Goal: Information Seeking & Learning: Learn about a topic

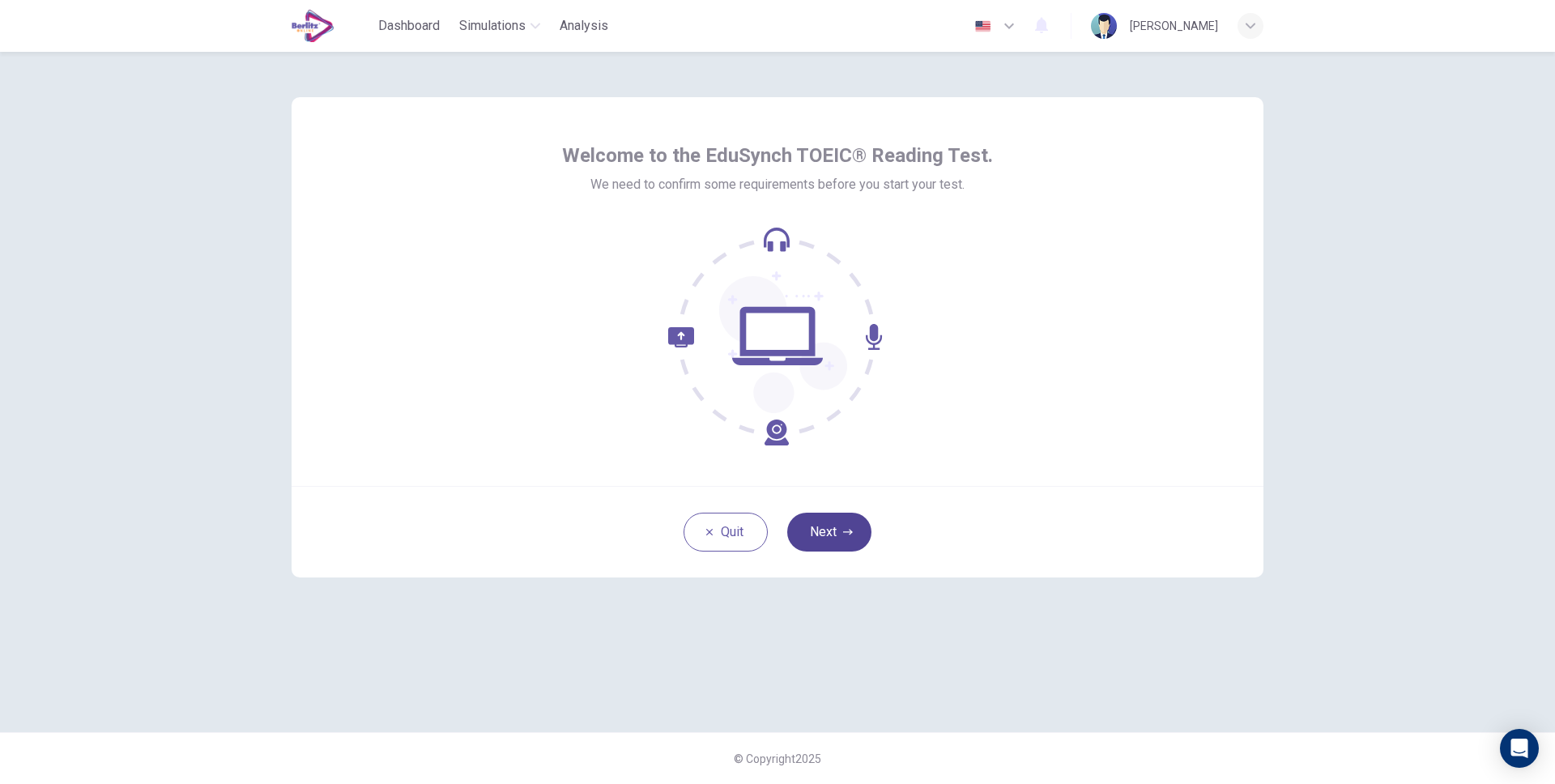
click at [835, 536] on button "Next" at bounding box center [830, 531] width 84 height 39
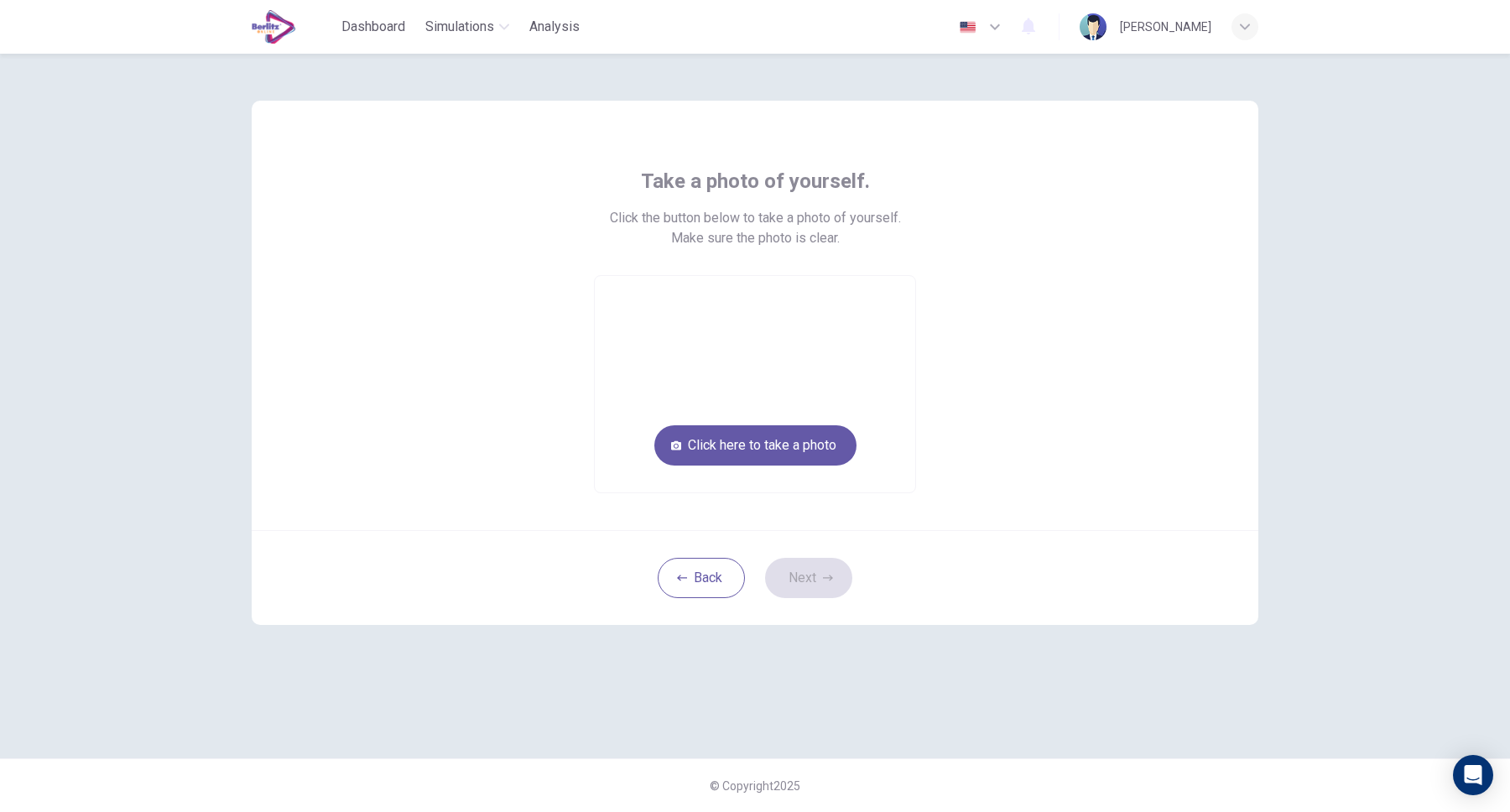
click at [295, 35] on img at bounding box center [274, 27] width 45 height 33
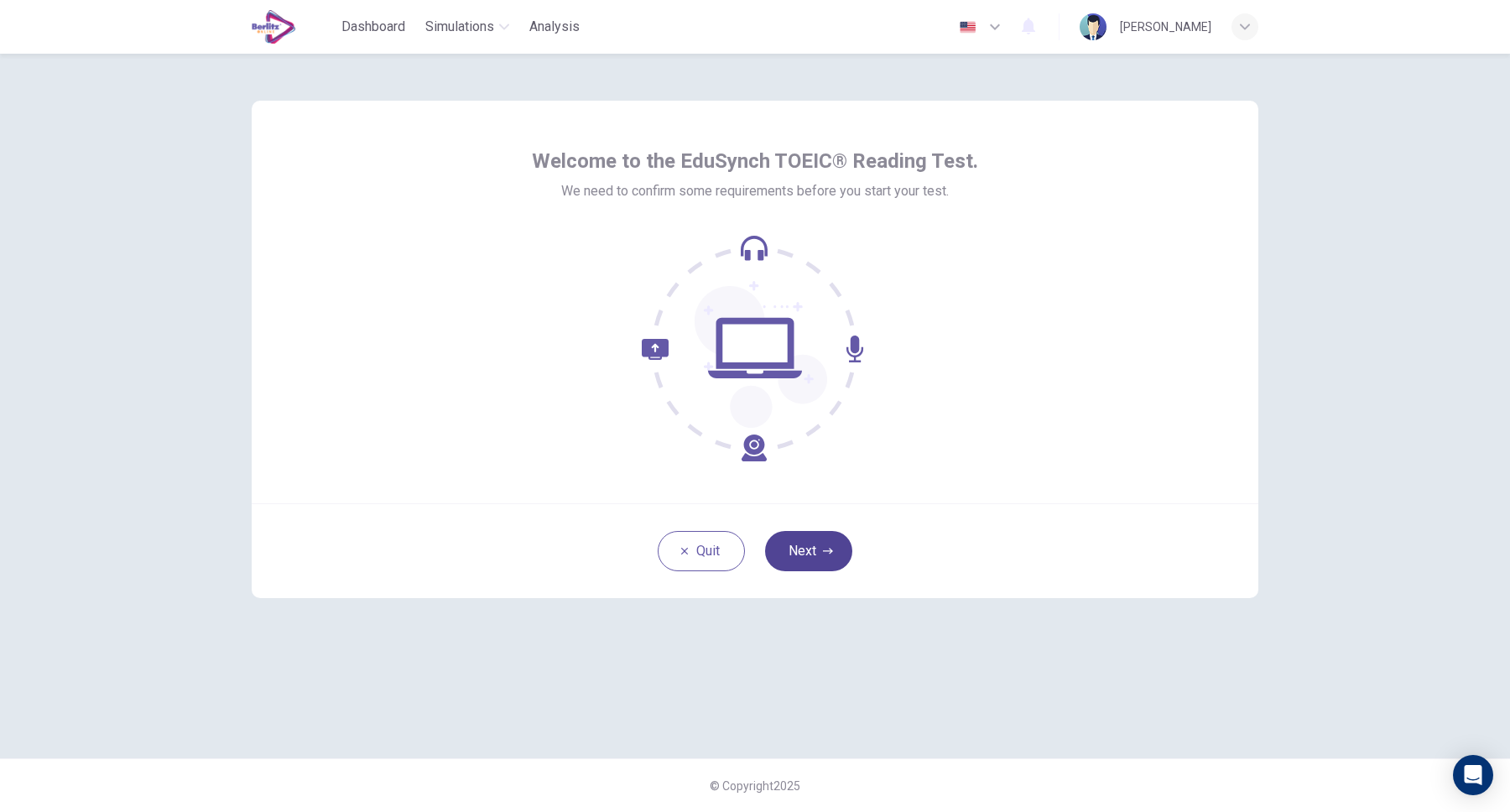
click at [812, 559] on button "Next" at bounding box center [809, 550] width 88 height 40
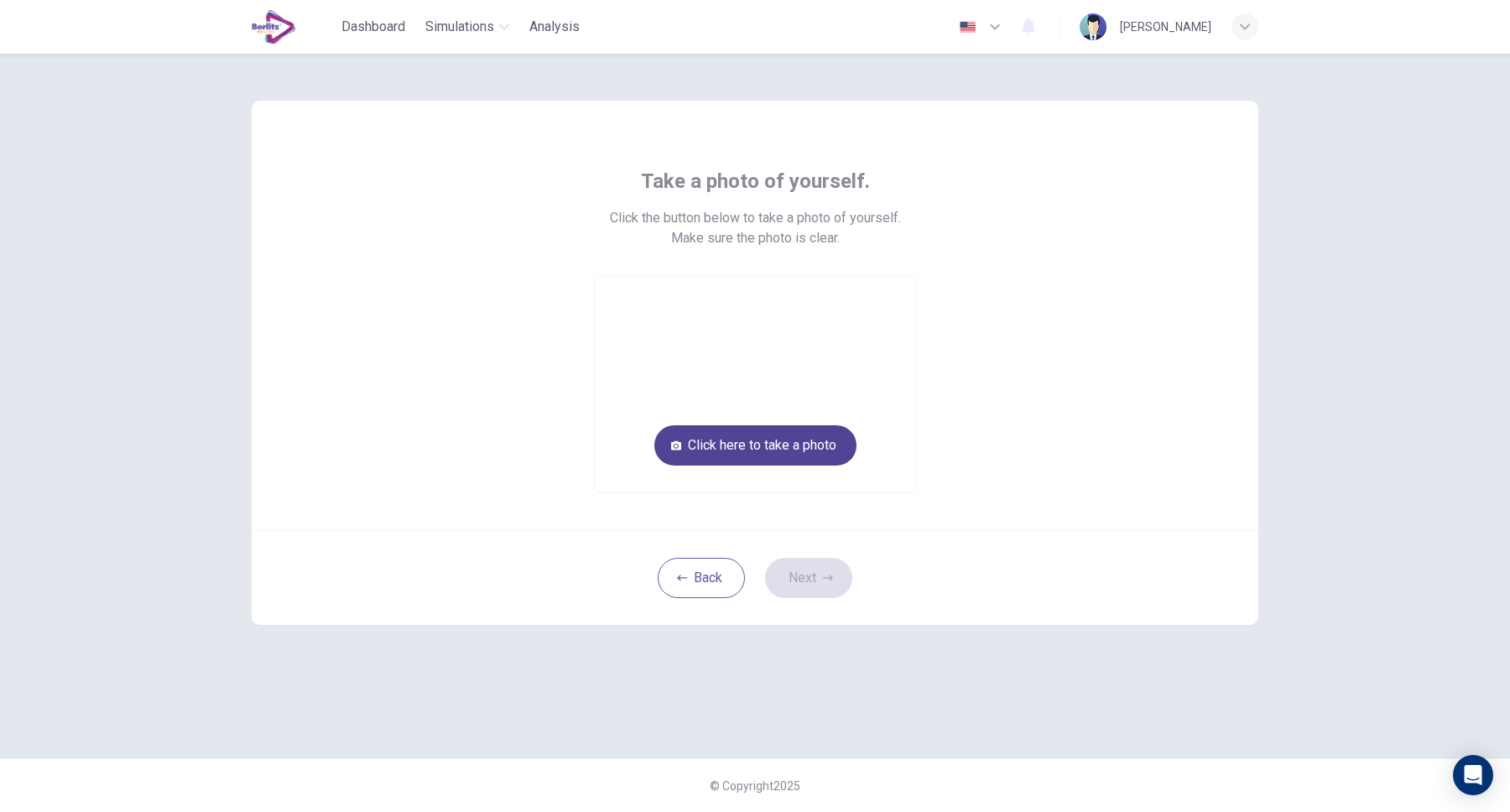
click at [789, 454] on button "Click here to take a photo" at bounding box center [756, 445] width 202 height 40
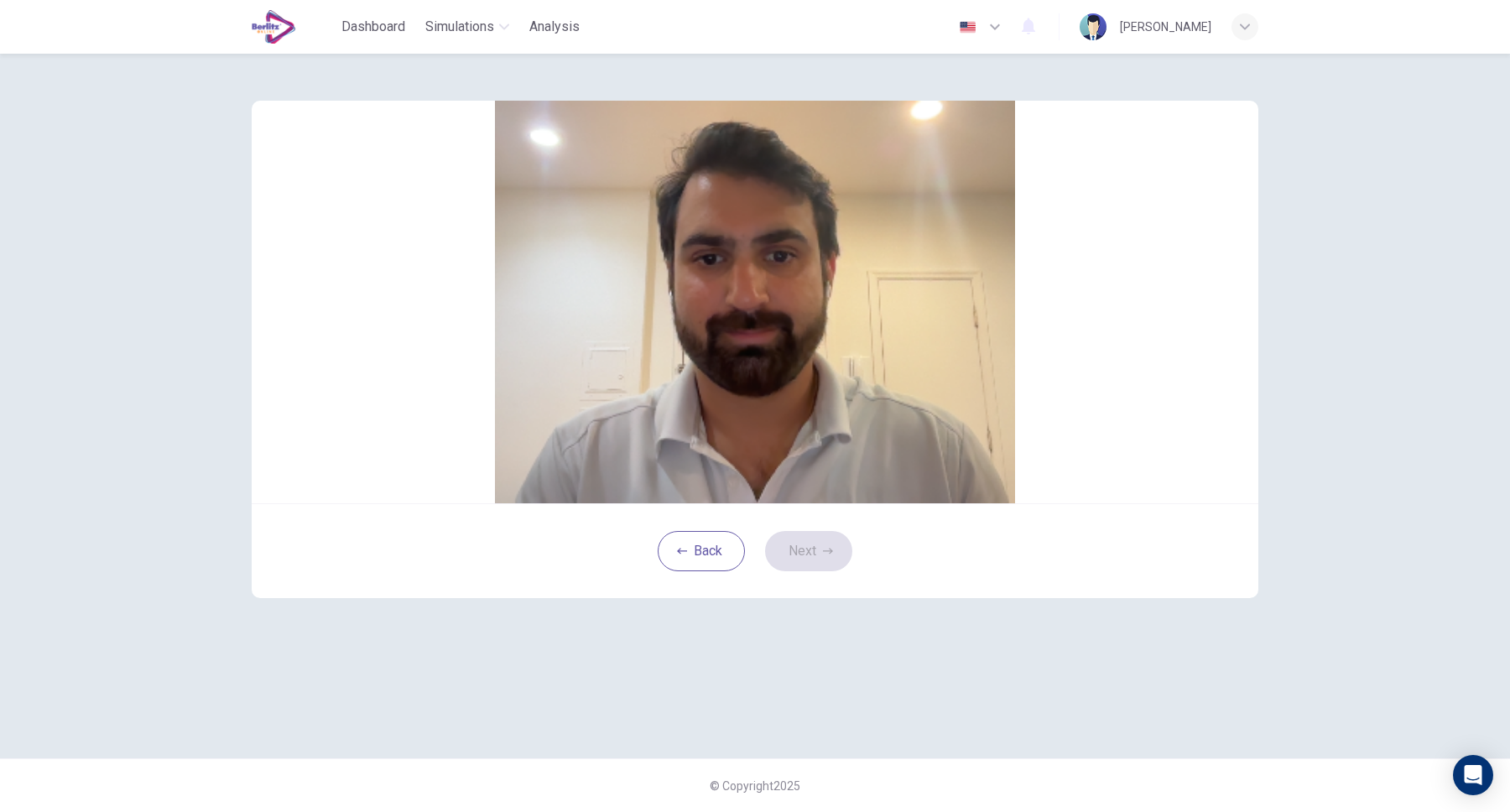
click at [788, 267] on button "Save" at bounding box center [774, 258] width 28 height 16
click at [818, 571] on button "Next" at bounding box center [809, 550] width 88 height 40
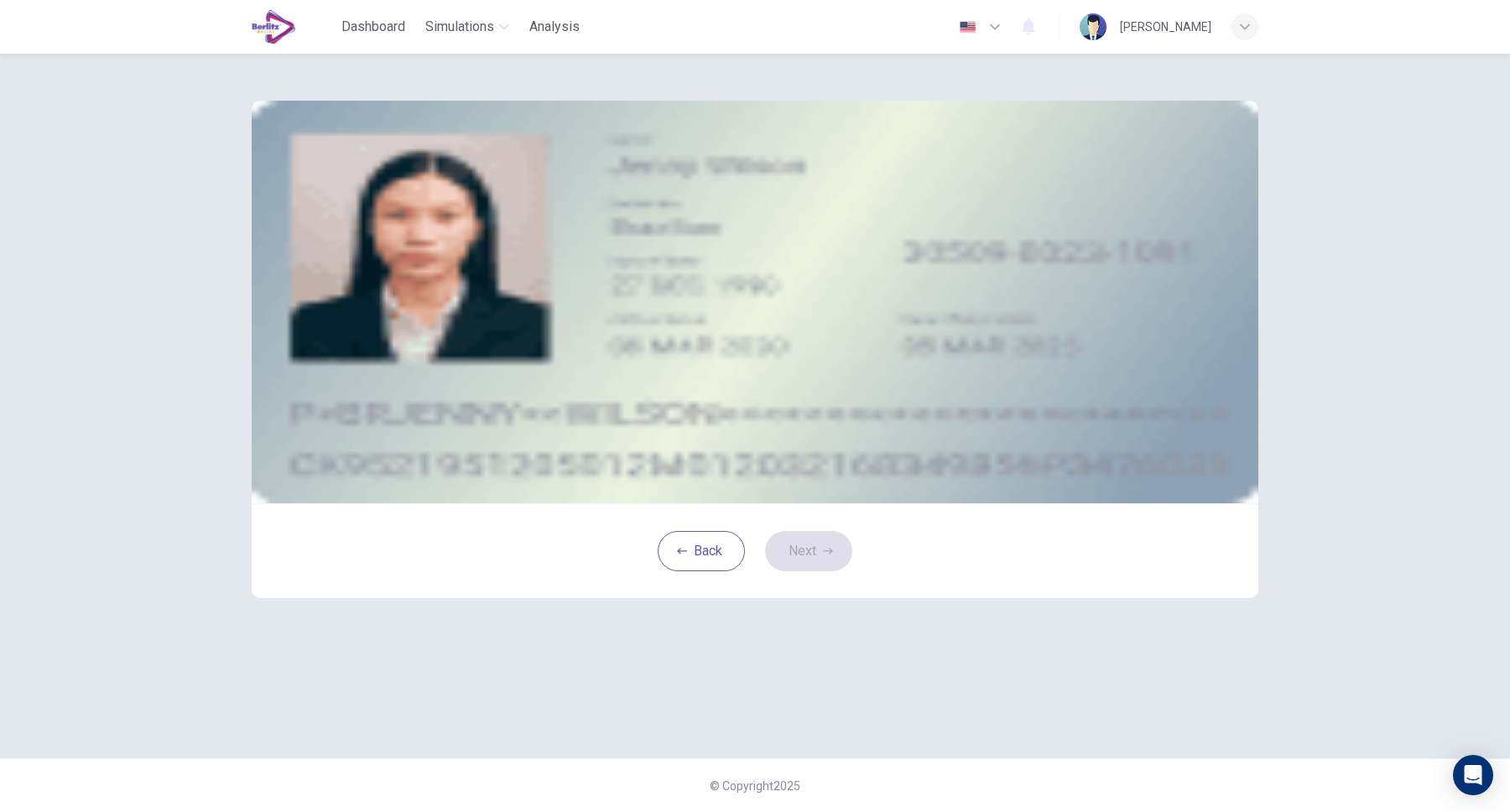
click at [931, 288] on div "Take a photo" at bounding box center [755, 278] width 758 height 20
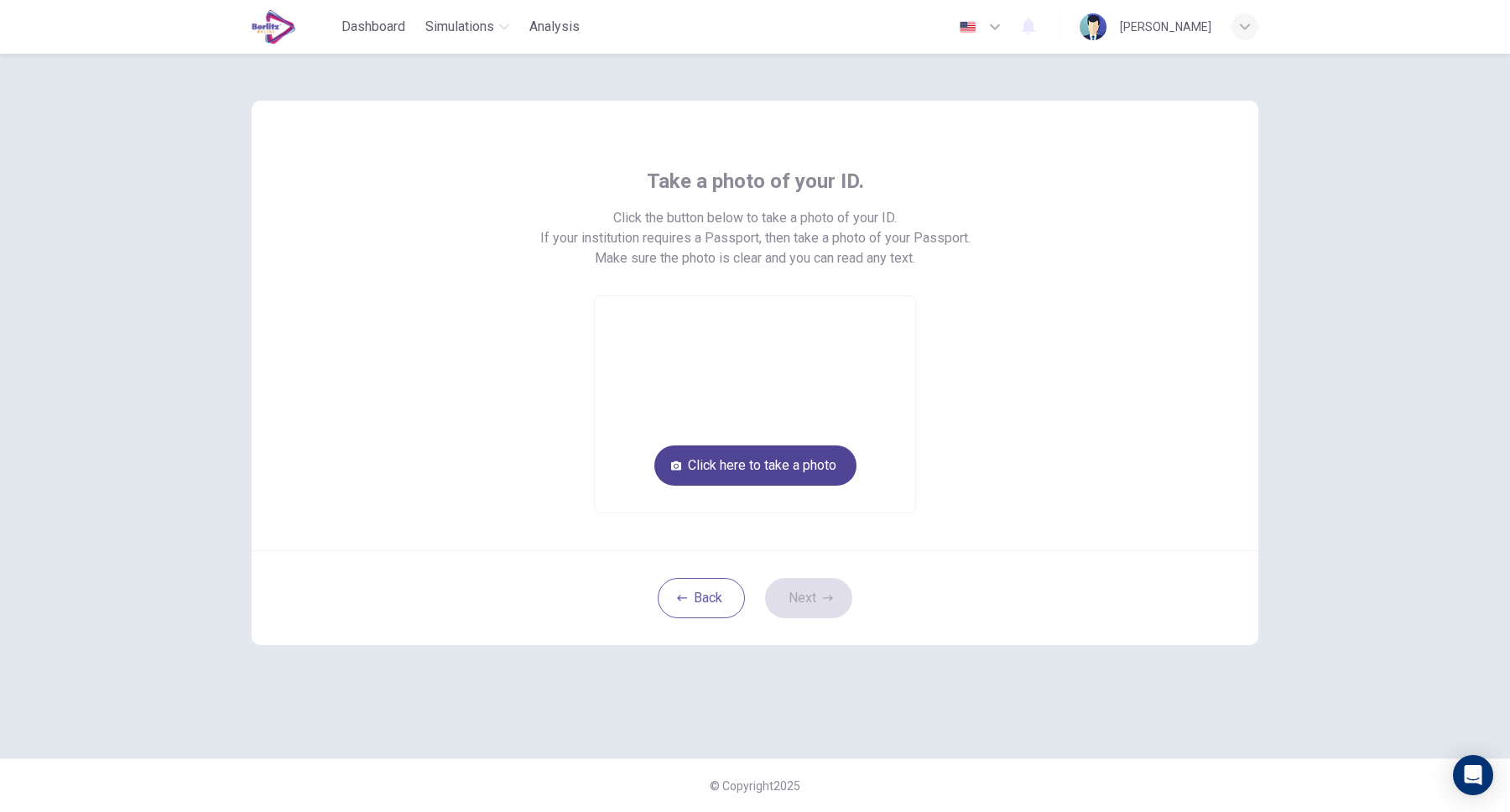
click at [769, 471] on button "Click here to take a photo" at bounding box center [756, 465] width 202 height 40
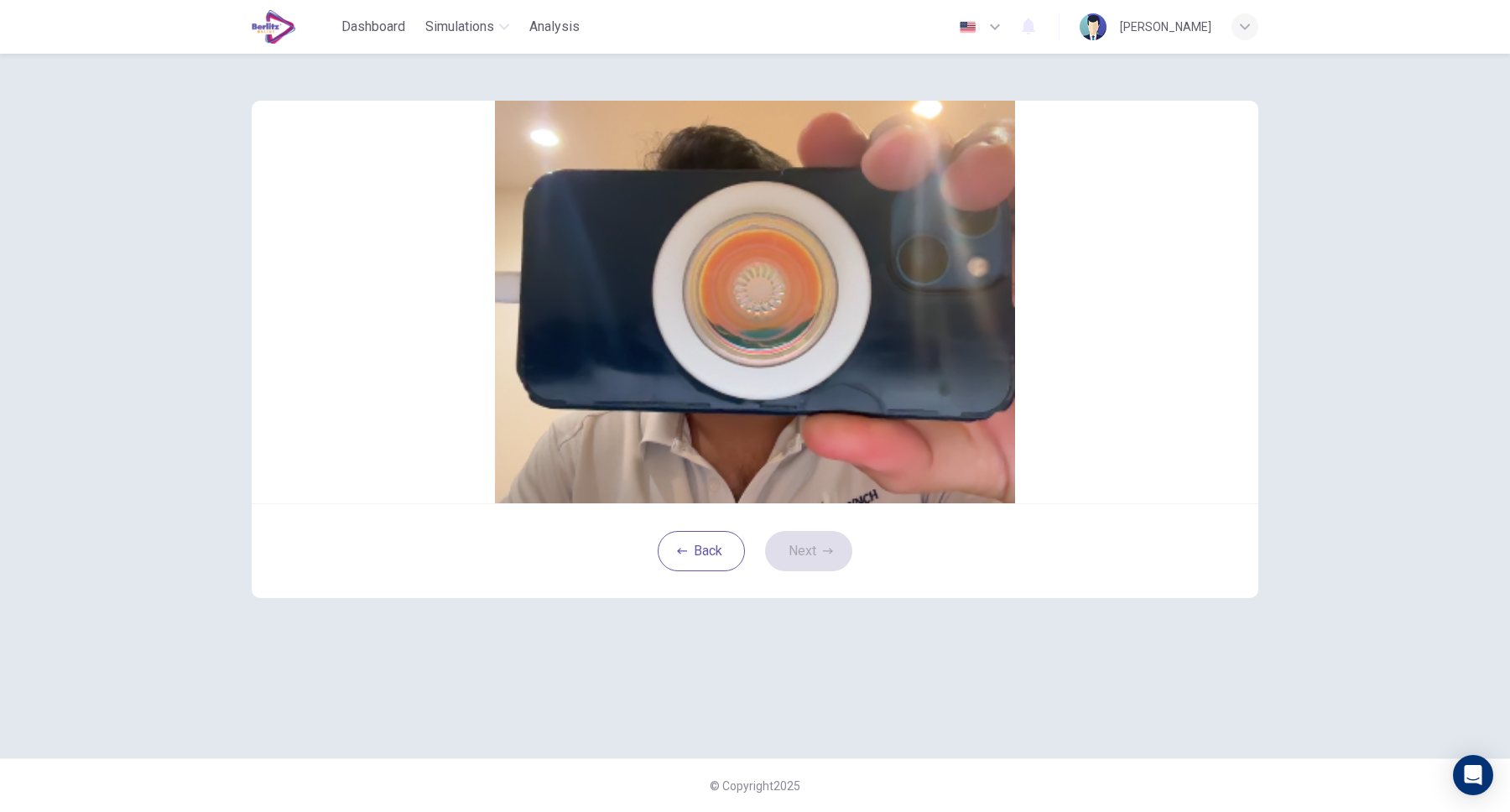
click at [788, 286] on button "Save" at bounding box center [774, 279] width 28 height 16
click at [804, 571] on button "Next" at bounding box center [809, 550] width 88 height 40
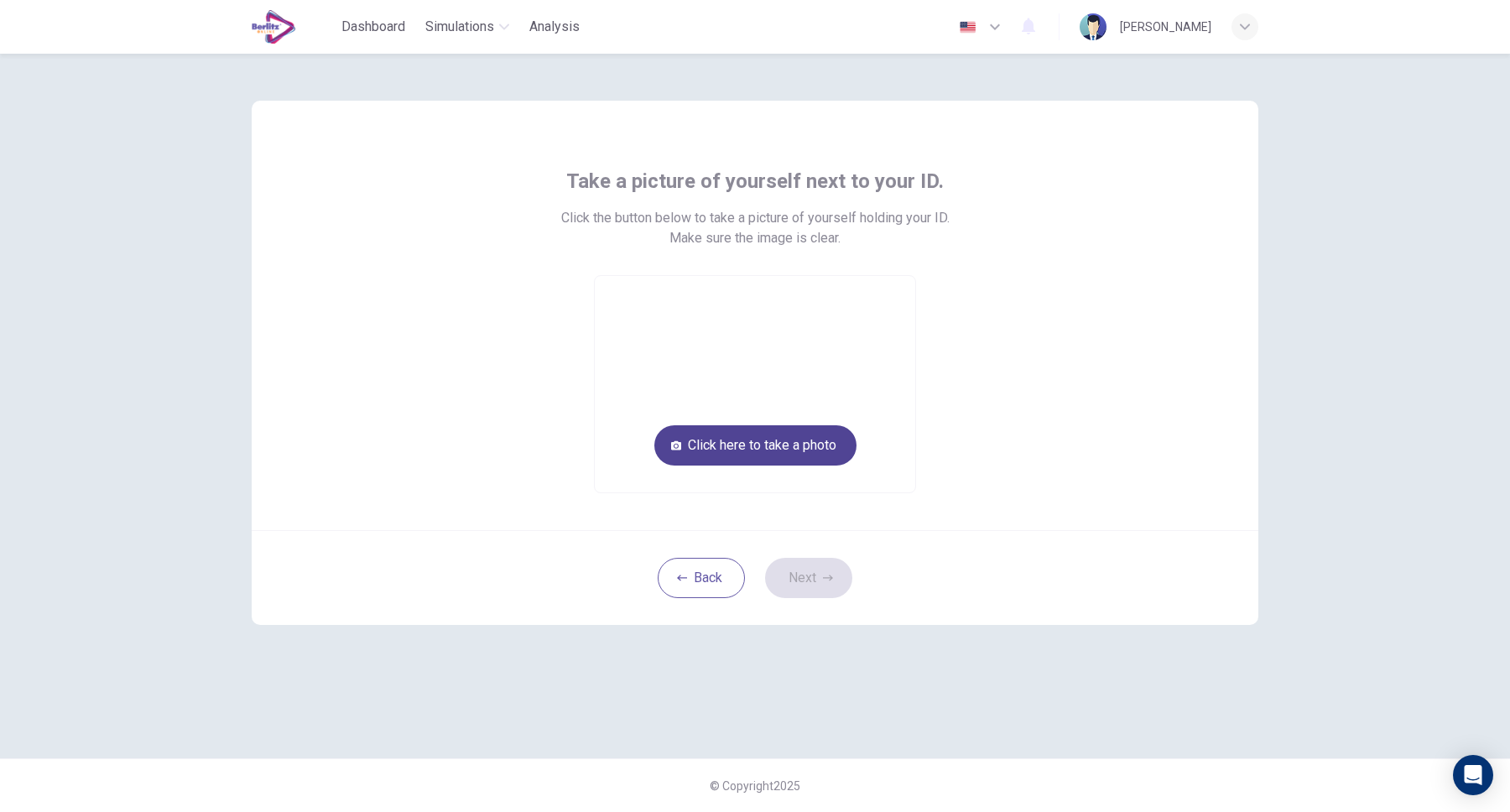
click at [730, 446] on button "Click here to take a photo" at bounding box center [756, 445] width 202 height 40
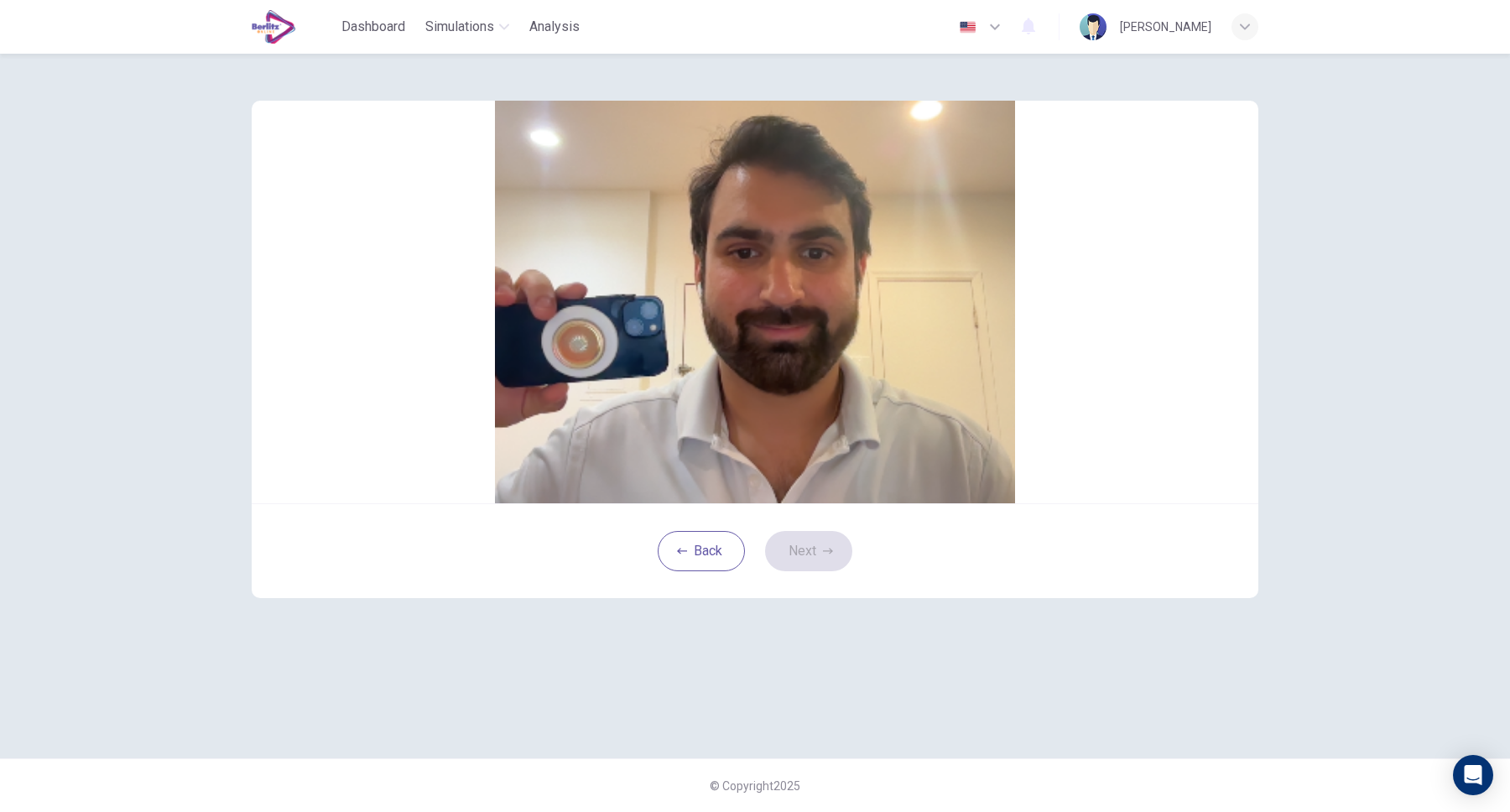
click at [788, 267] on button "Save" at bounding box center [774, 258] width 28 height 16
click at [818, 571] on button "Next" at bounding box center [809, 550] width 88 height 40
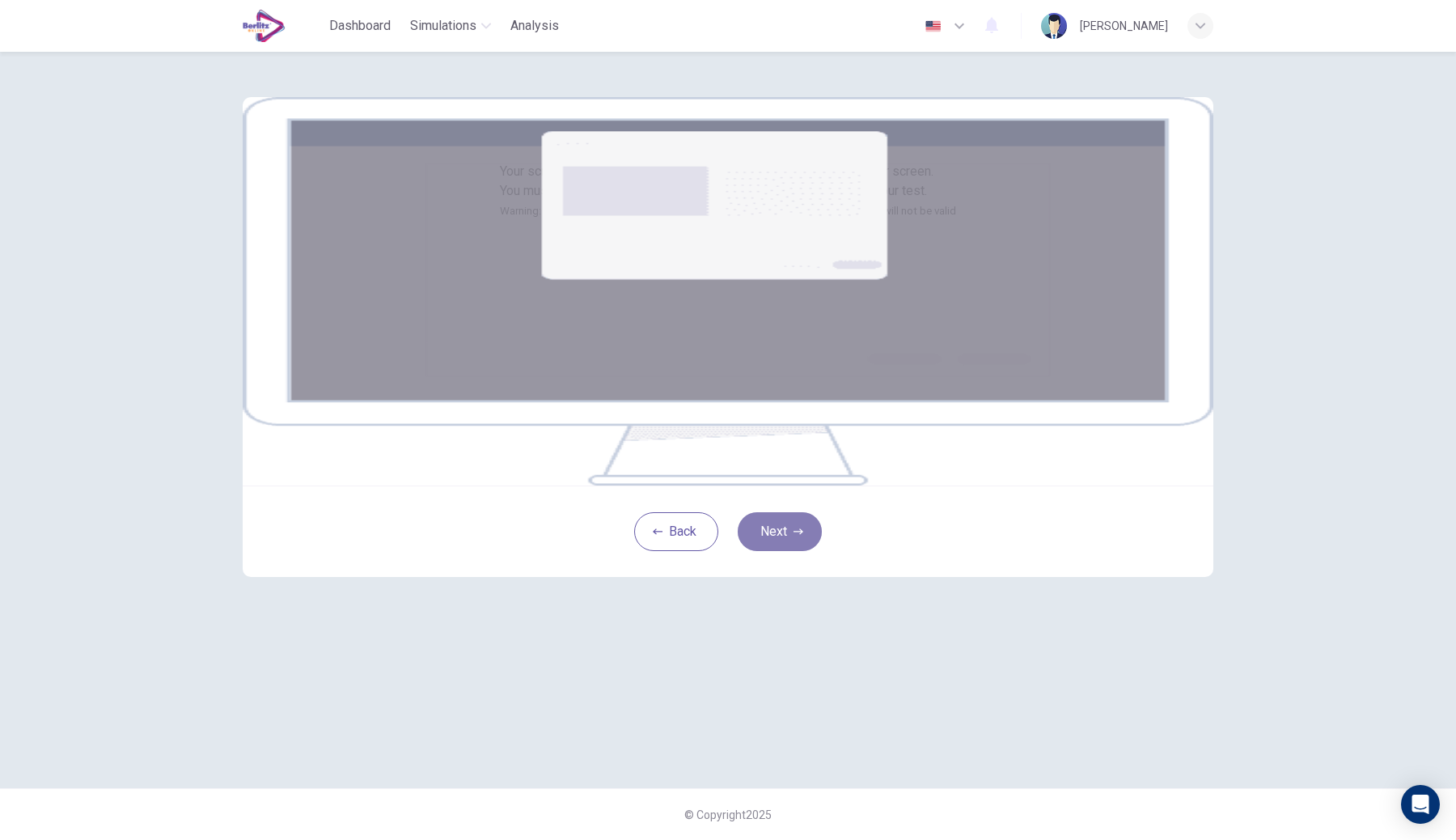
click at [800, 551] on button "Next" at bounding box center [780, 531] width 84 height 39
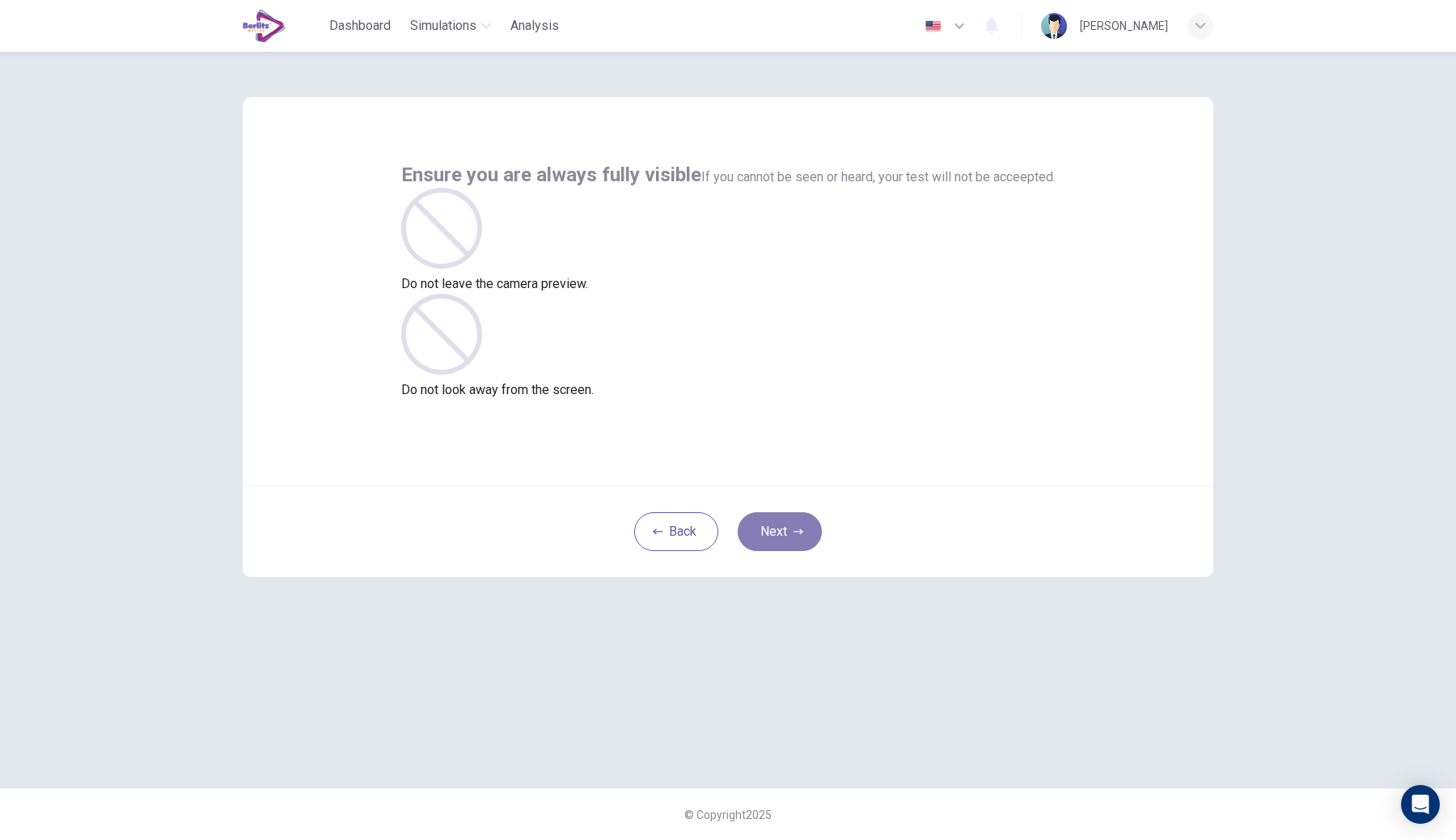
click at [788, 539] on button "Next" at bounding box center [780, 531] width 84 height 39
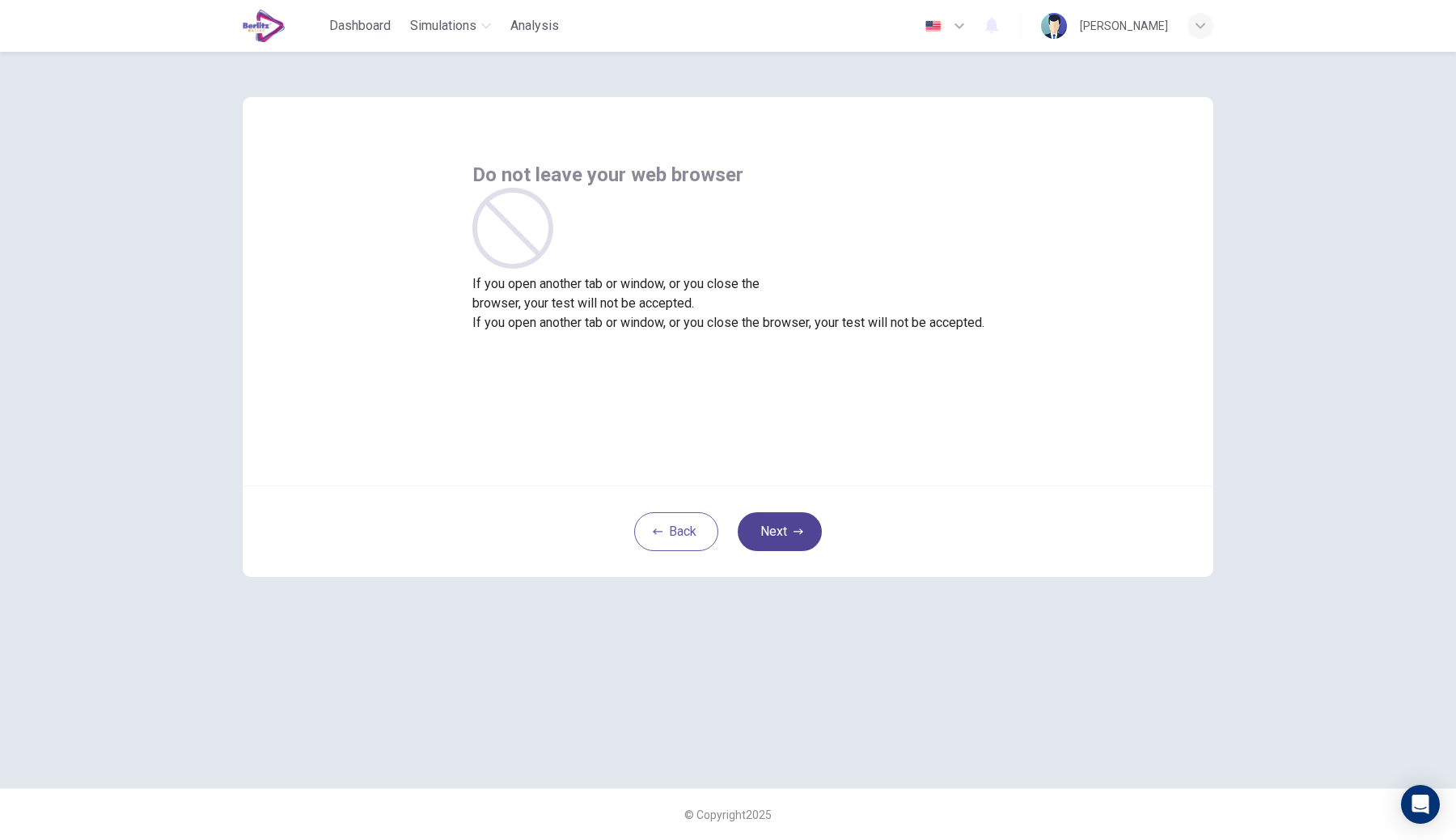
click at [792, 526] on button "Next" at bounding box center [780, 531] width 84 height 39
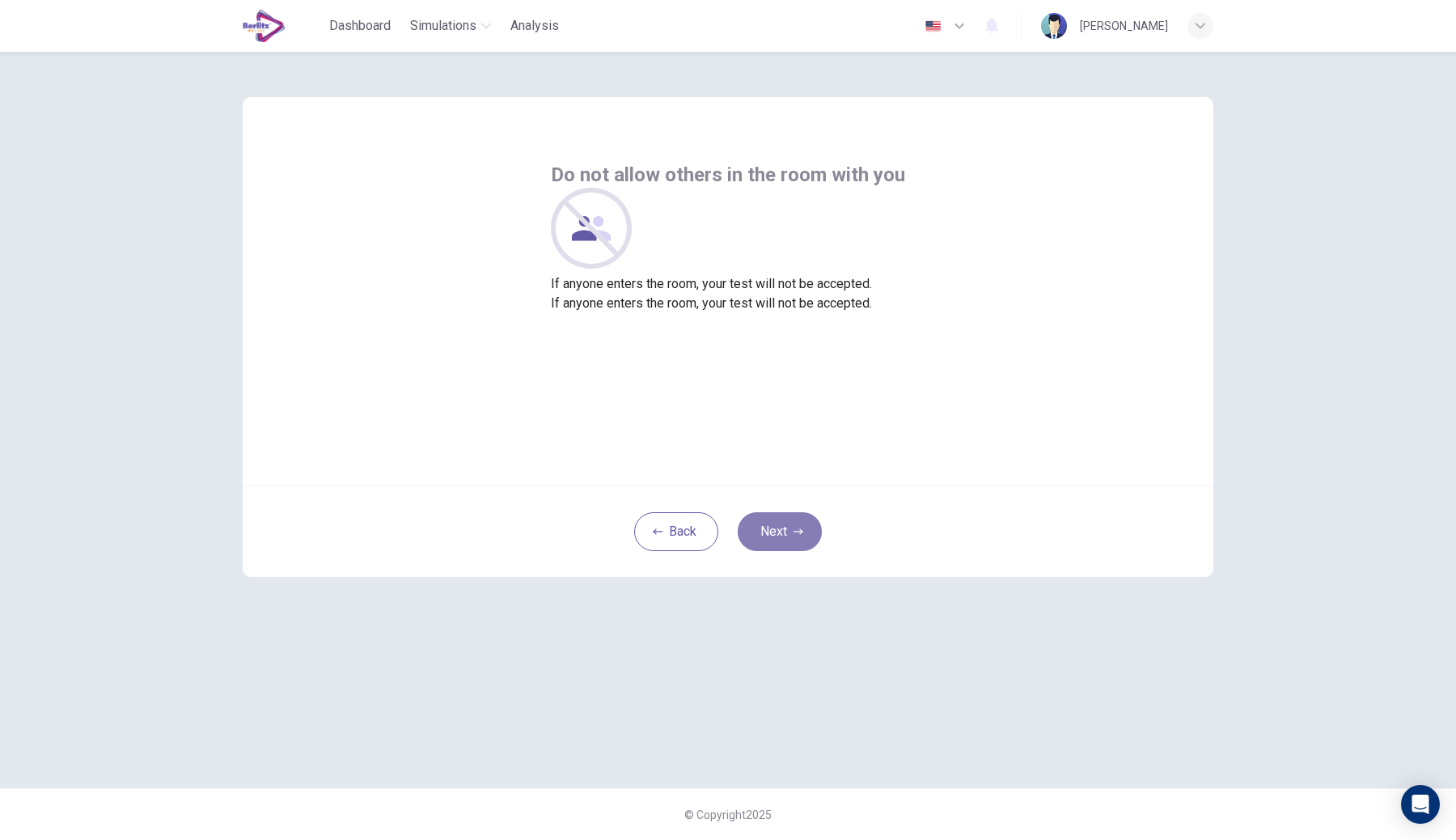
click at [777, 530] on button "Next" at bounding box center [780, 531] width 84 height 39
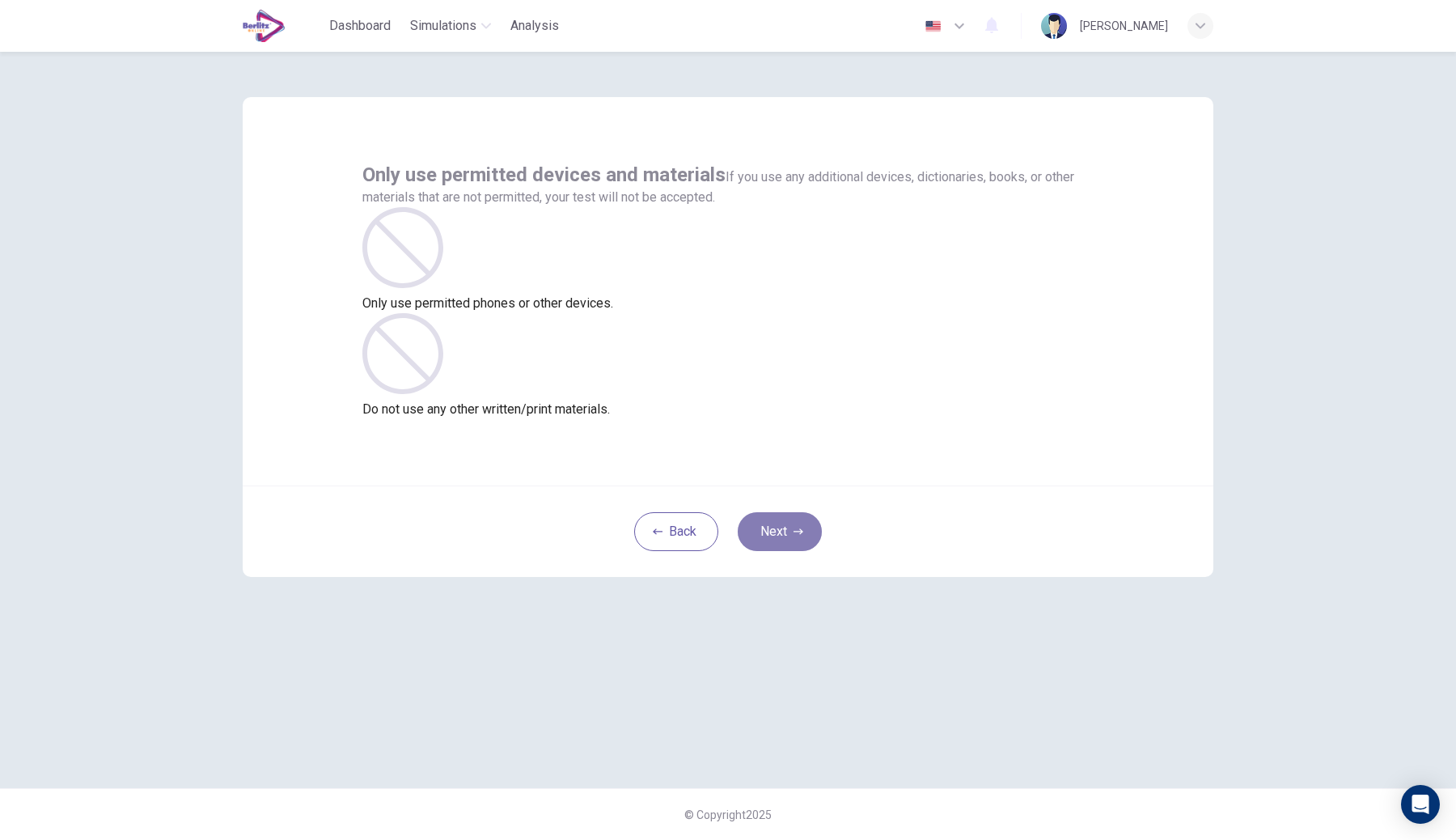
click at [777, 530] on button "Next" at bounding box center [780, 531] width 84 height 39
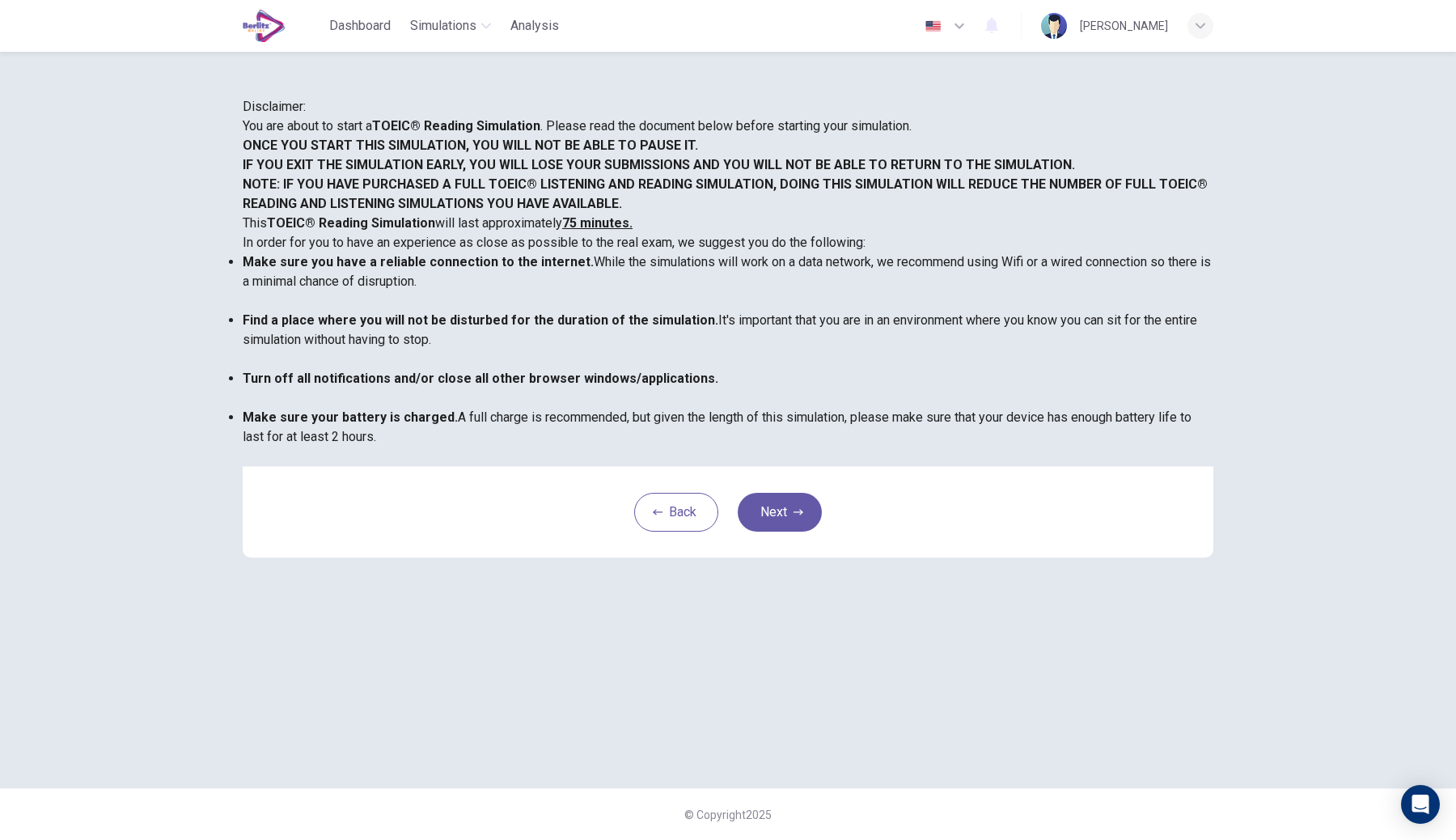
scroll to position [60, 0]
click at [759, 532] on button "Next" at bounding box center [780, 512] width 84 height 39
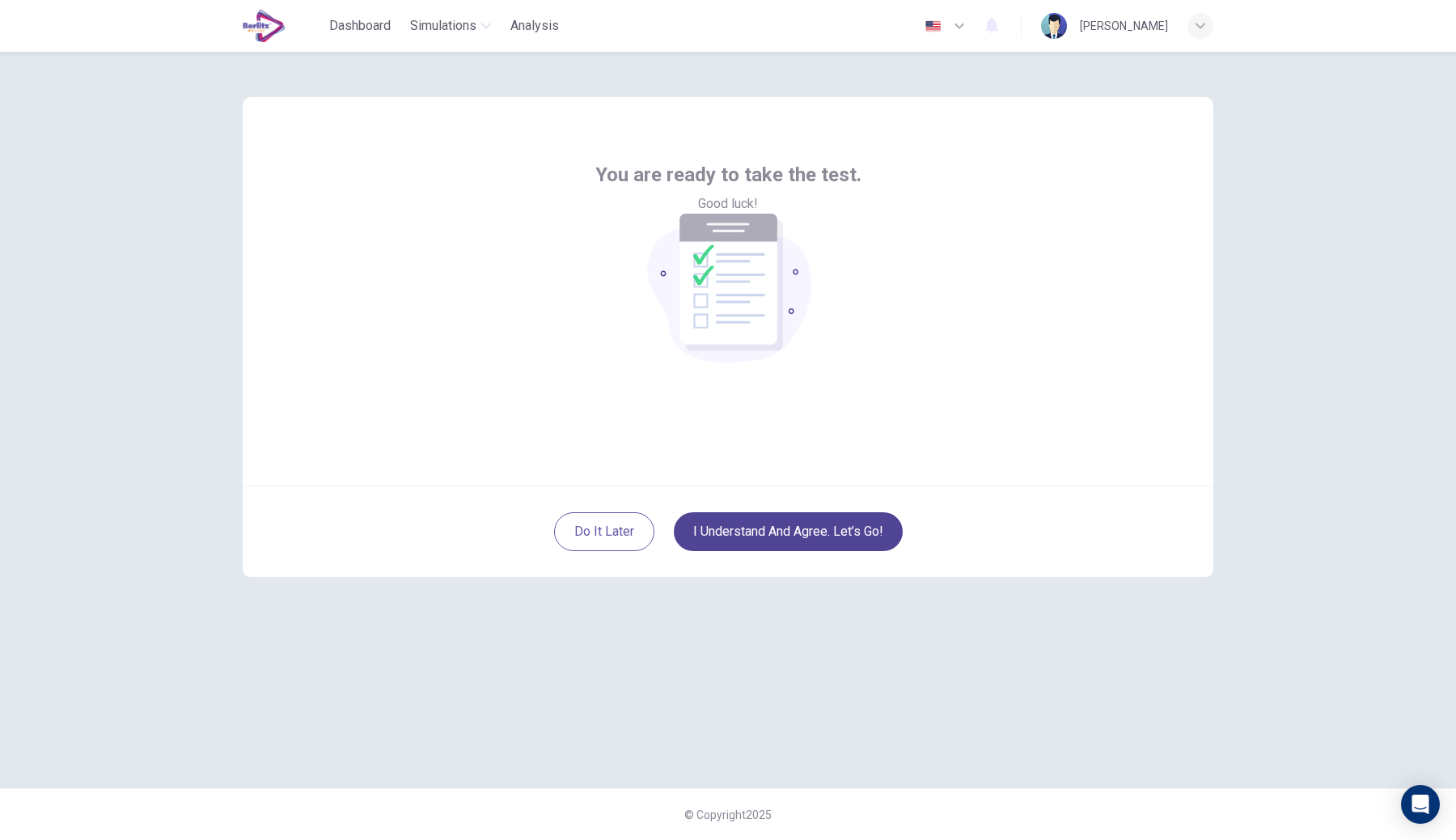
click at [835, 544] on button "I understand and agree. Let’s go!" at bounding box center [788, 531] width 229 height 39
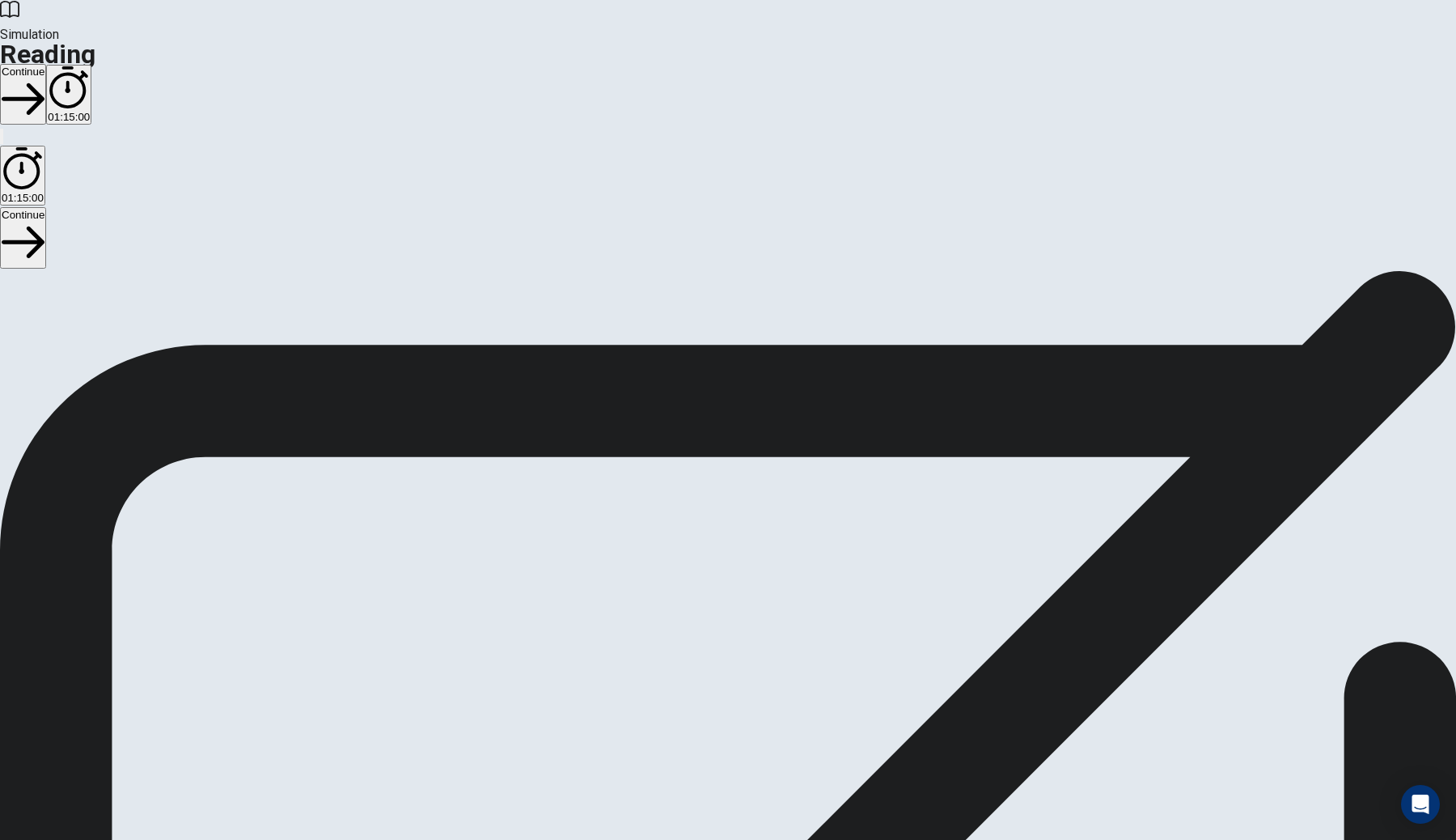
click at [46, 64] on button "Continue" at bounding box center [23, 94] width 46 height 60
click at [74, 64] on button "Continue" at bounding box center [50, 94] width 46 height 60
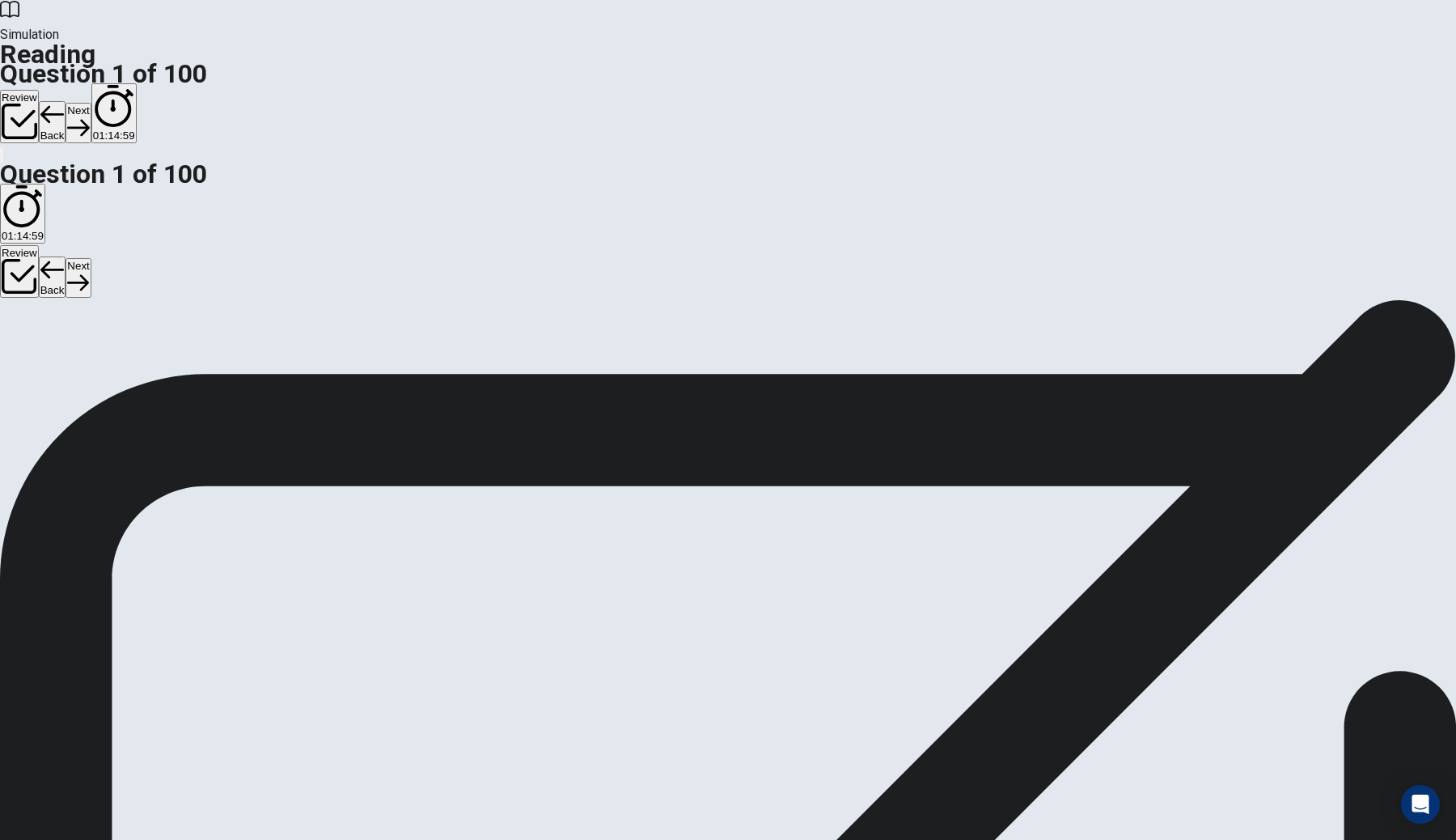
click at [91, 103] on button "Next" at bounding box center [78, 122] width 25 height 40
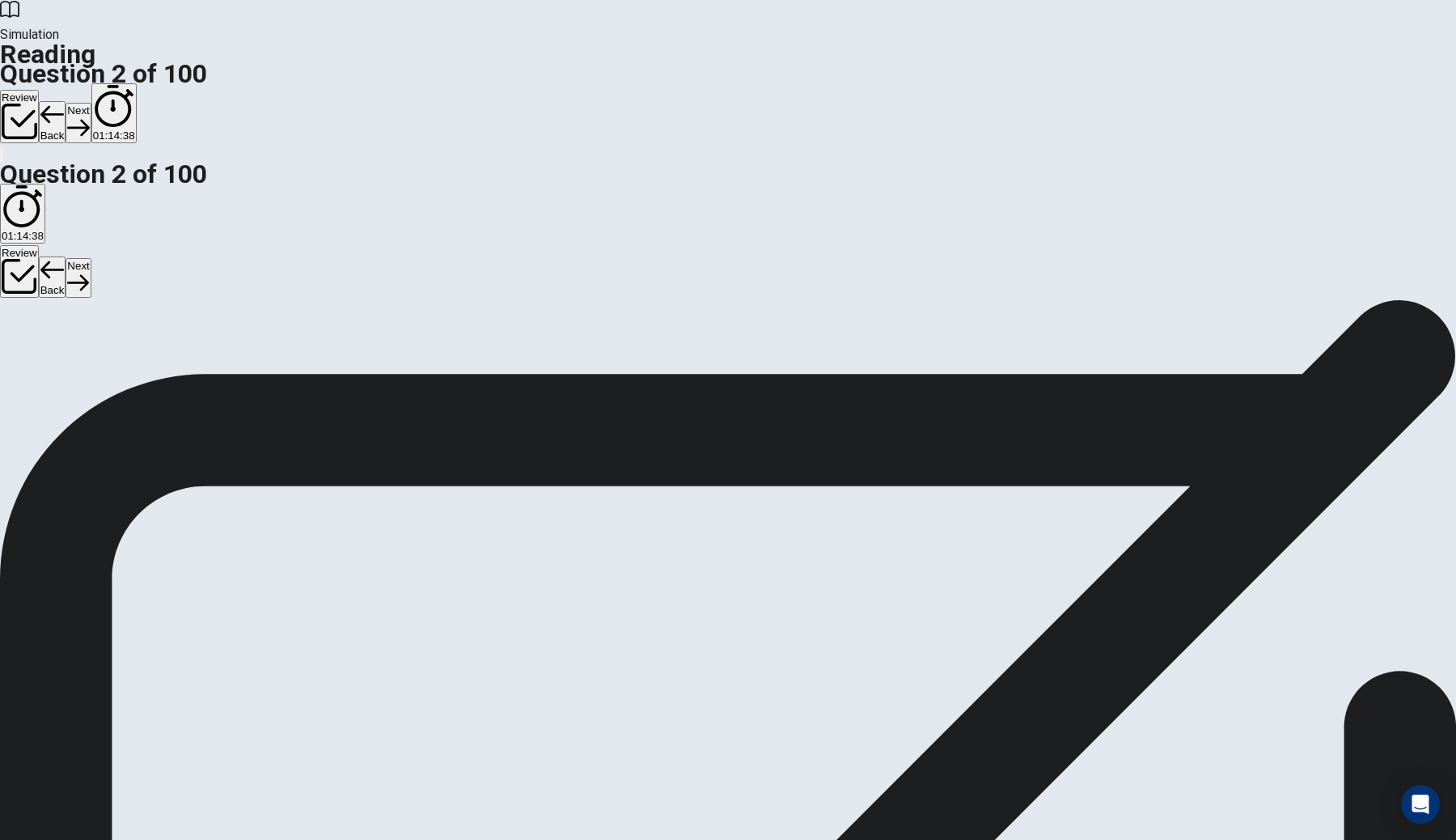
click at [91, 103] on button "Next" at bounding box center [78, 122] width 25 height 40
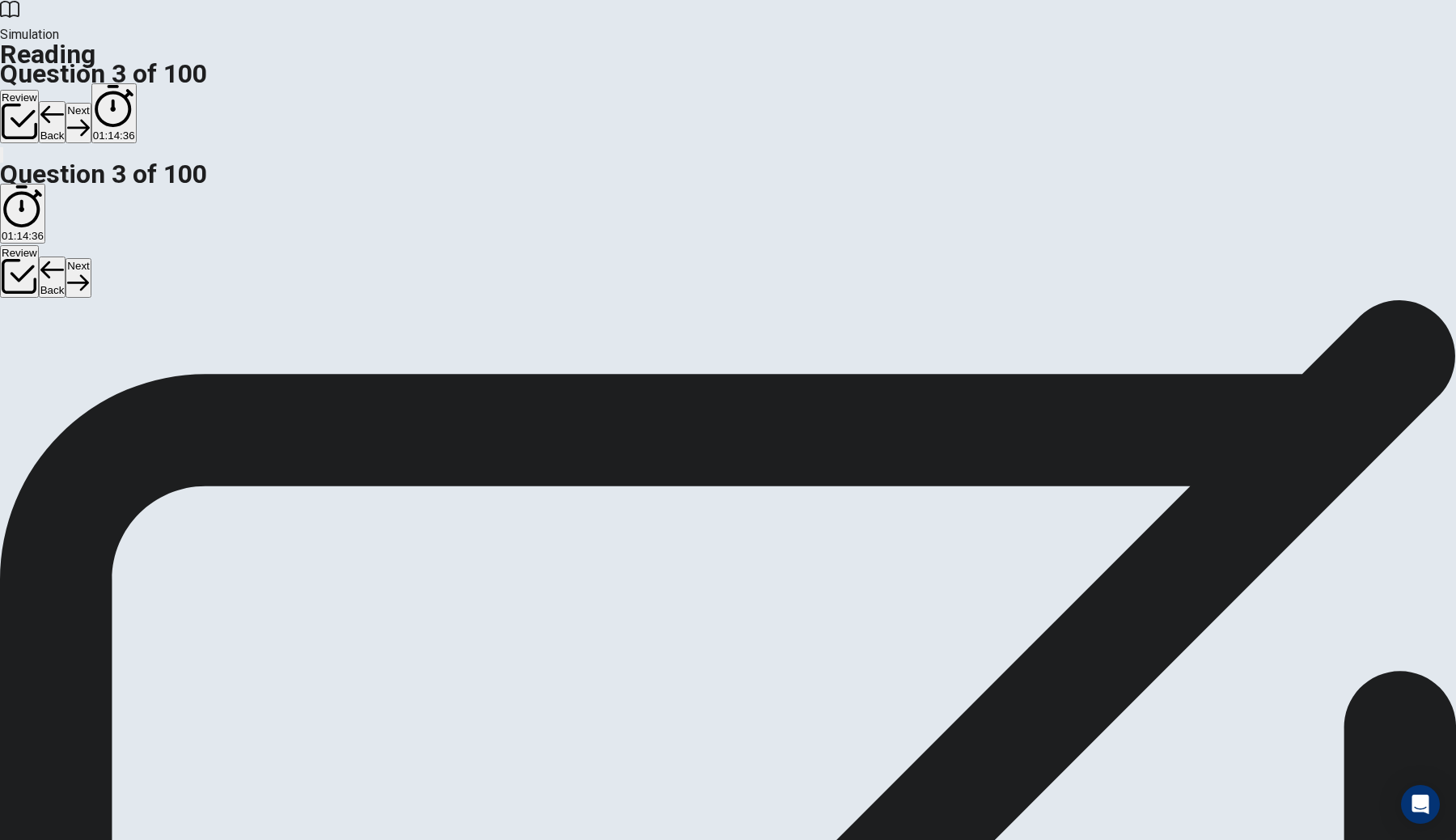
click at [91, 103] on button "Next" at bounding box center [78, 122] width 25 height 40
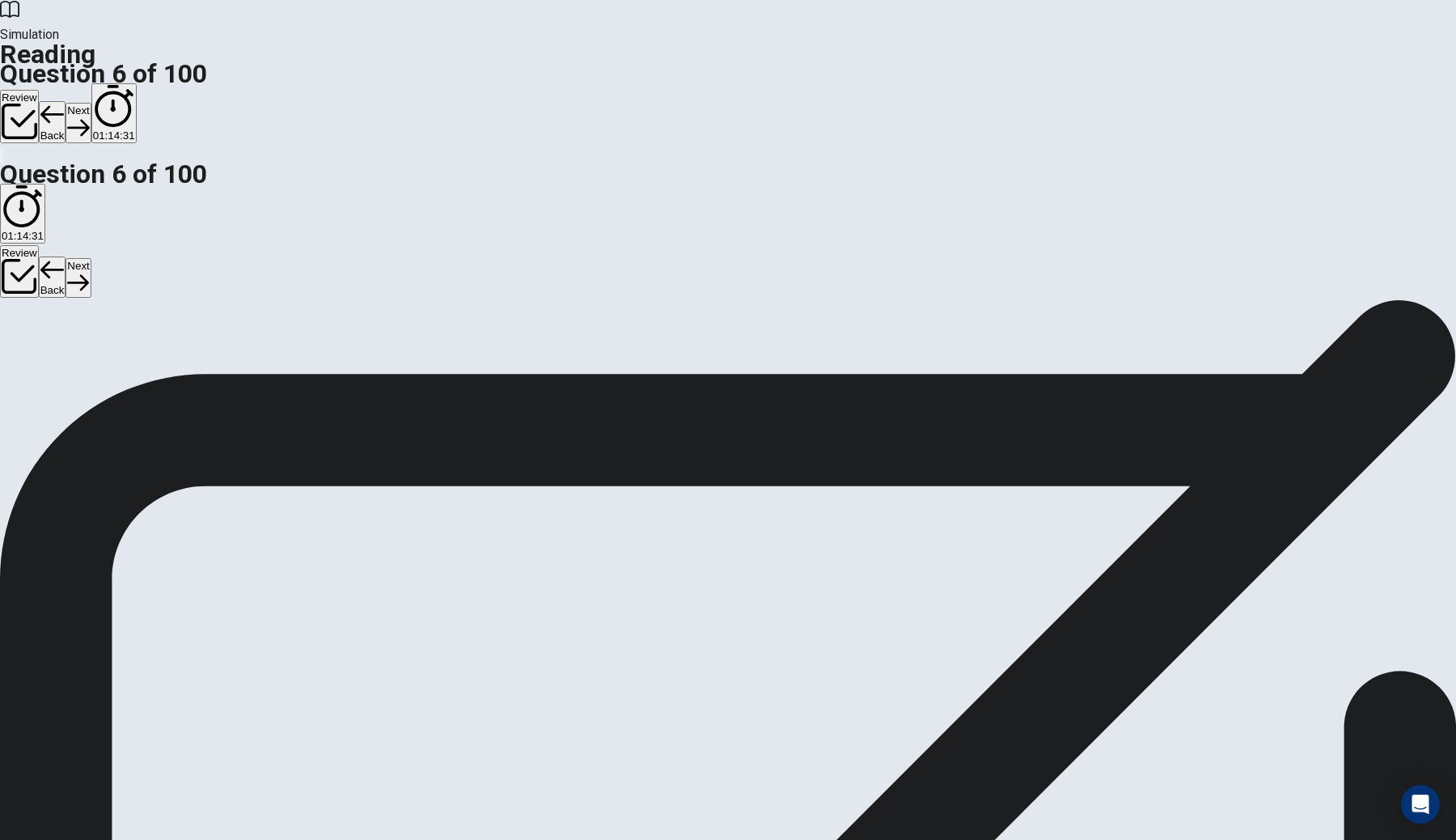
click at [91, 103] on button "Next" at bounding box center [78, 122] width 25 height 40
click at [994, 84] on div "Review Back Next 01:14:28" at bounding box center [728, 114] width 1456 height 61
click at [91, 103] on button "Next" at bounding box center [78, 122] width 25 height 40
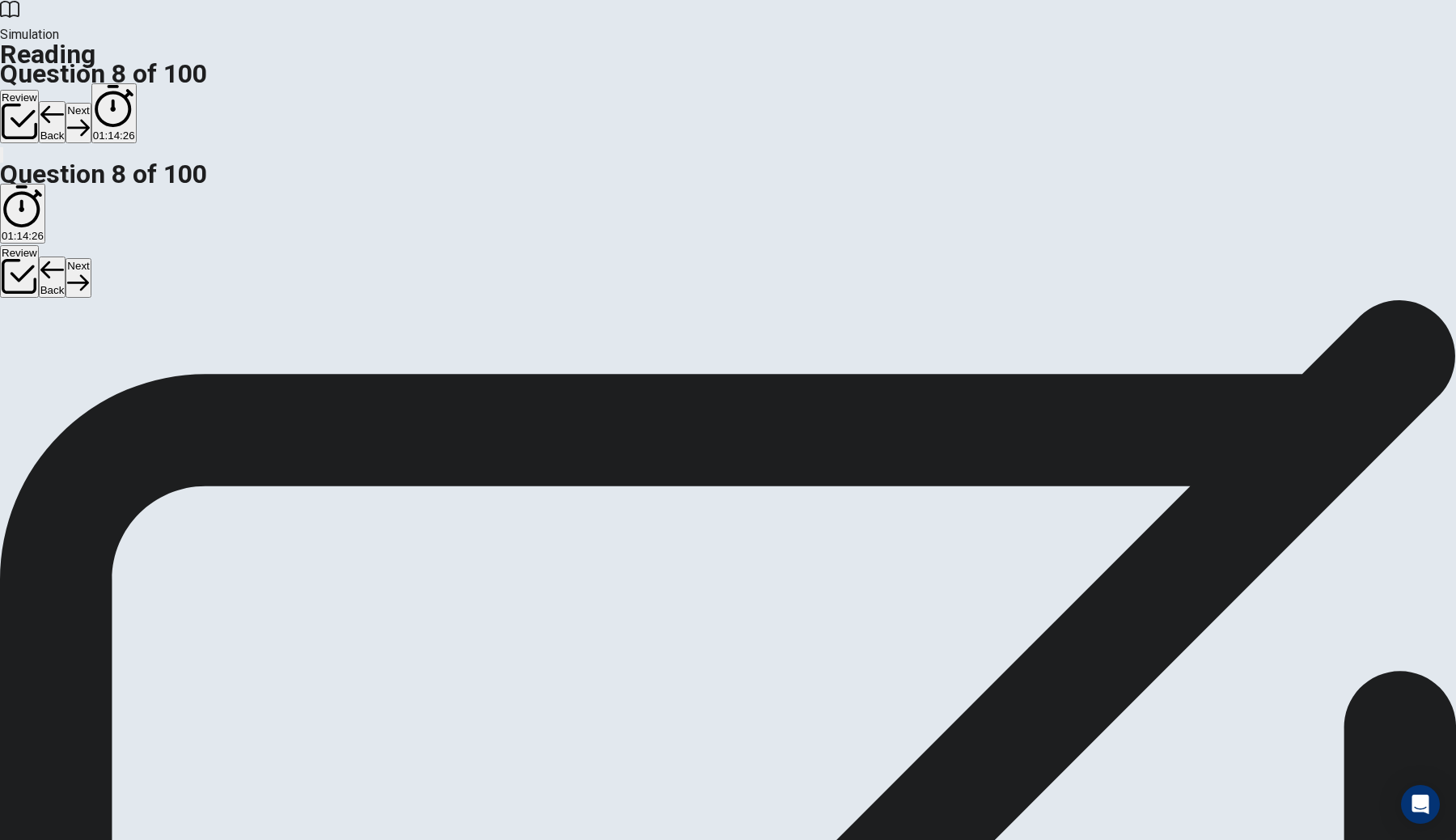
click at [91, 103] on button "Next" at bounding box center [78, 122] width 25 height 40
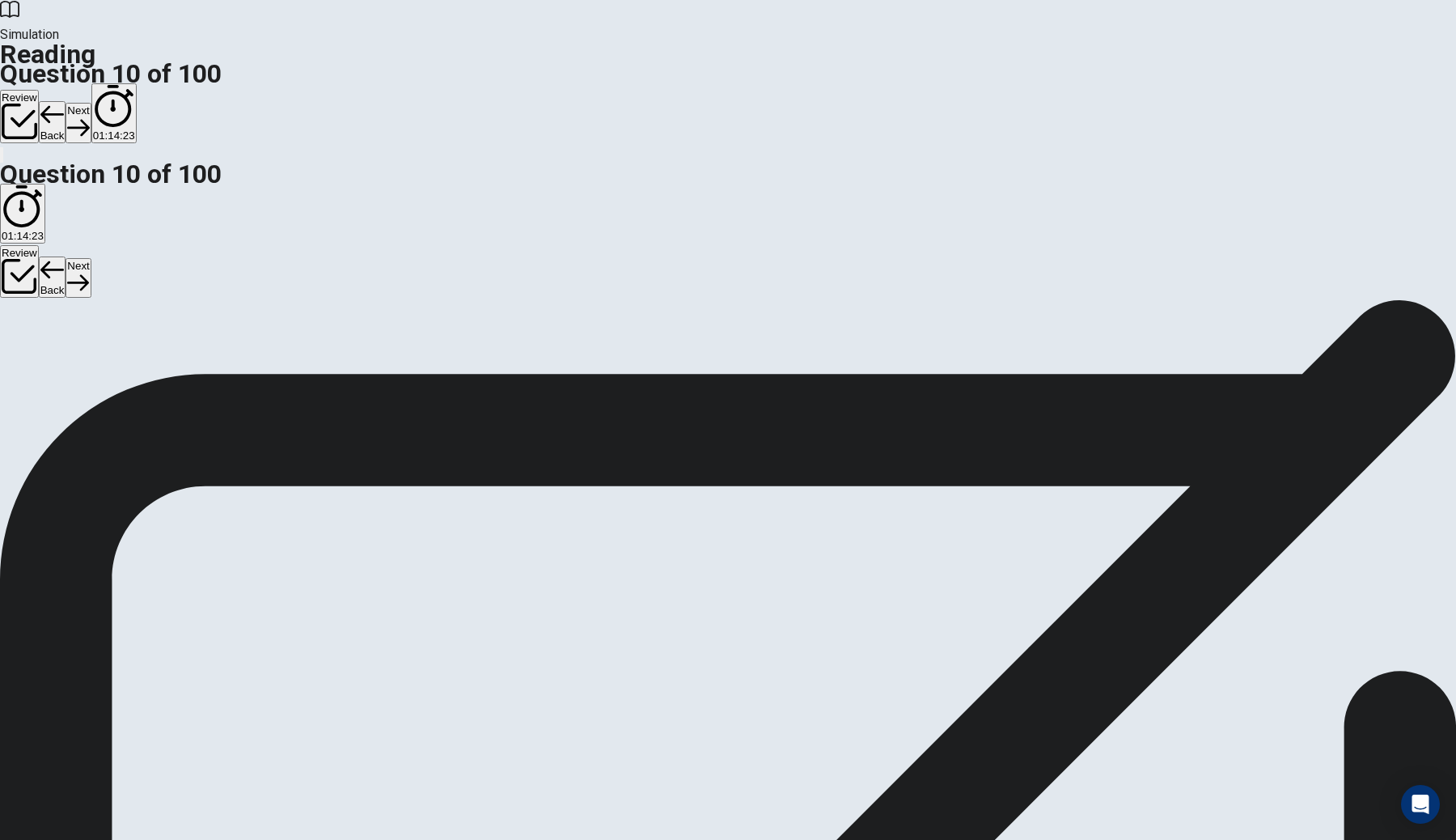
click at [91, 103] on button "Next" at bounding box center [78, 122] width 25 height 40
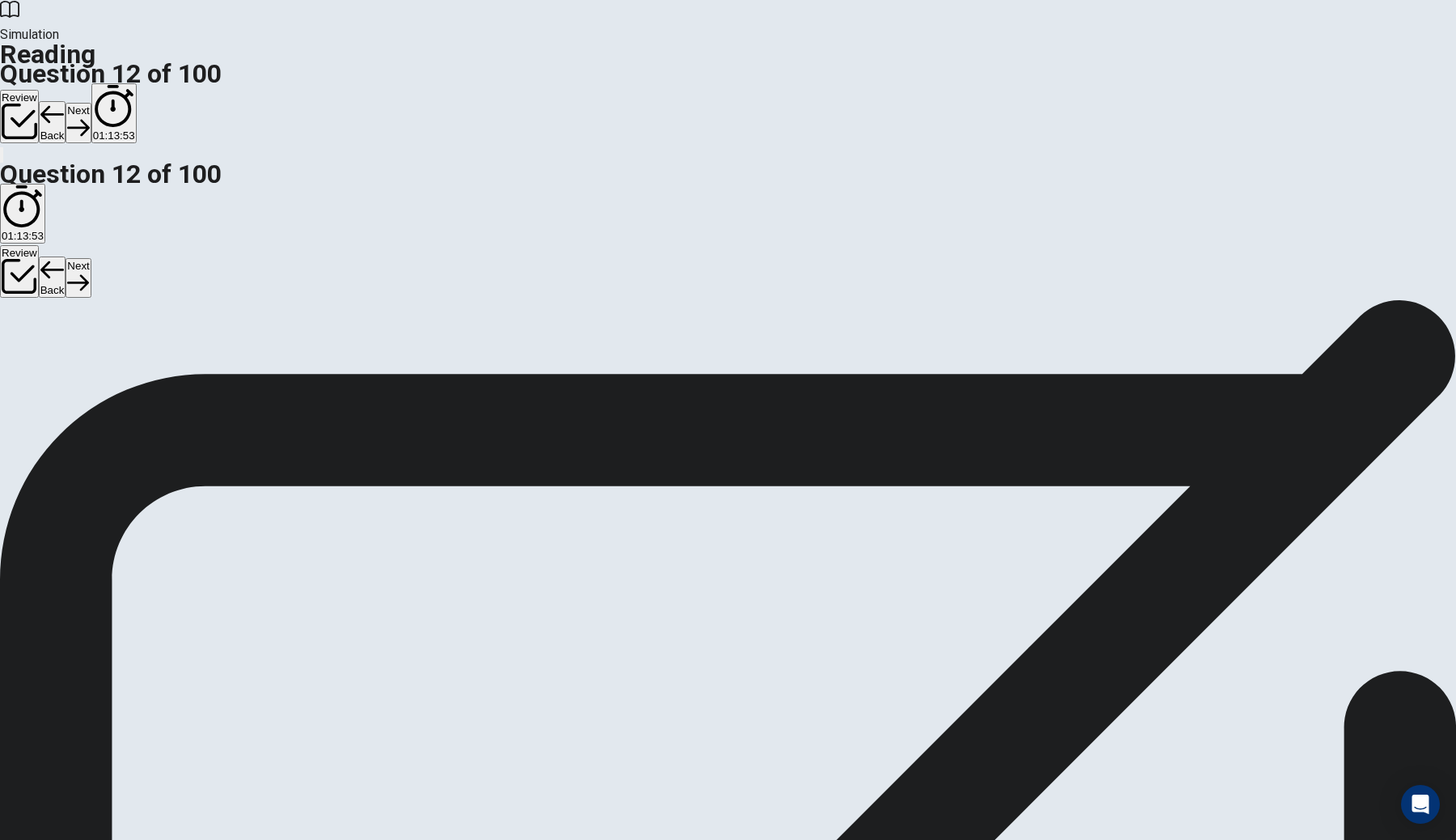
click at [91, 103] on button "Next" at bounding box center [78, 122] width 25 height 40
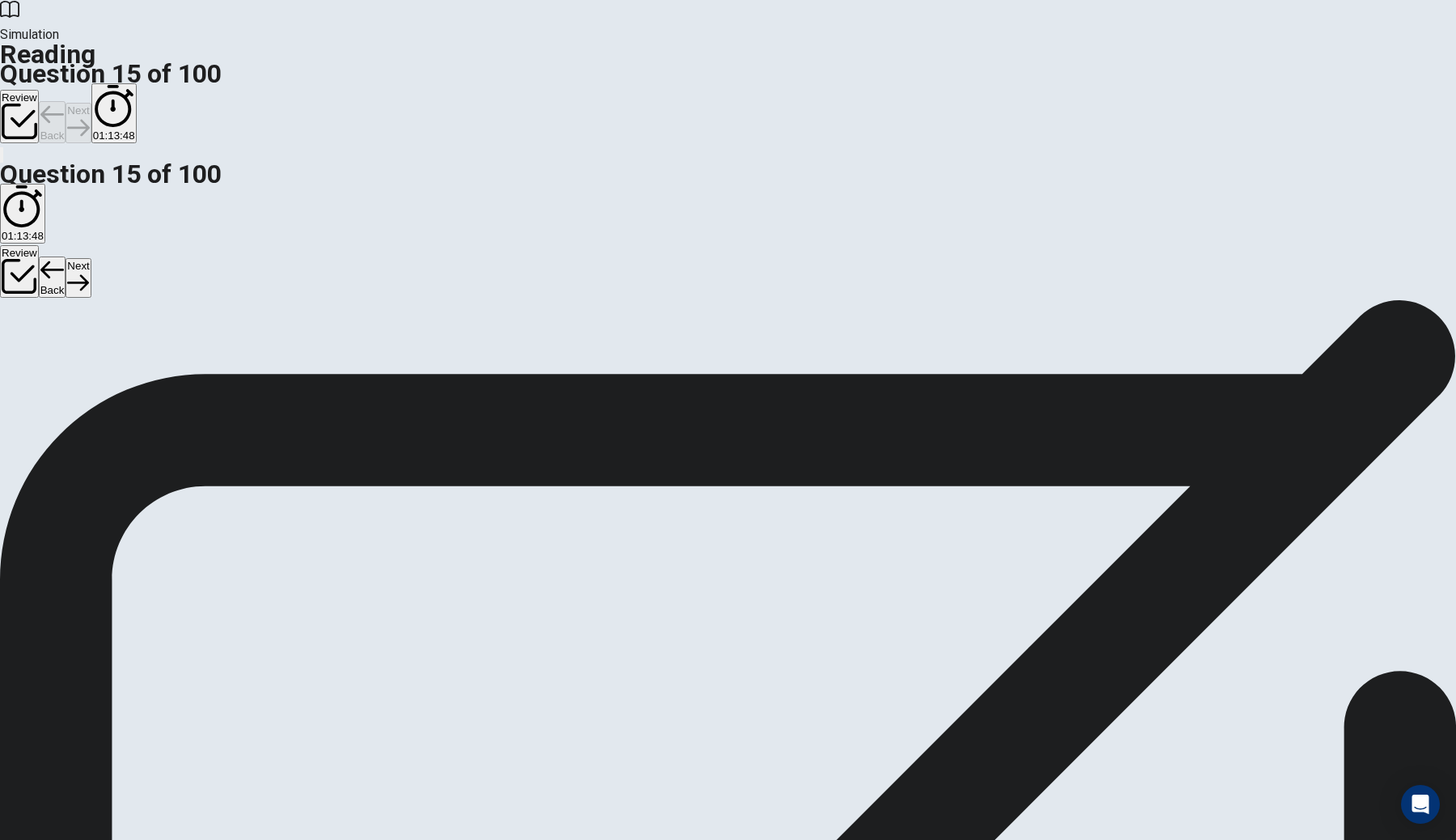
click at [89, 117] on icon "button" at bounding box center [78, 127] width 22 height 22
click at [91, 103] on button "Next" at bounding box center [78, 122] width 25 height 40
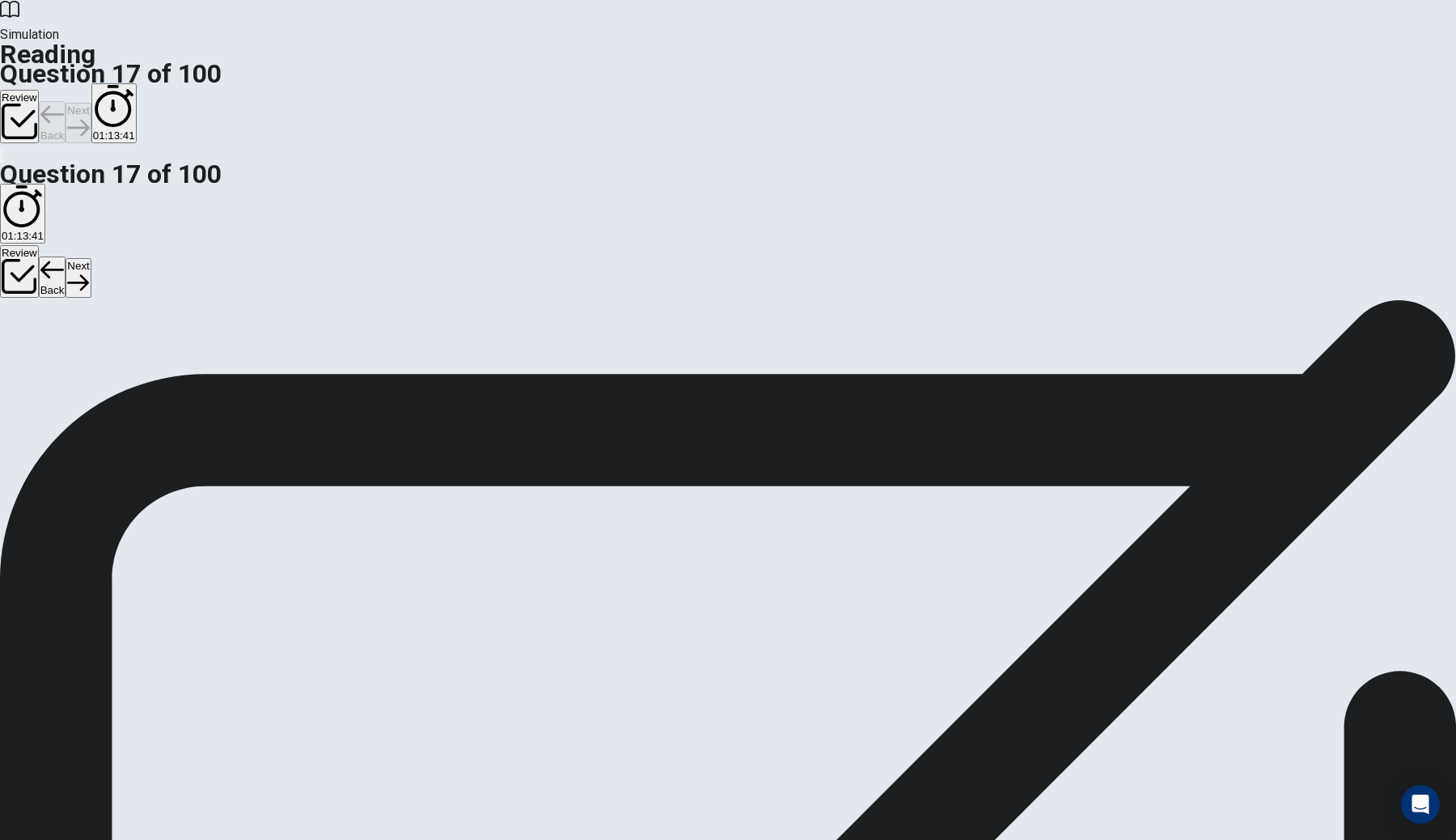
click at [91, 103] on button "Next" at bounding box center [78, 122] width 25 height 40
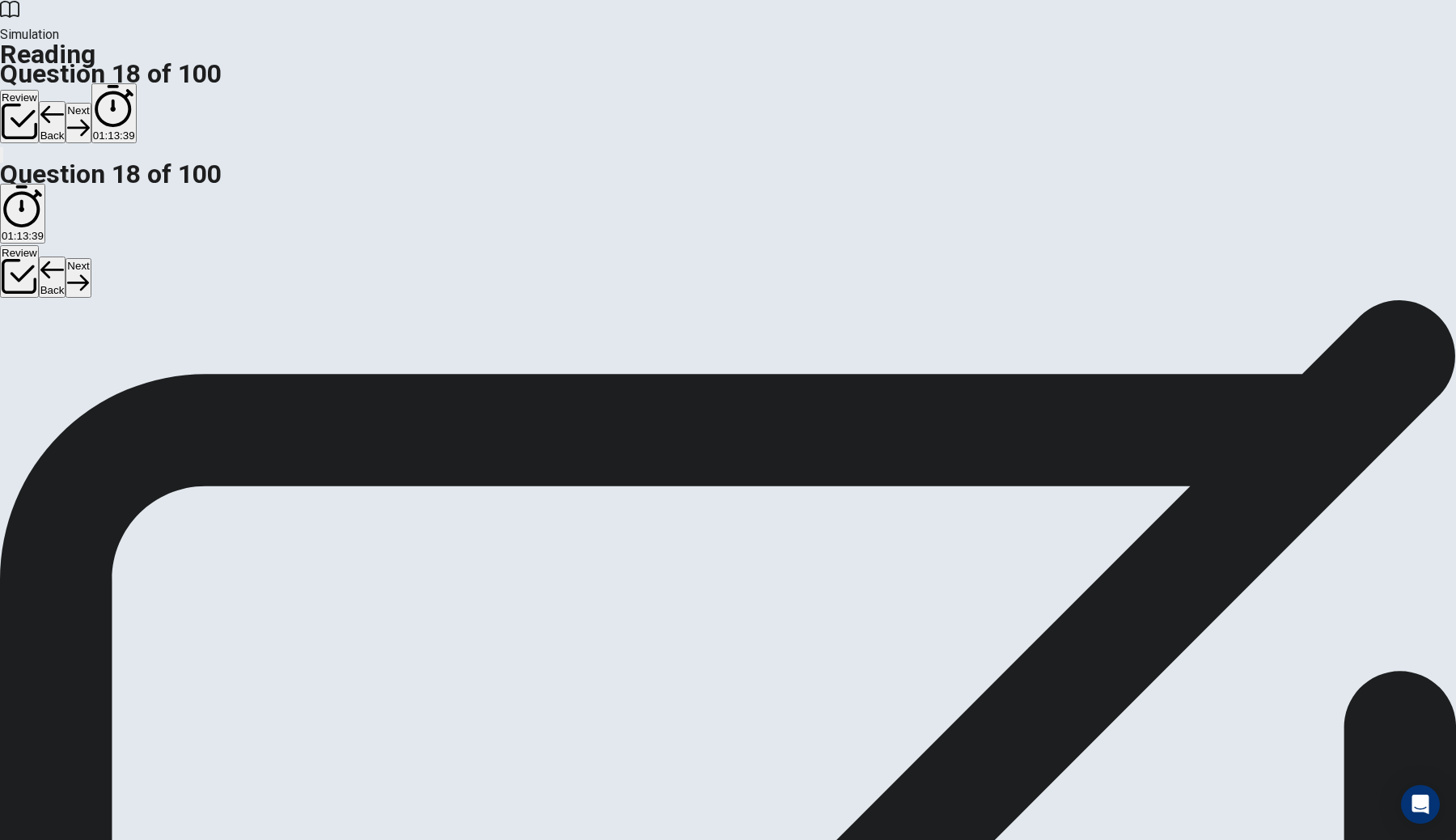
click at [91, 103] on button "Next" at bounding box center [78, 122] width 25 height 40
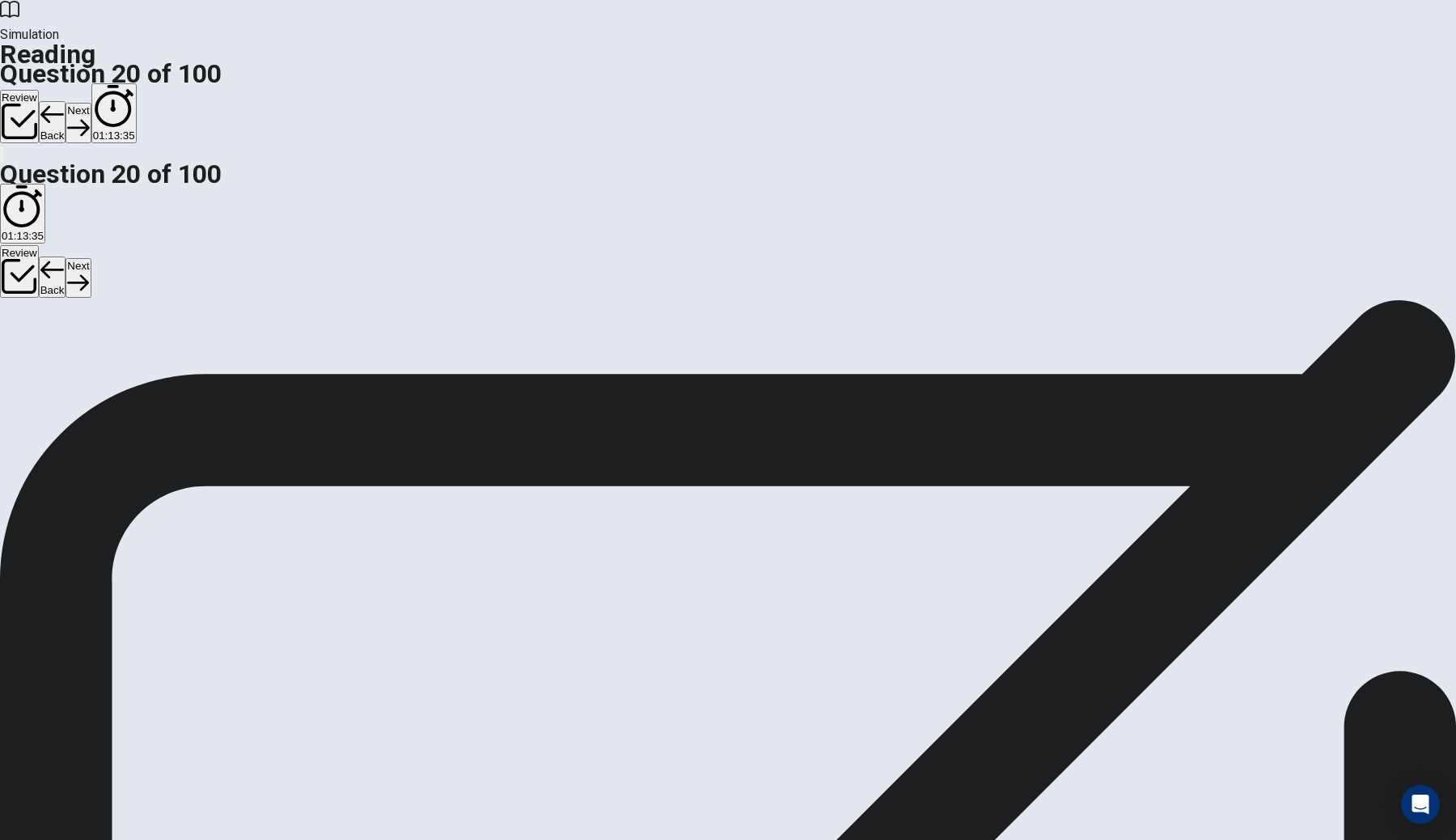
click at [89, 117] on icon "button" at bounding box center [78, 127] width 22 height 22
click at [91, 103] on button "Next" at bounding box center [78, 122] width 25 height 40
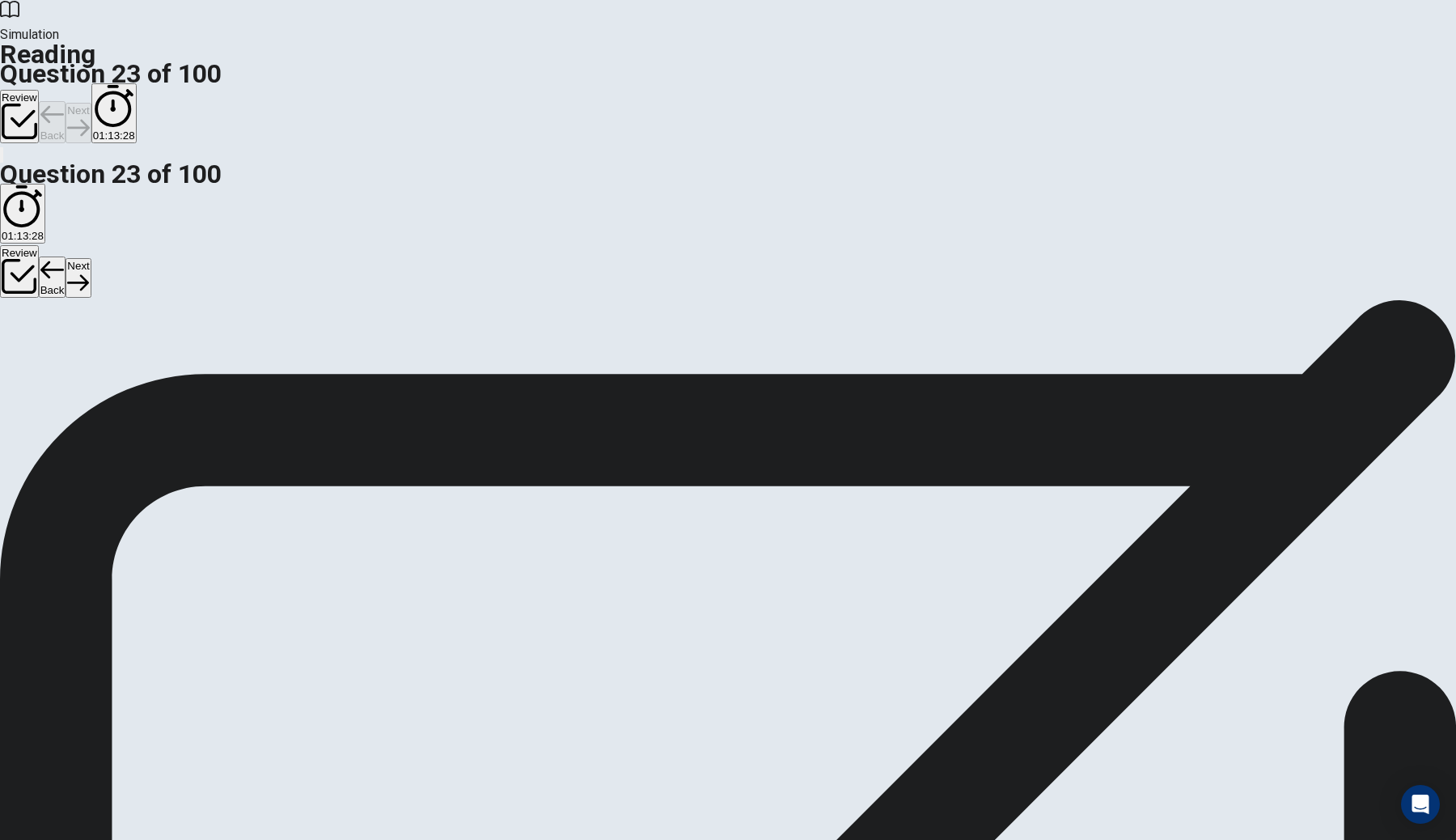
click at [91, 103] on button "Next" at bounding box center [78, 122] width 25 height 40
click at [89, 117] on icon "button" at bounding box center [78, 127] width 22 height 22
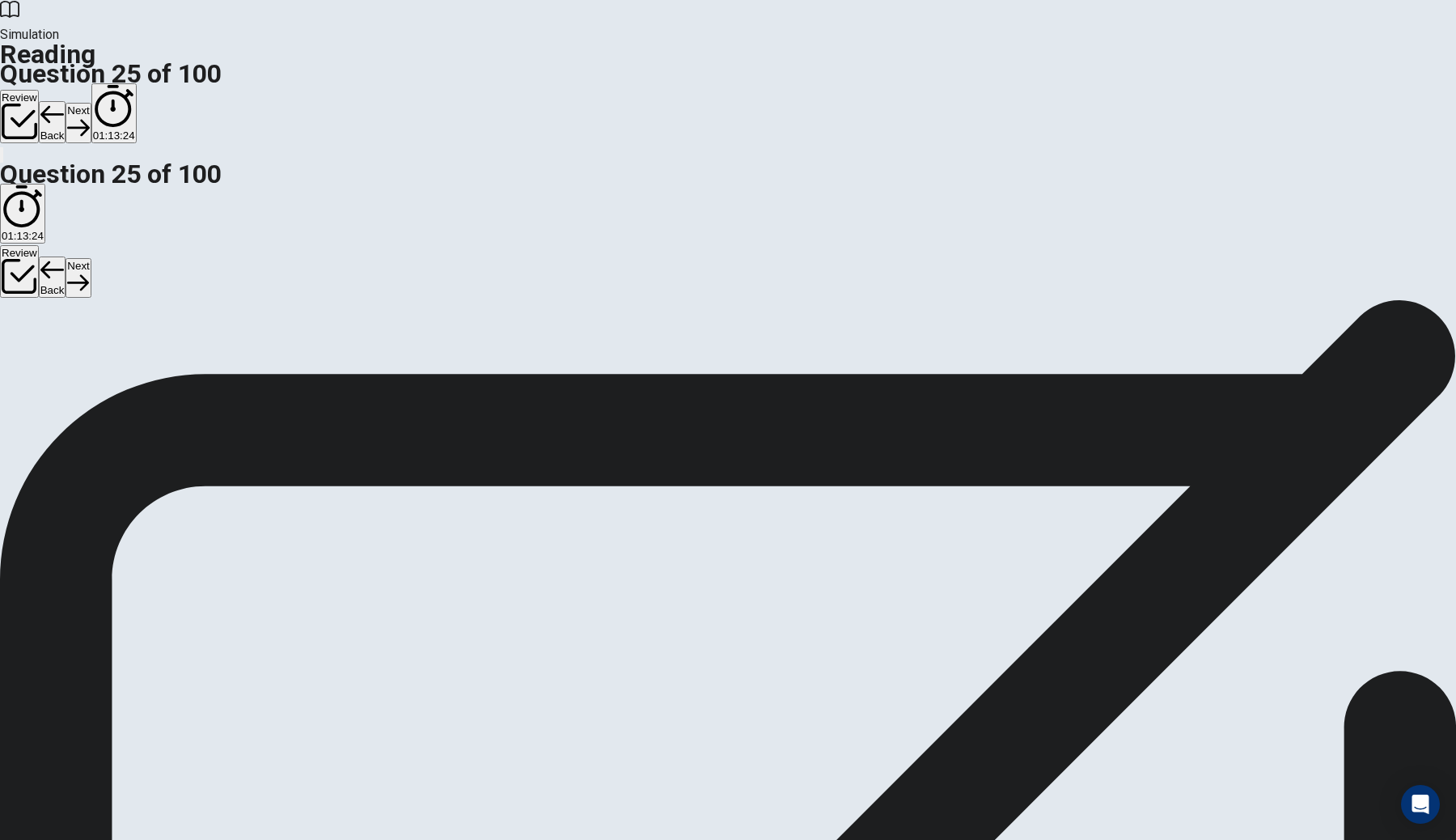
click at [91, 103] on button "Next" at bounding box center [78, 122] width 25 height 40
click at [1008, 46] on div "Simulation Reading Question 26 of 100 Review Back Next 01:13:23" at bounding box center [728, 82] width 1456 height 165
click at [91, 103] on button "Next" at bounding box center [78, 122] width 25 height 40
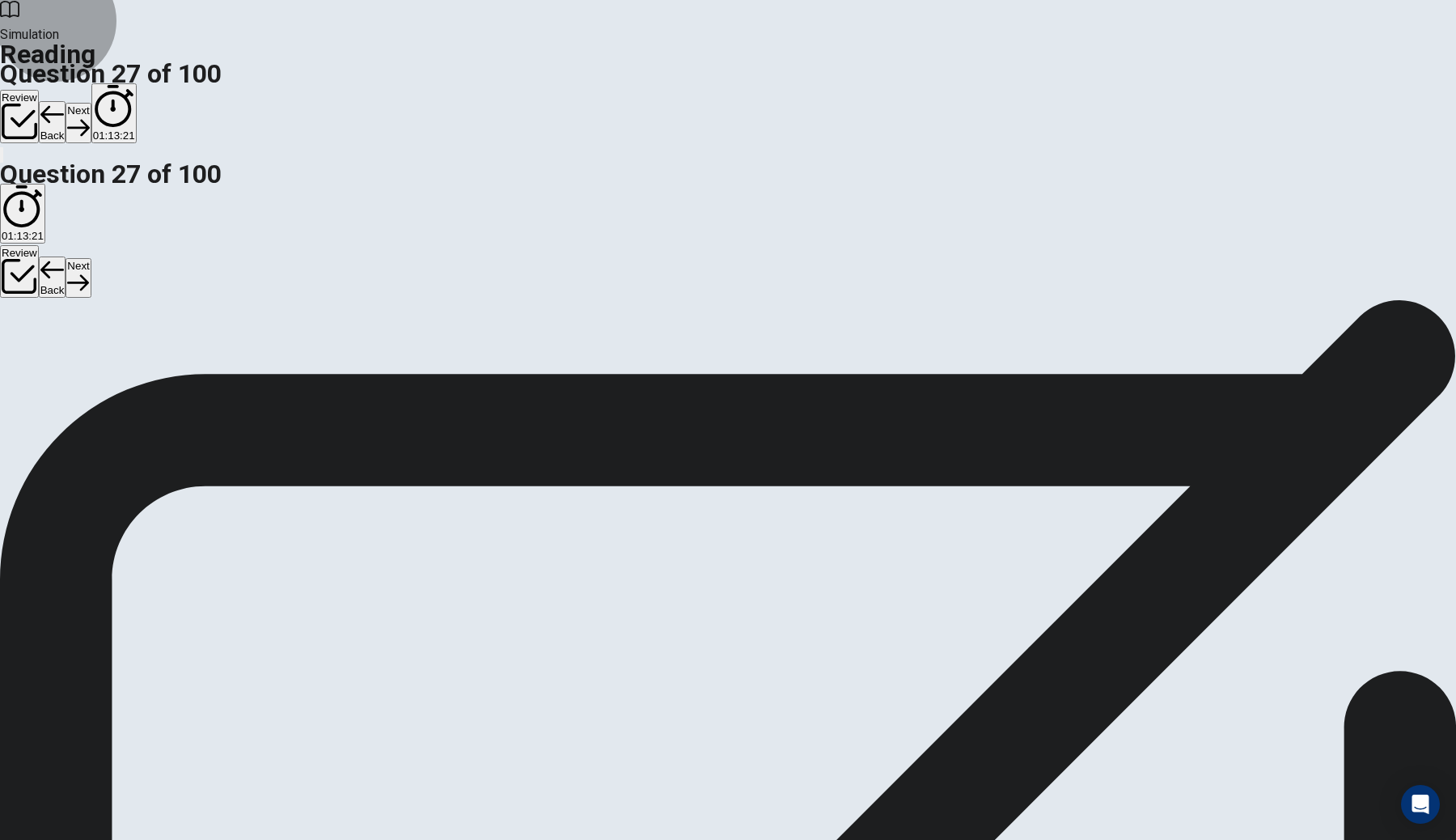
click at [91, 103] on button "Next" at bounding box center [78, 122] width 25 height 40
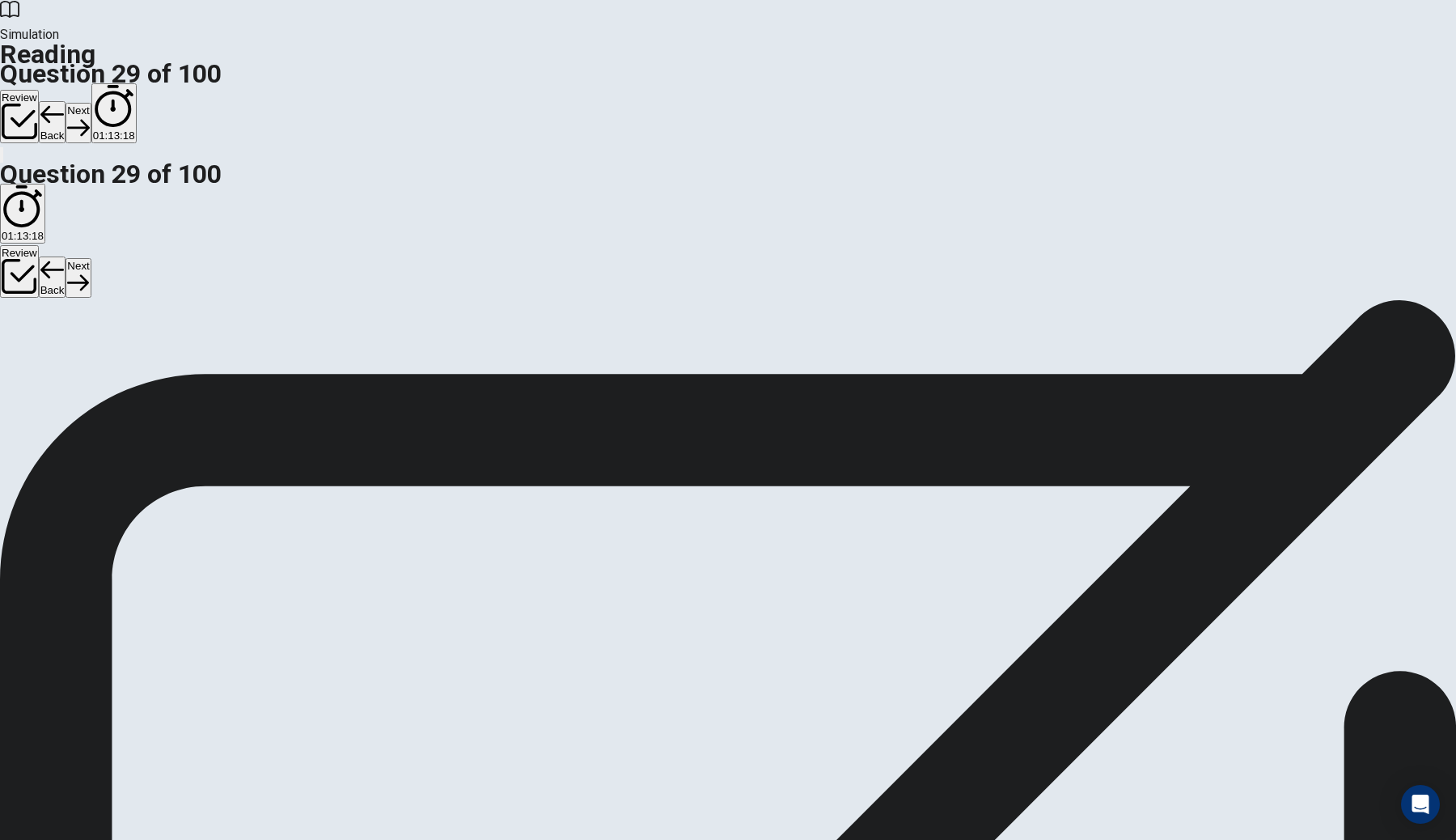
click at [91, 103] on button "Next" at bounding box center [78, 122] width 25 height 40
click at [89, 117] on icon "button" at bounding box center [78, 127] width 22 height 22
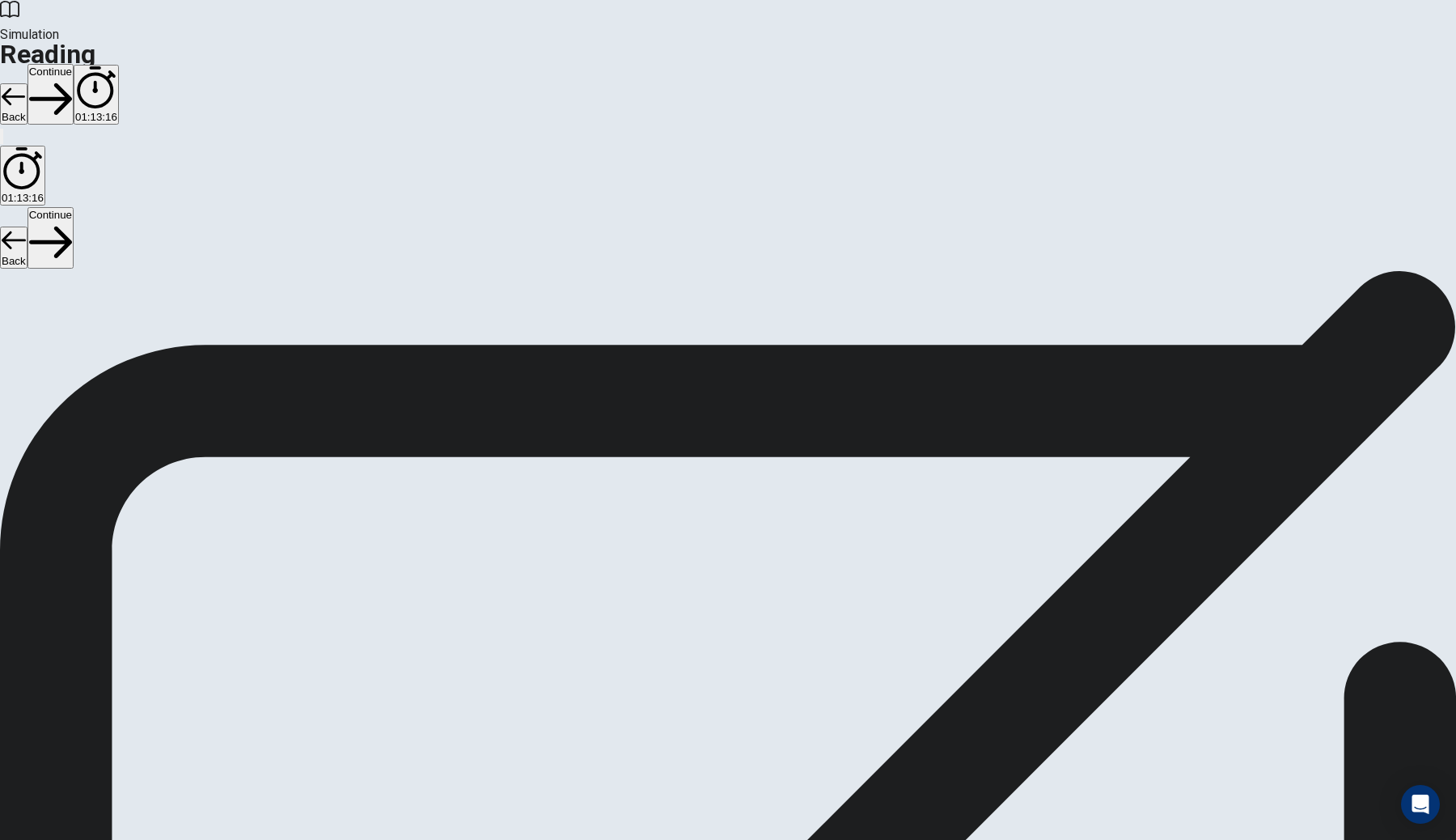
click at [74, 64] on button "Continue" at bounding box center [50, 94] width 46 height 60
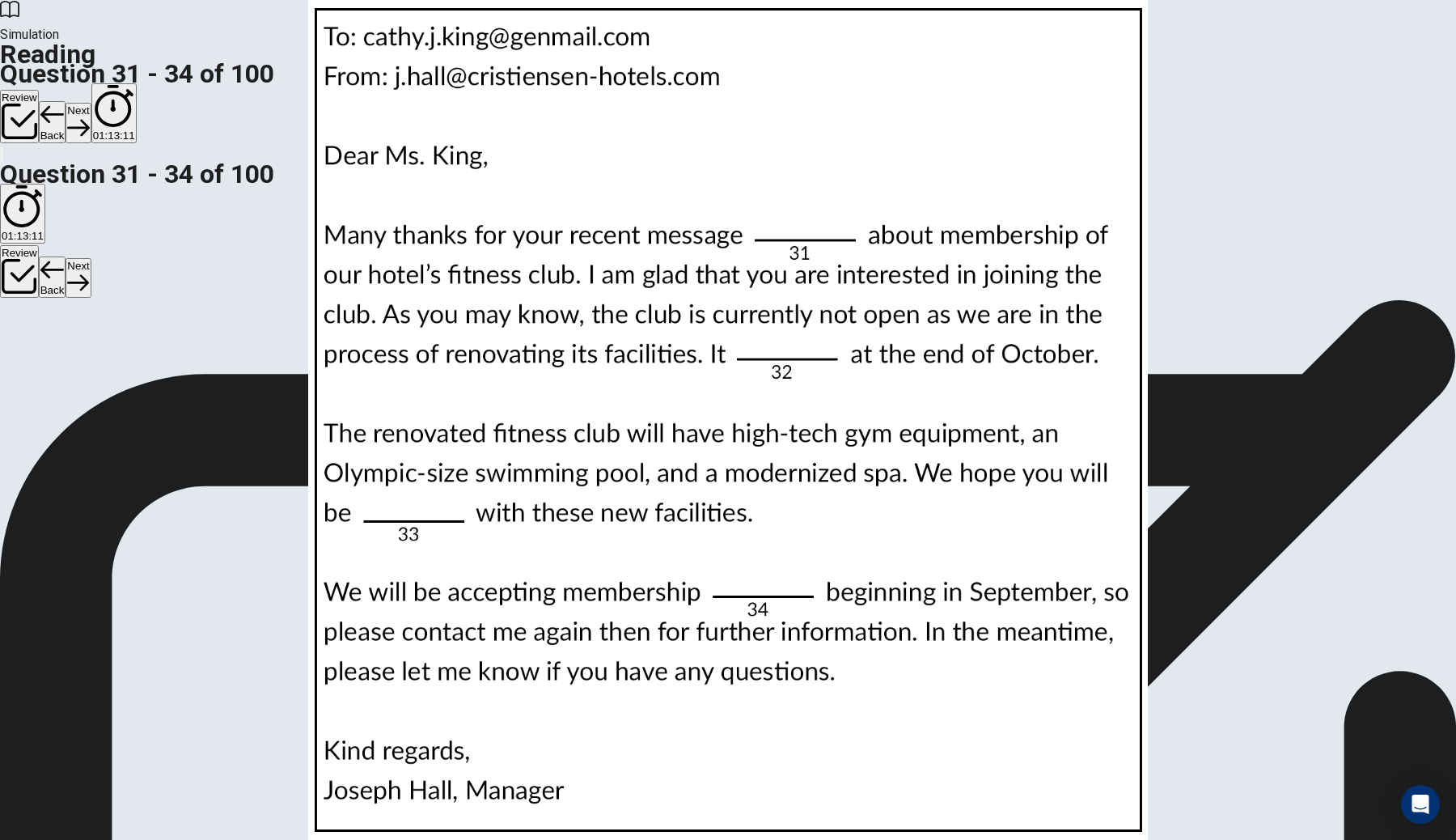
scroll to position [402, 0]
click at [91, 103] on button "Next" at bounding box center [78, 122] width 25 height 40
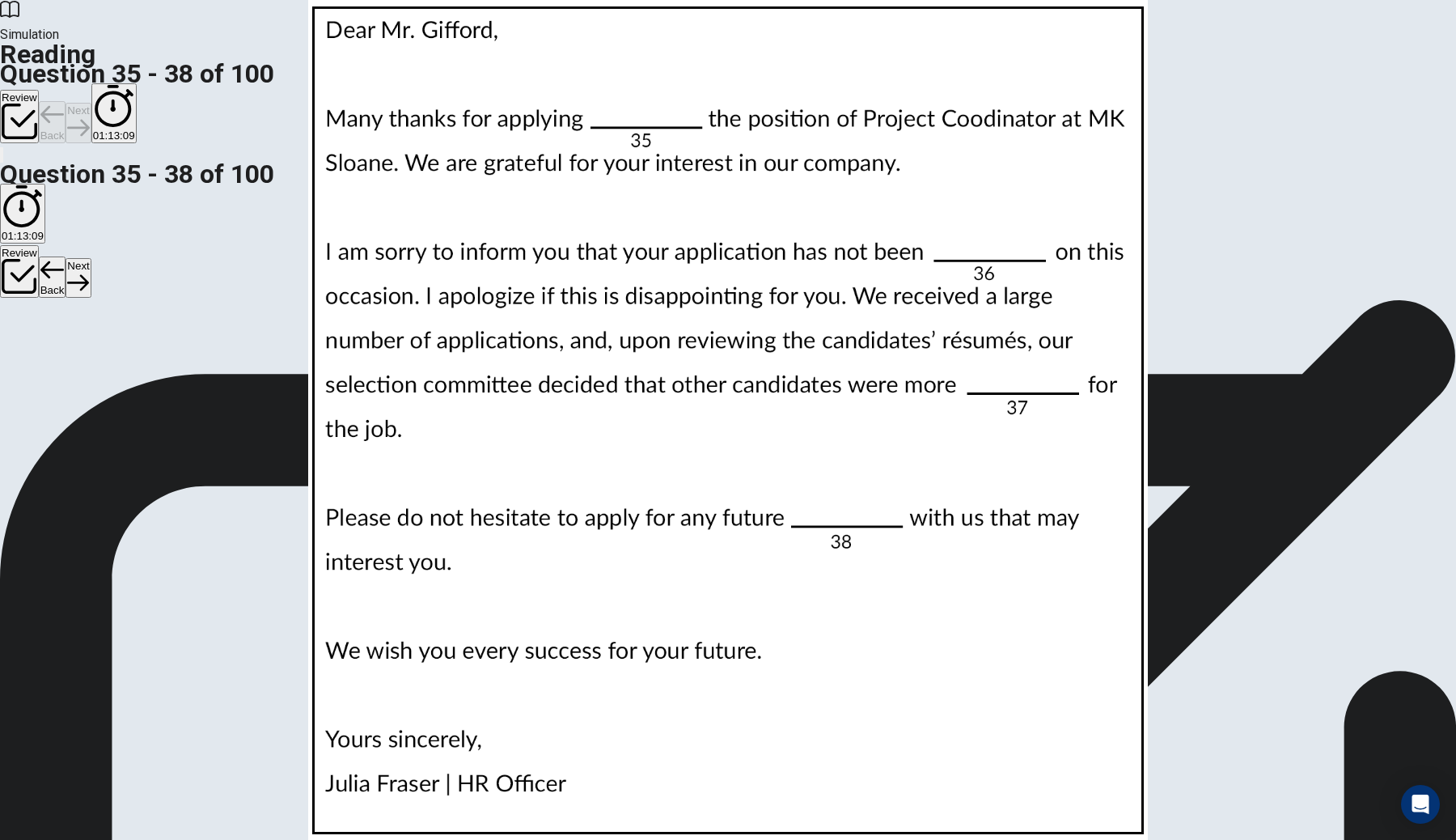
scroll to position [0, 0]
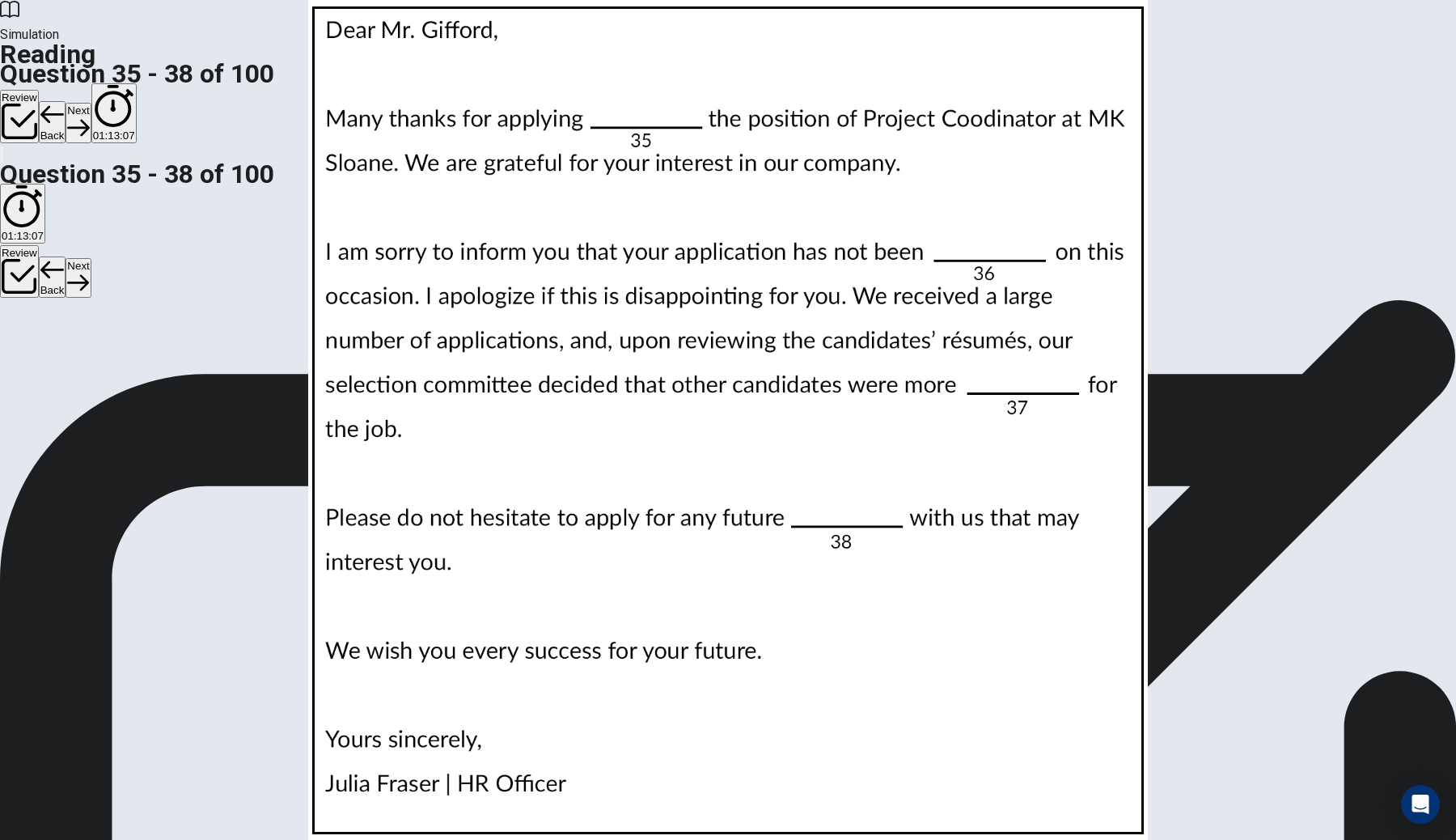
scroll to position [323, 0]
click at [91, 103] on button "Next" at bounding box center [78, 122] width 25 height 40
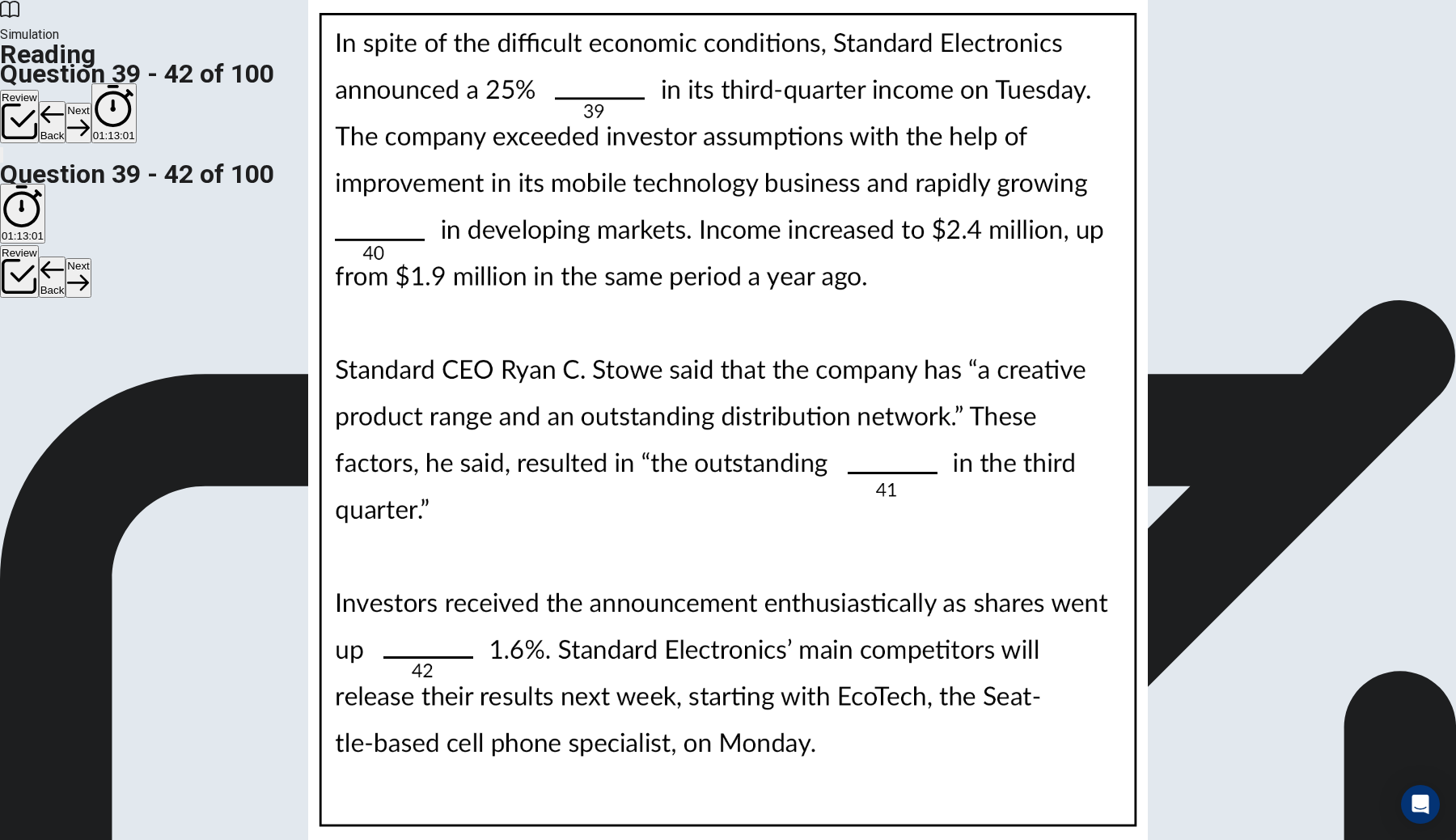
click at [91, 103] on button "Next" at bounding box center [78, 122] width 25 height 40
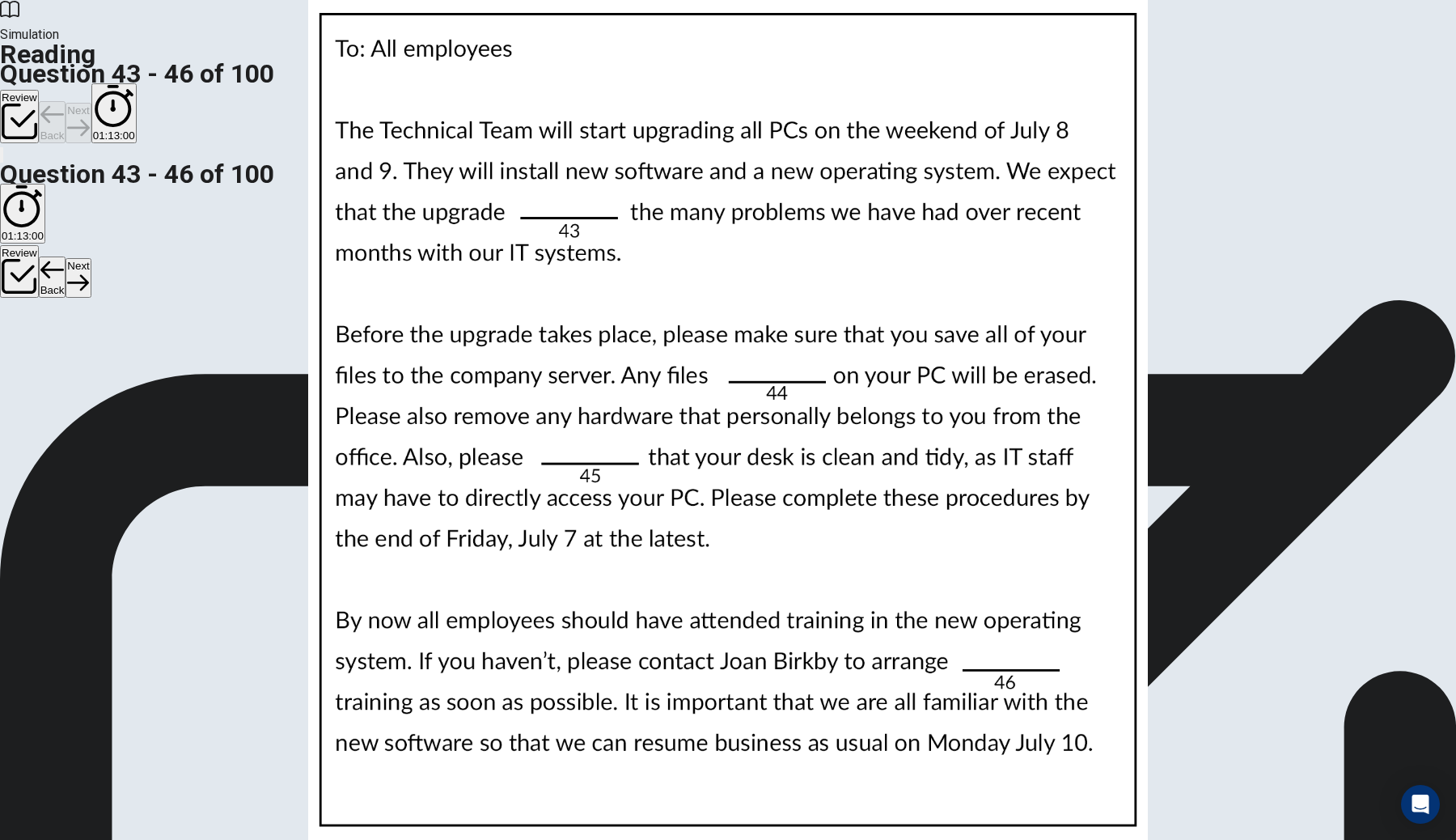
scroll to position [0, 0]
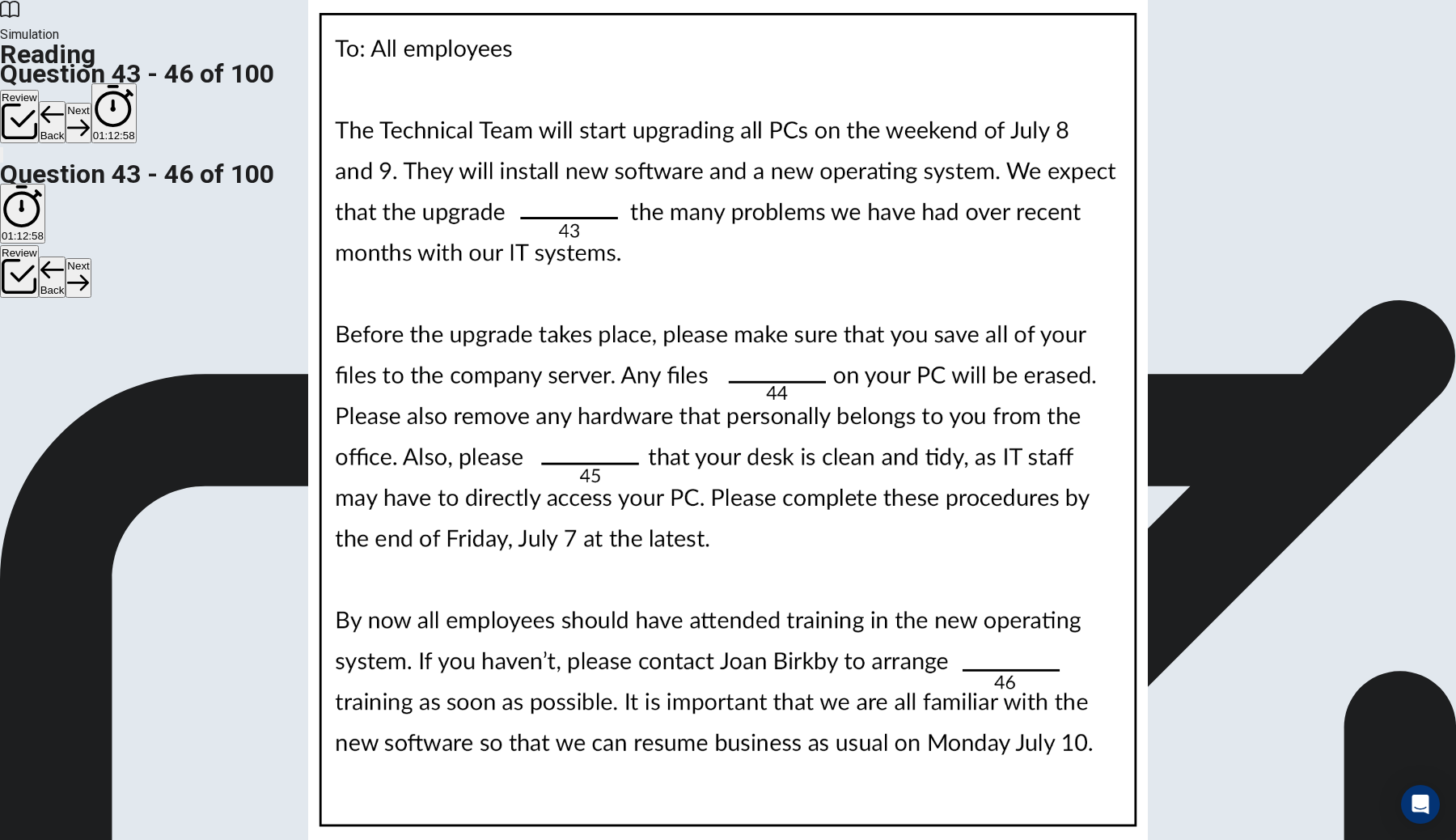
scroll to position [402, 0]
click at [91, 103] on button "Next" at bounding box center [78, 122] width 25 height 40
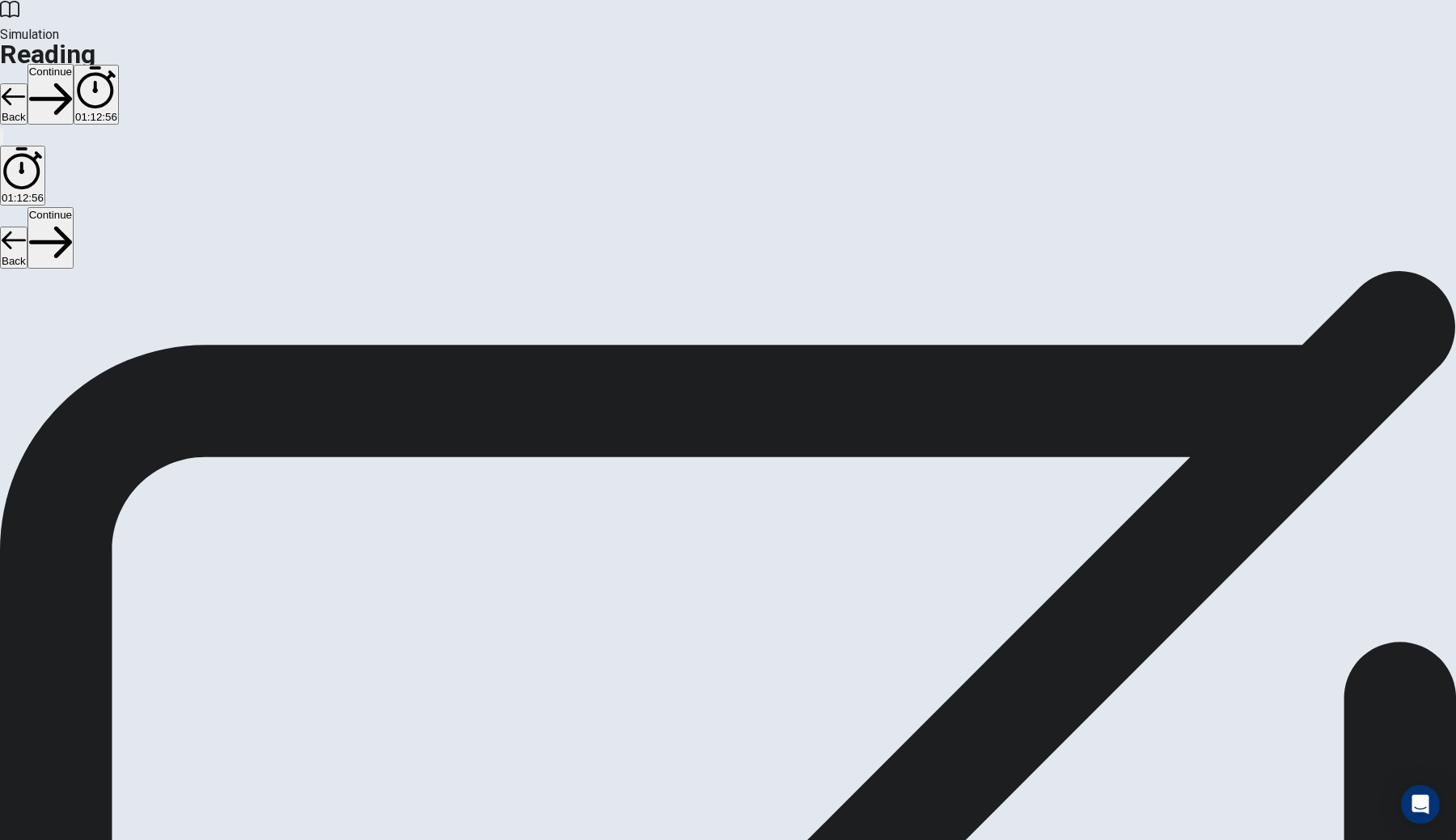
click at [74, 64] on button "Continue" at bounding box center [50, 94] width 46 height 60
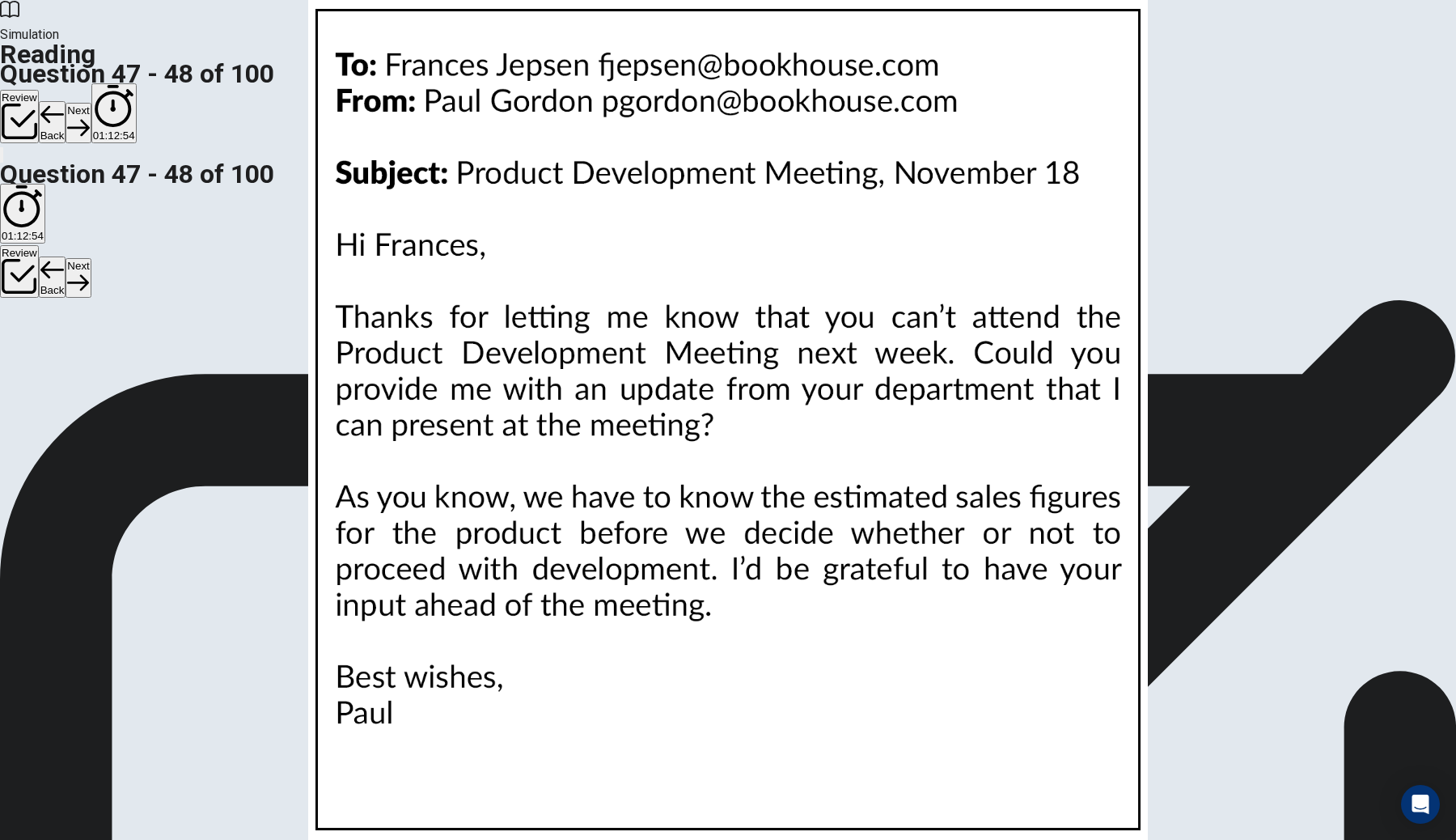
click at [91, 103] on button "Next" at bounding box center [78, 122] width 25 height 40
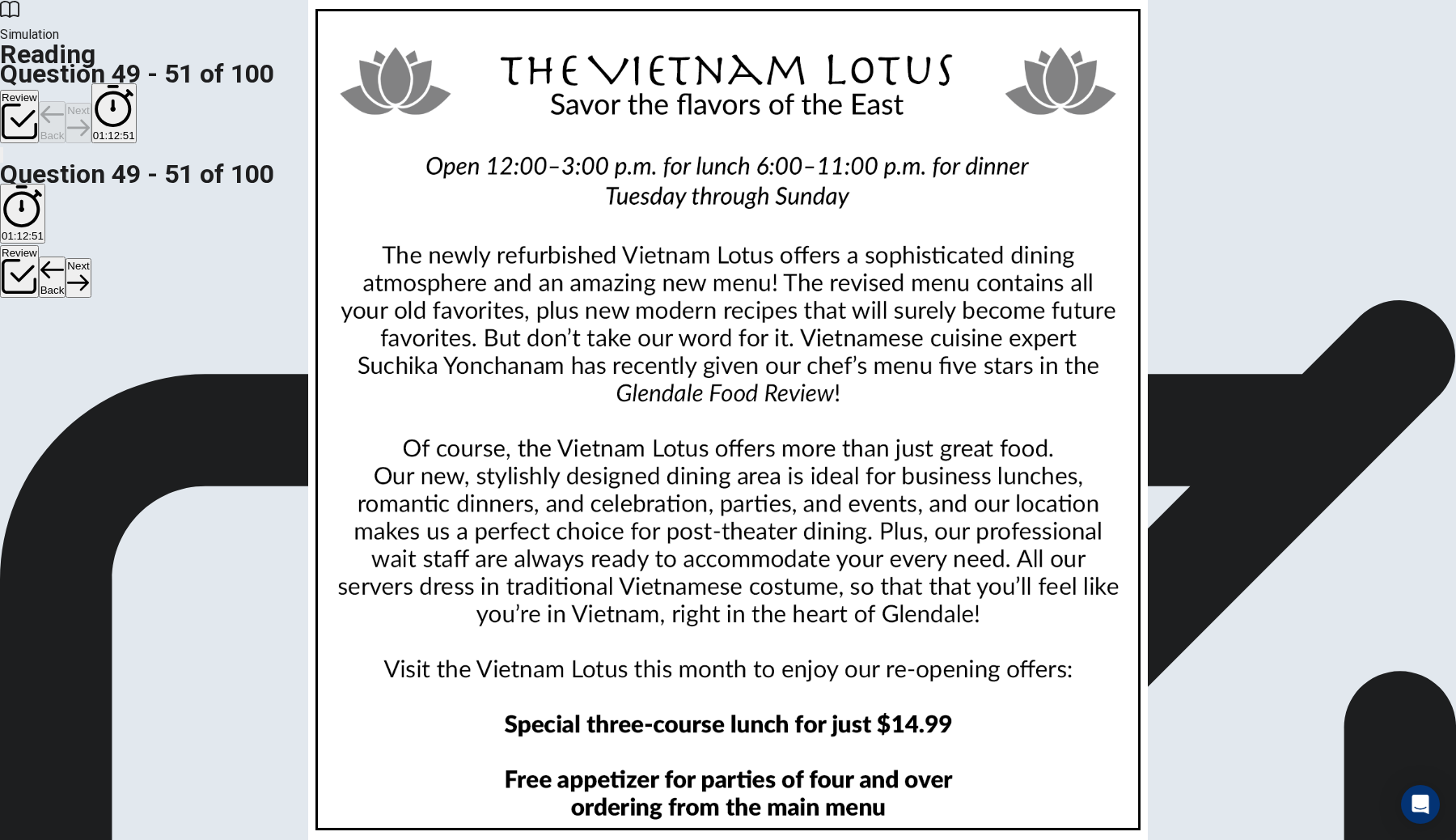
click at [91, 103] on button "Next" at bounding box center [78, 122] width 25 height 40
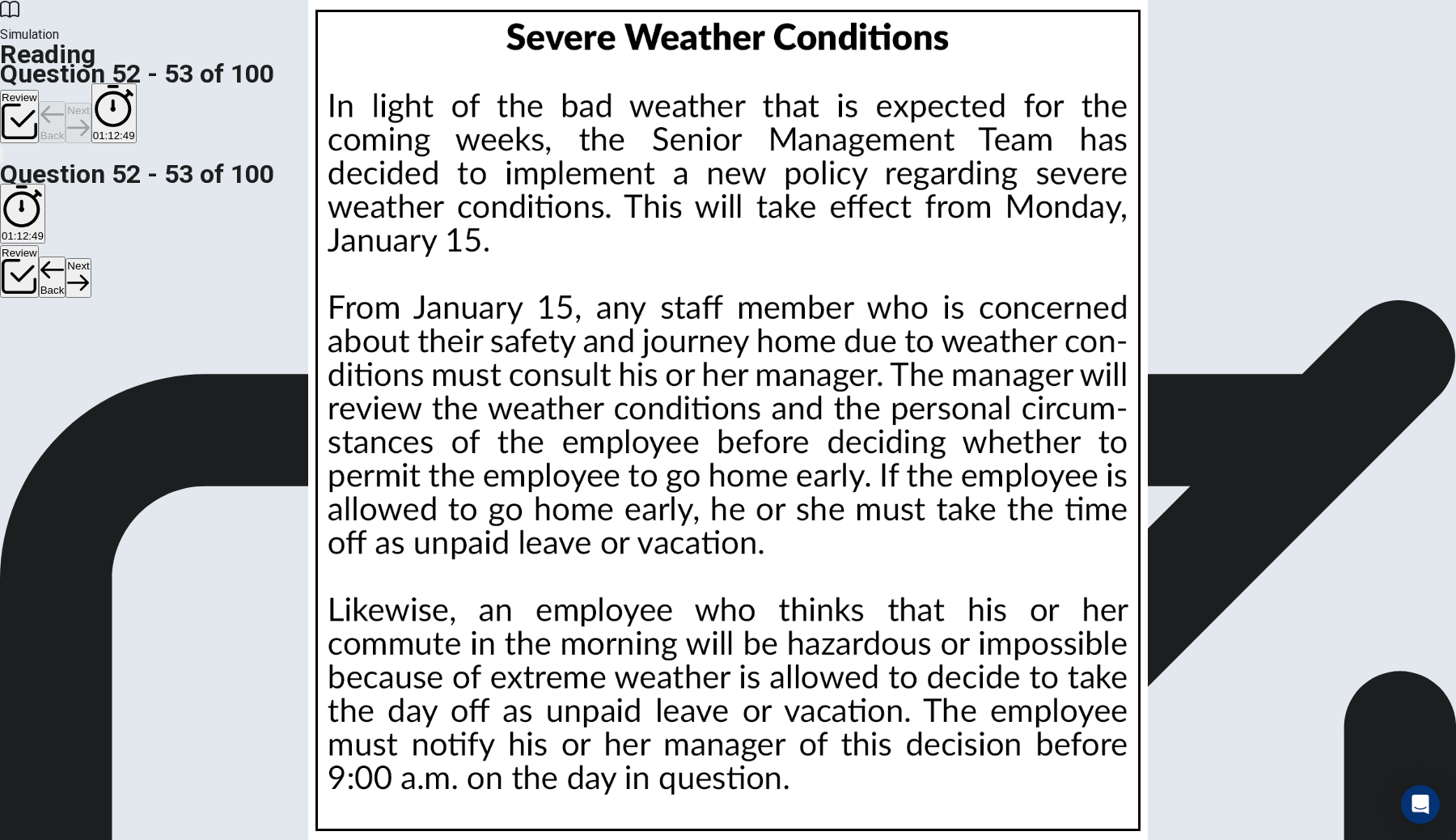
scroll to position [0, 0]
click at [91, 103] on button "Next" at bounding box center [78, 122] width 25 height 40
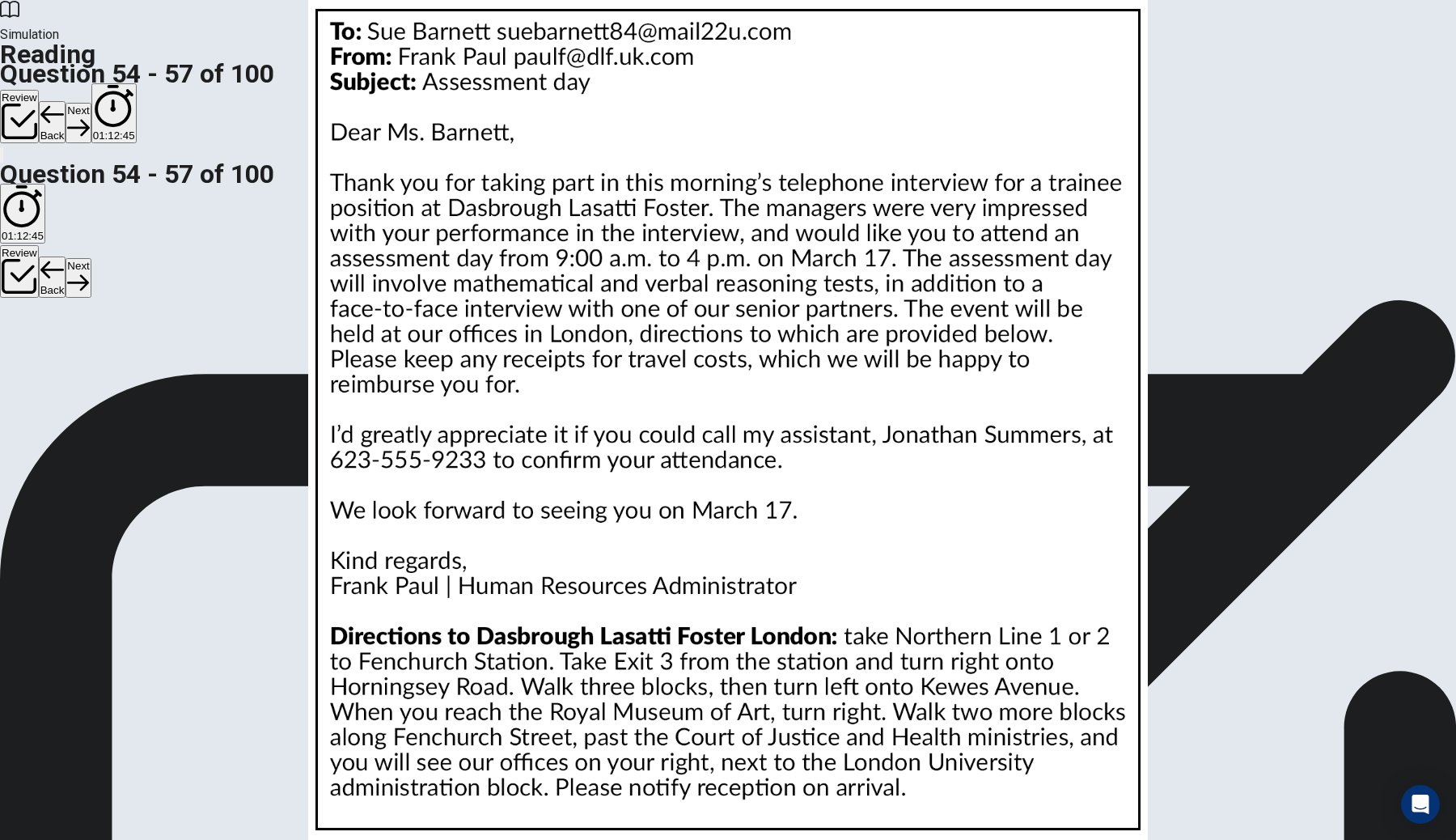
click at [903, 328] on img at bounding box center [728, 420] width 1456 height 840
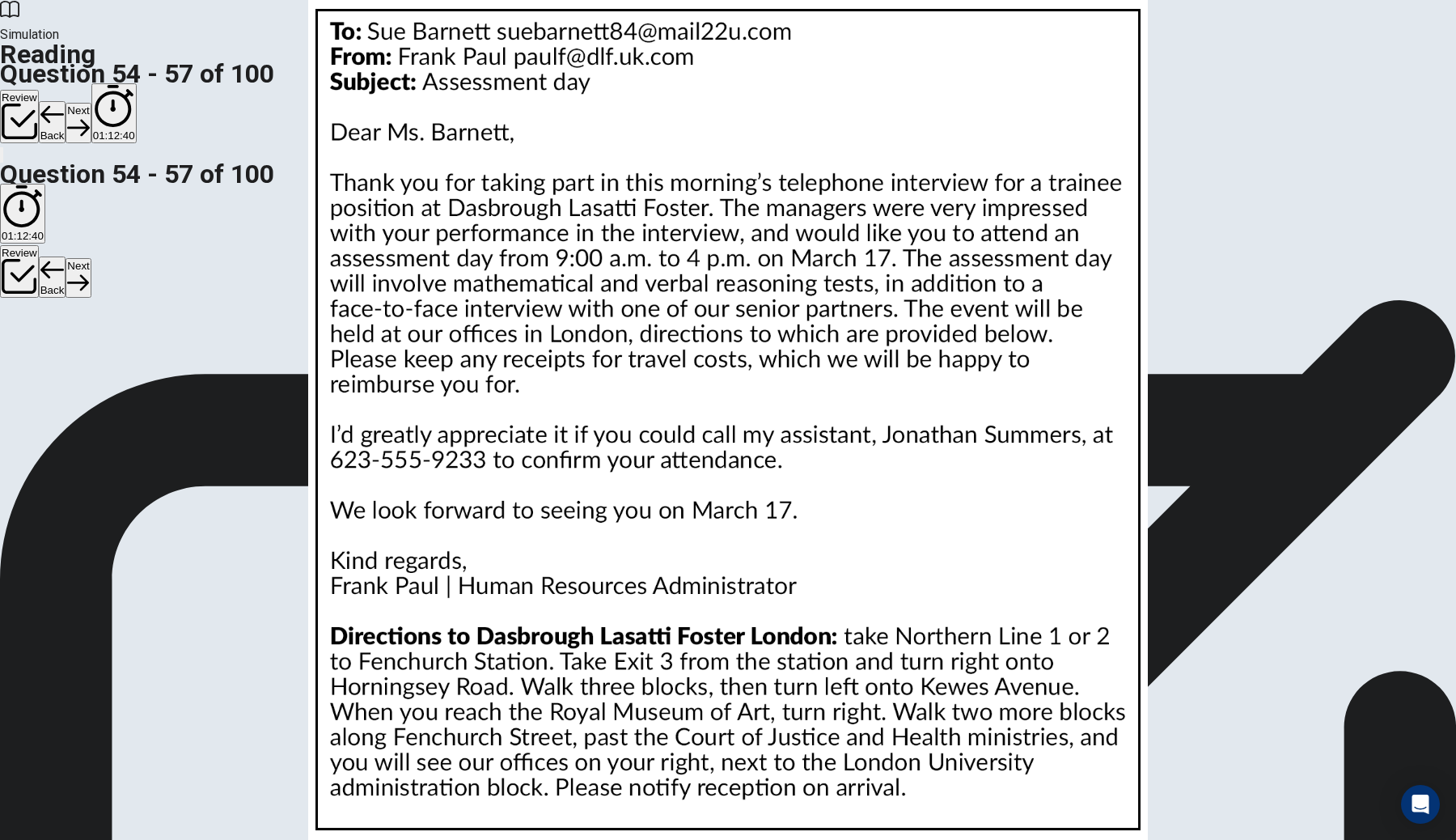
click at [998, 50] on div "Simulation Reading Question 54 - 57 of 100 Review Back Next 01:12:40" at bounding box center [728, 82] width 1456 height 165
click at [91, 103] on button "Next" at bounding box center [78, 122] width 25 height 40
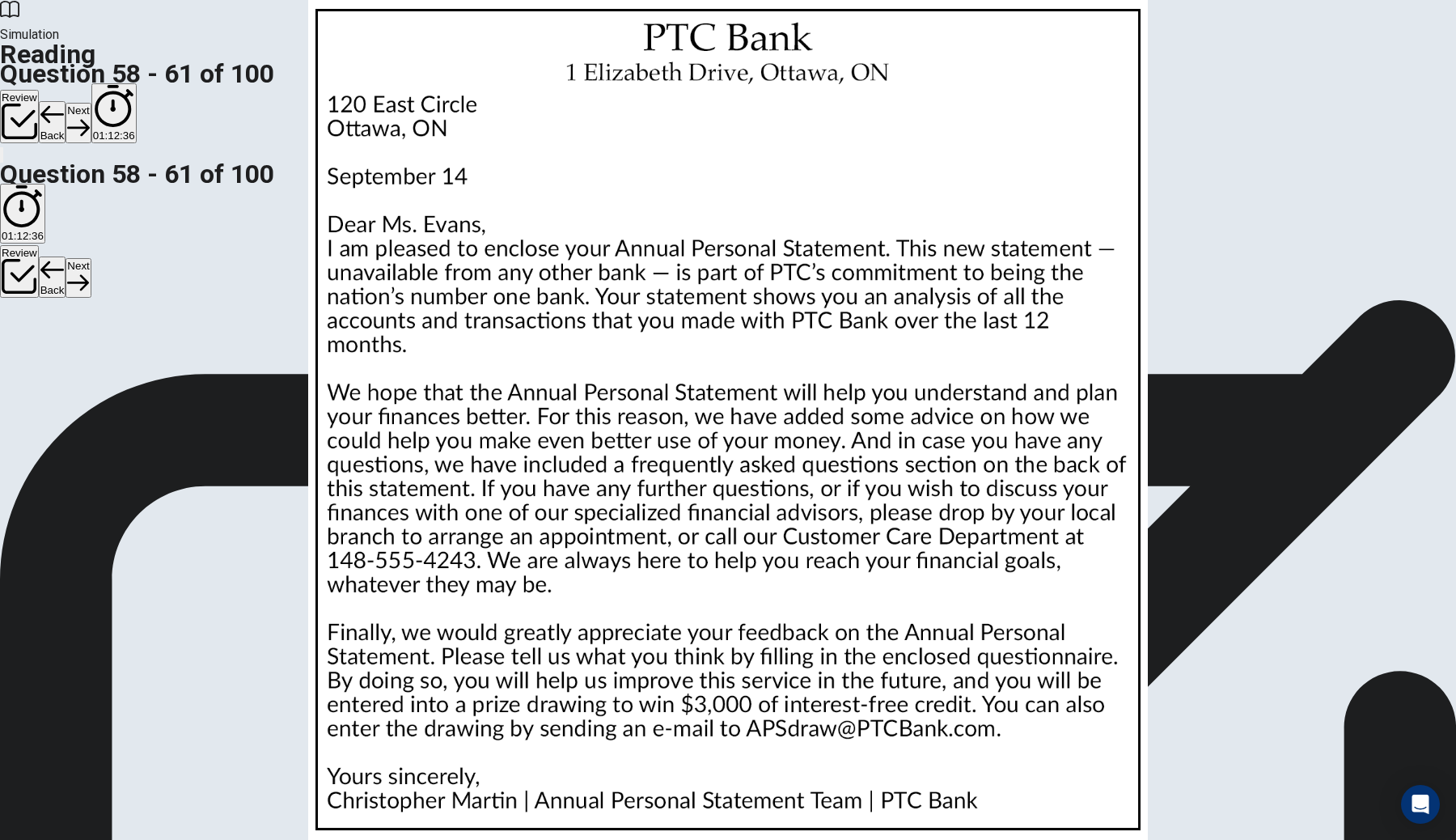
scroll to position [0, 0]
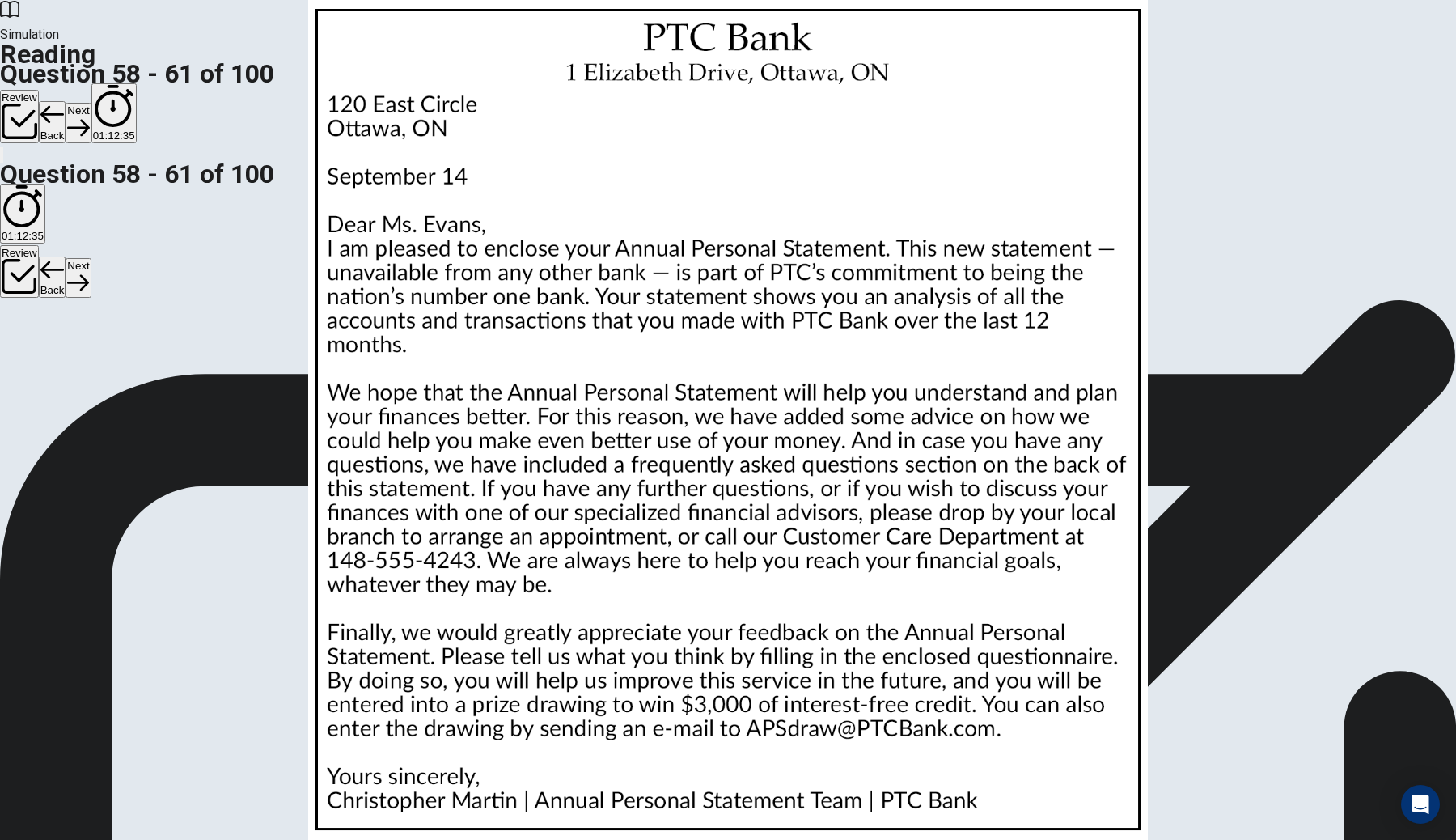
click at [91, 103] on button "Next" at bounding box center [78, 122] width 25 height 40
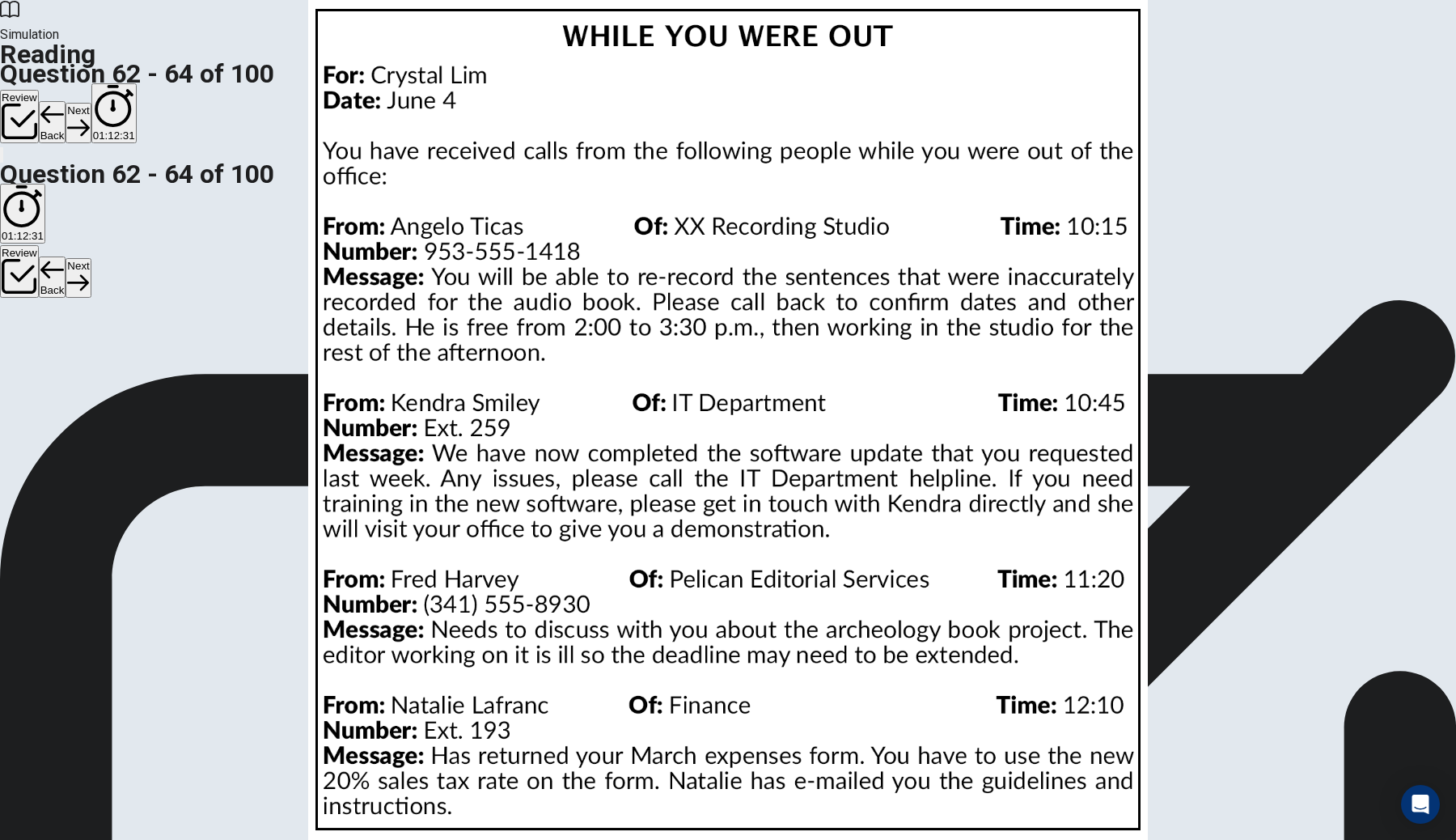
scroll to position [169, 0]
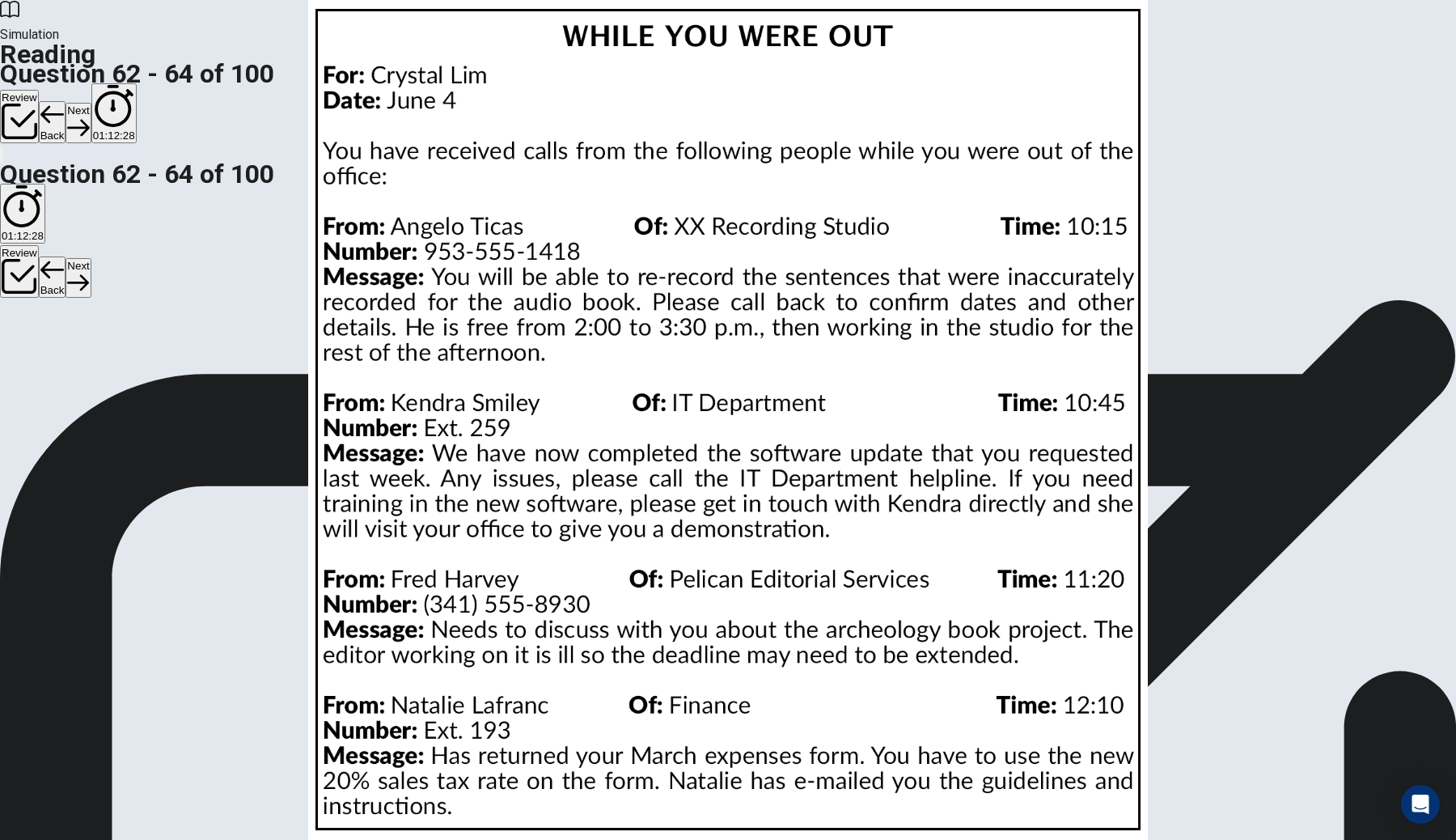
click at [91, 103] on button "Next" at bounding box center [78, 122] width 25 height 40
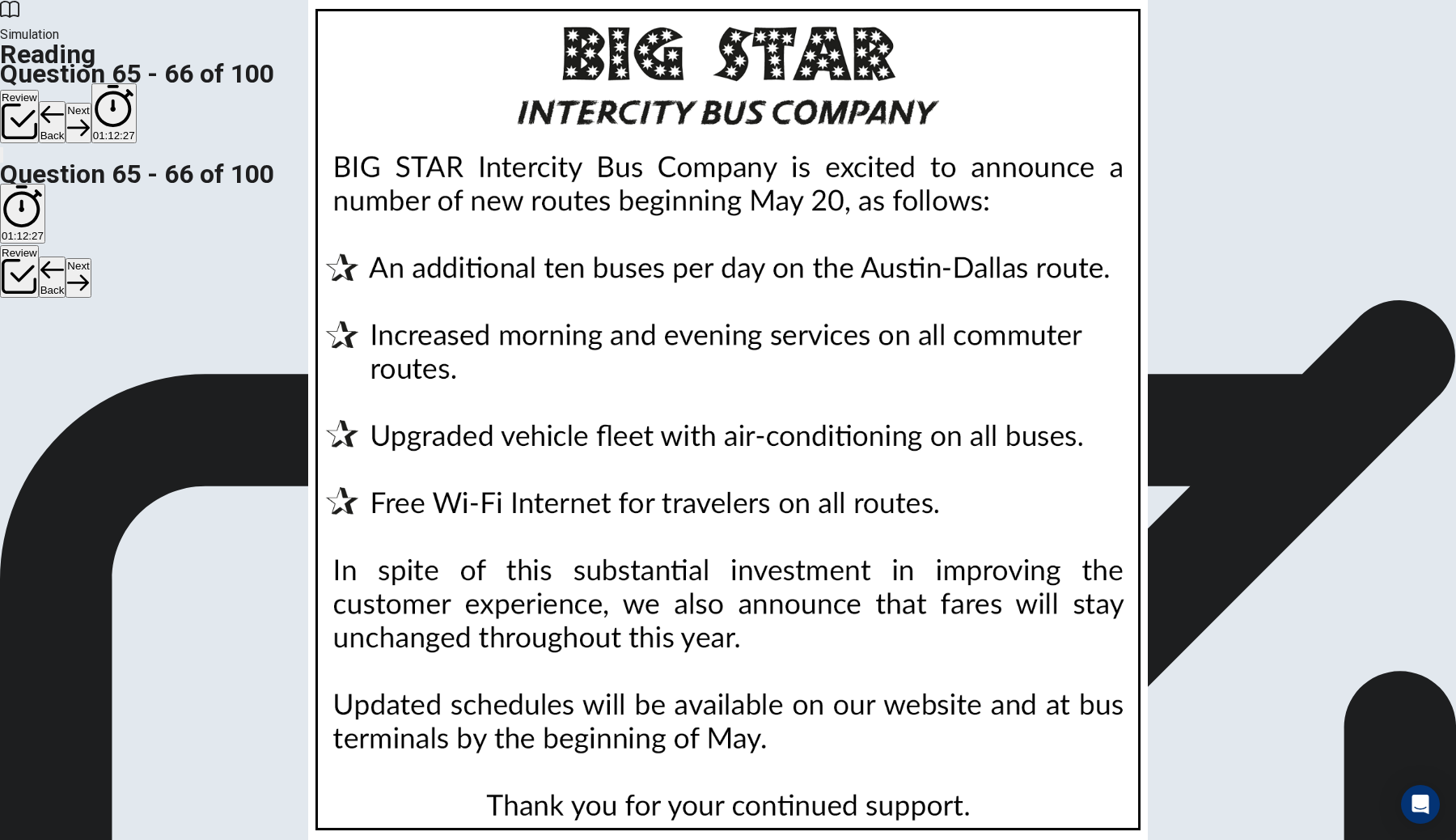
click at [91, 103] on button "Next" at bounding box center [78, 122] width 25 height 40
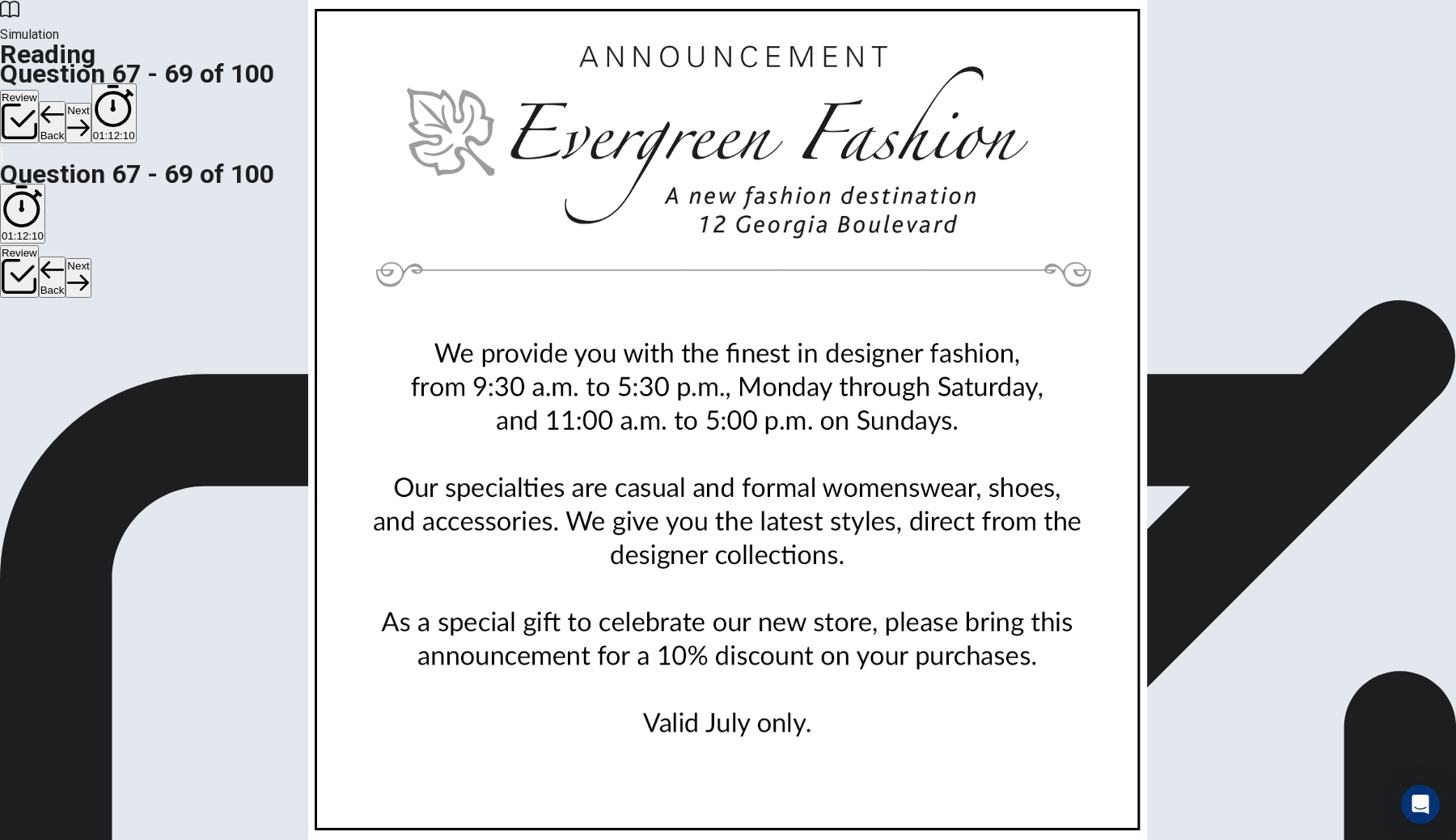
scroll to position [208, 0]
click at [91, 103] on button "Next" at bounding box center [78, 122] width 25 height 40
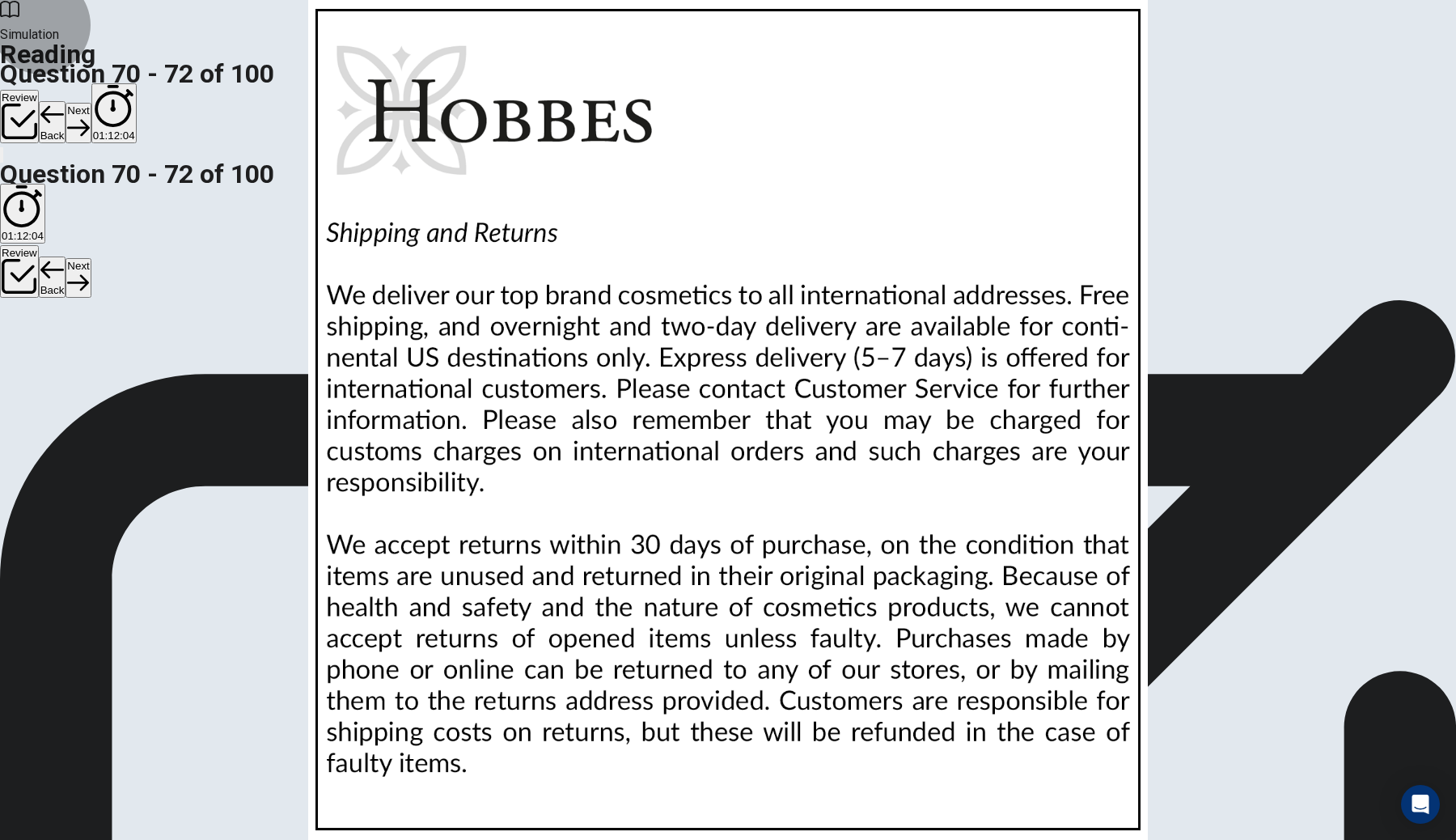
click at [91, 103] on button "Next" at bounding box center [78, 122] width 25 height 40
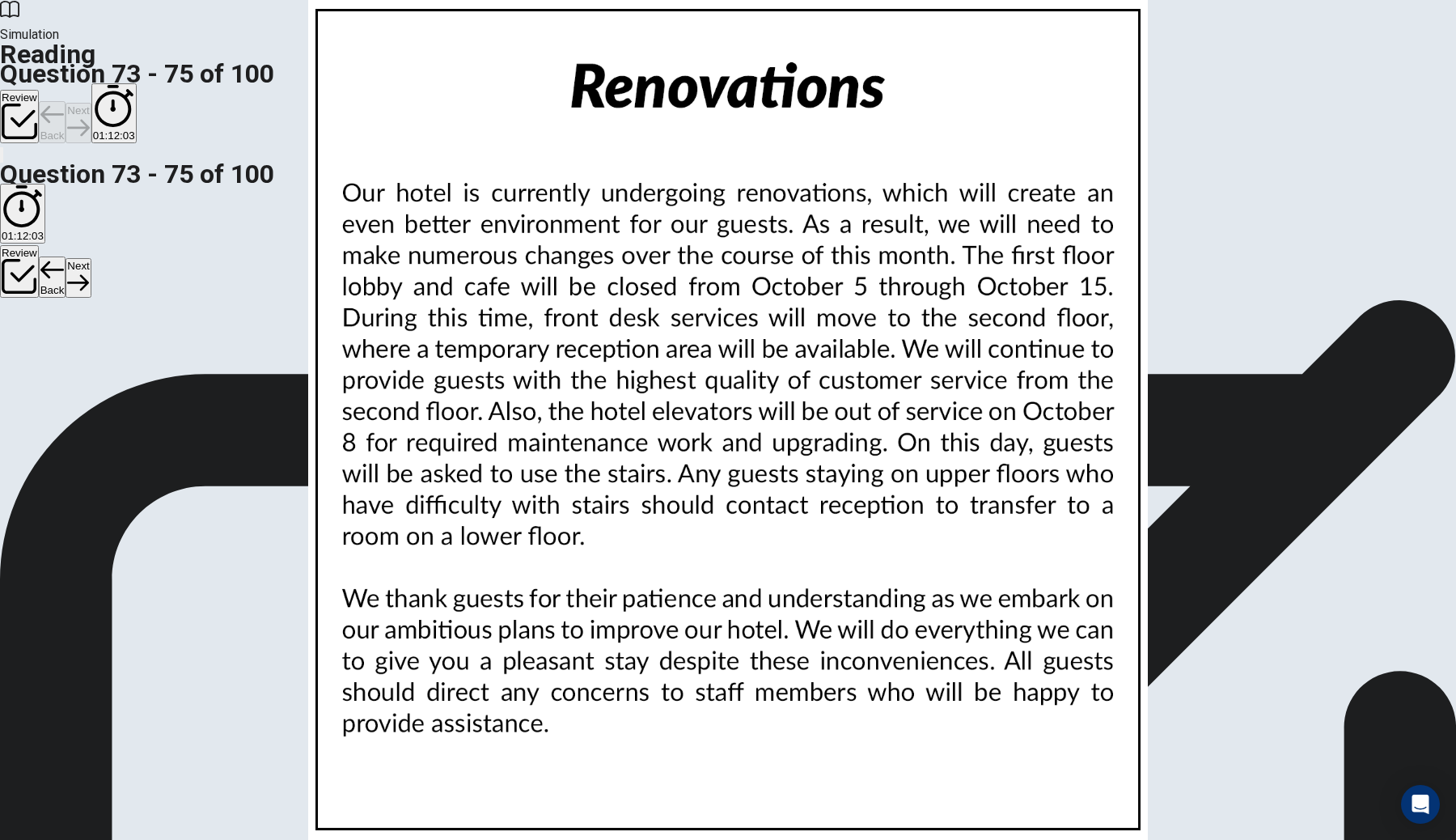
scroll to position [0, 0]
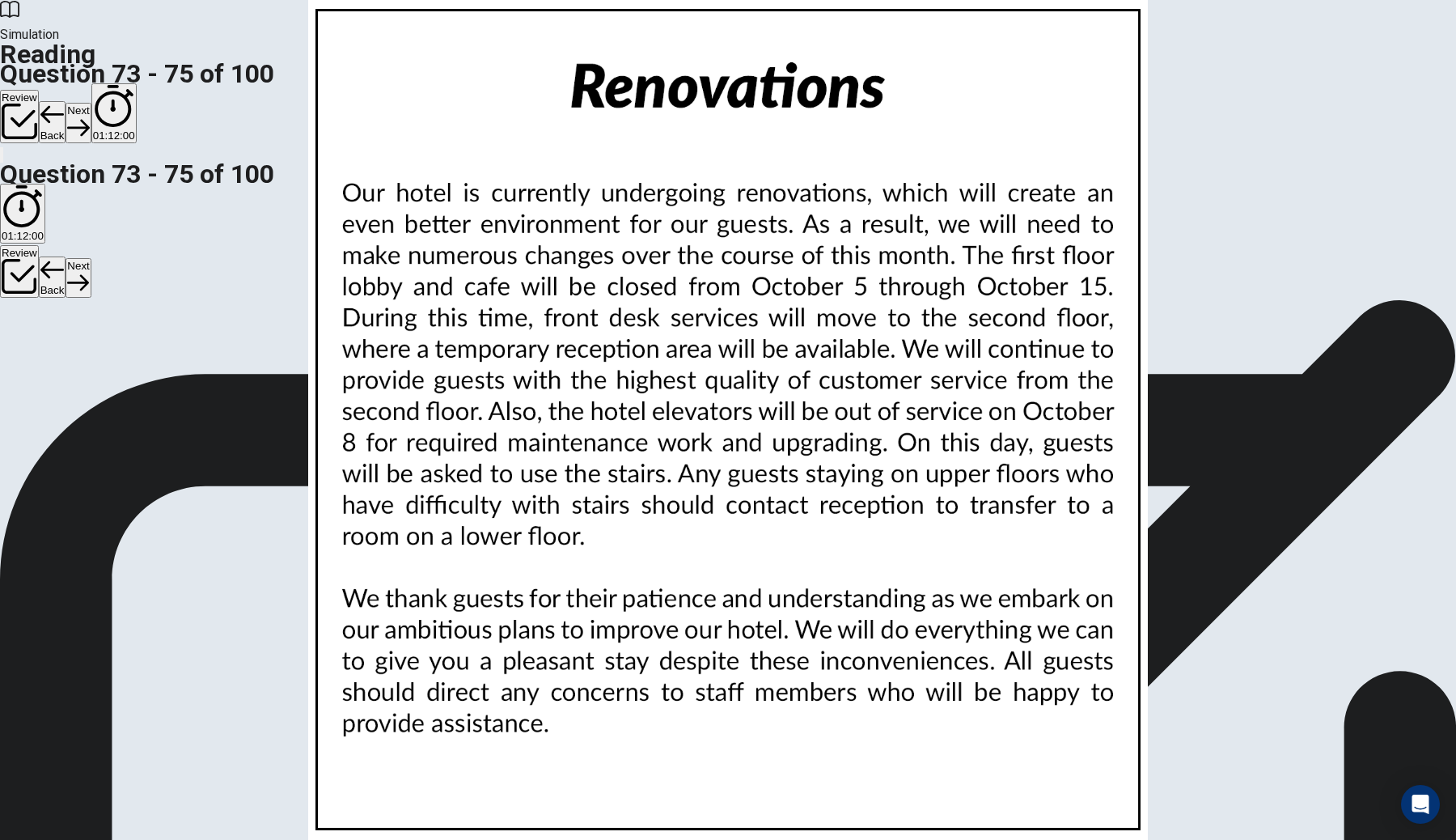
click at [91, 103] on button "Next" at bounding box center [78, 122] width 25 height 40
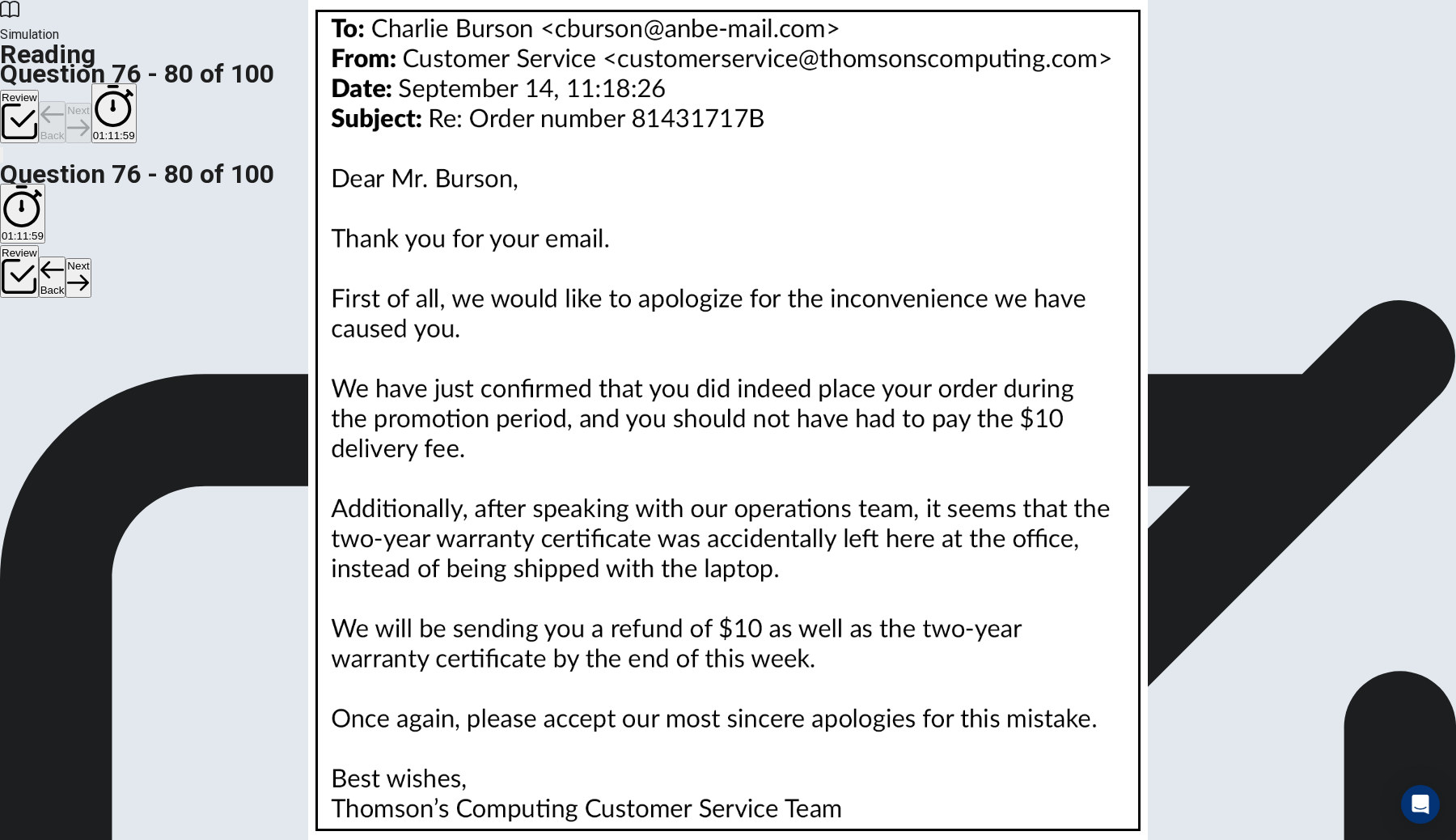
scroll to position [0, 0]
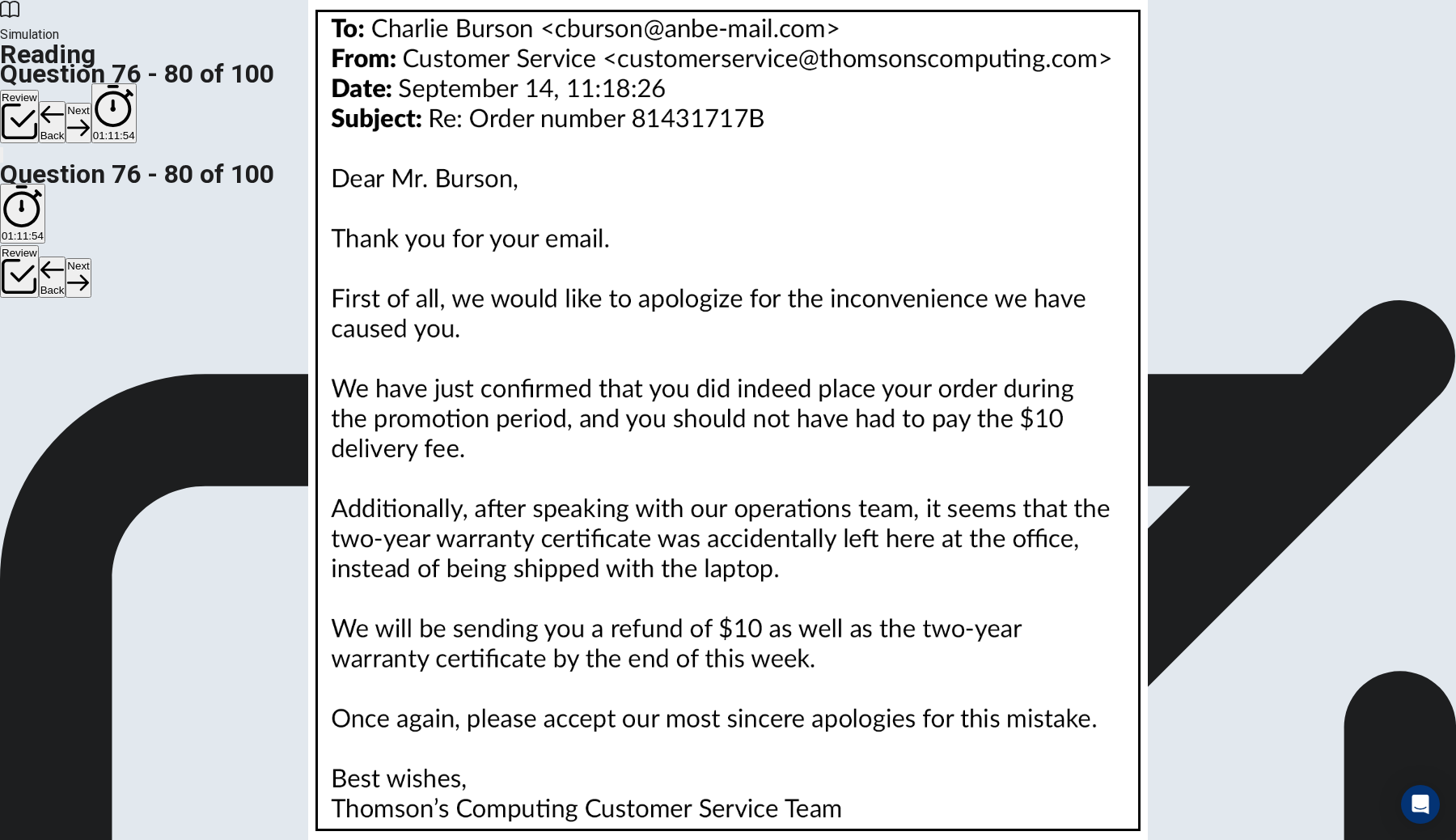
scroll to position [353, 0]
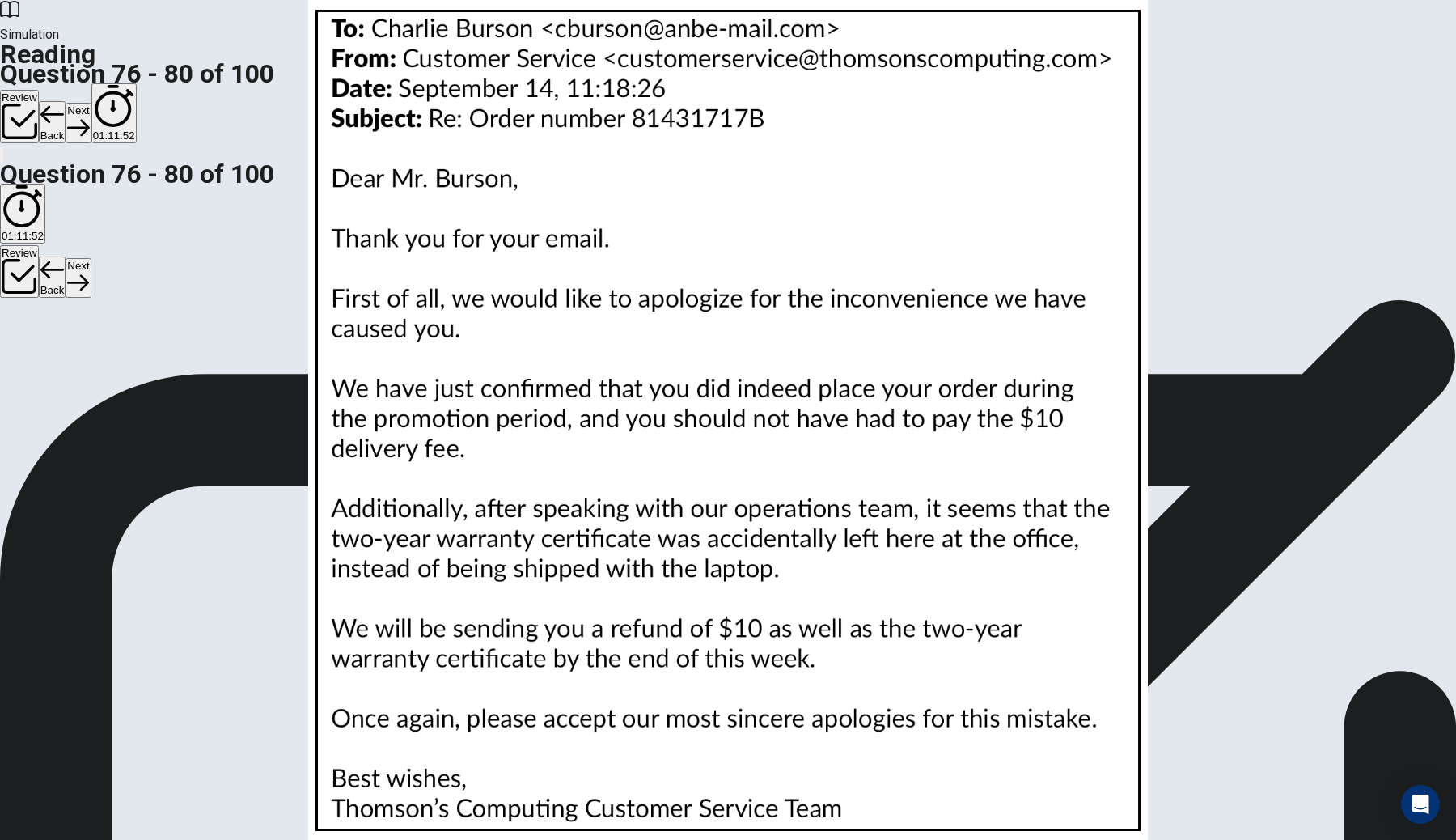
scroll to position [655, 0]
click at [91, 103] on button "Next" at bounding box center [78, 122] width 25 height 40
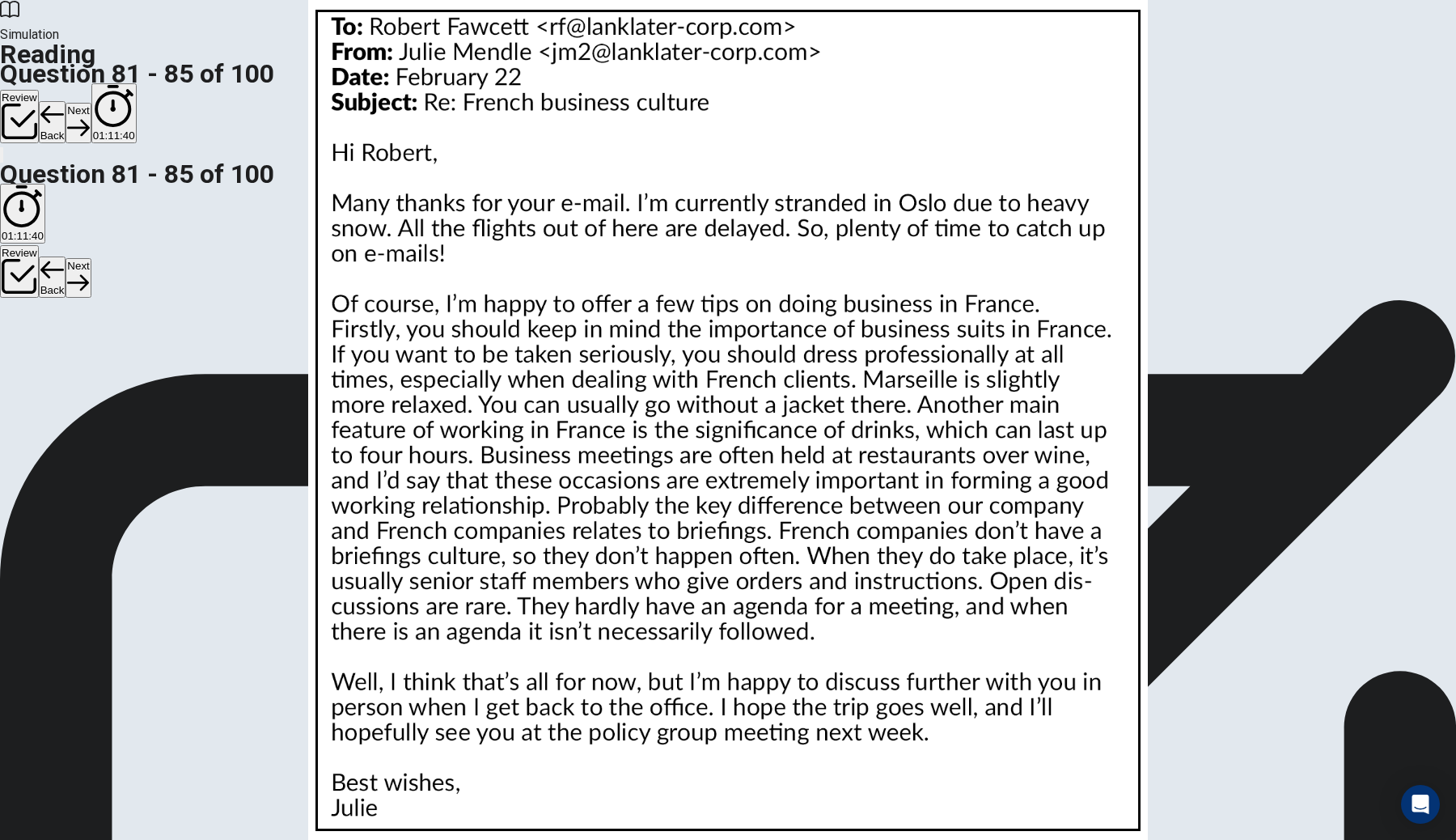
scroll to position [0, 0]
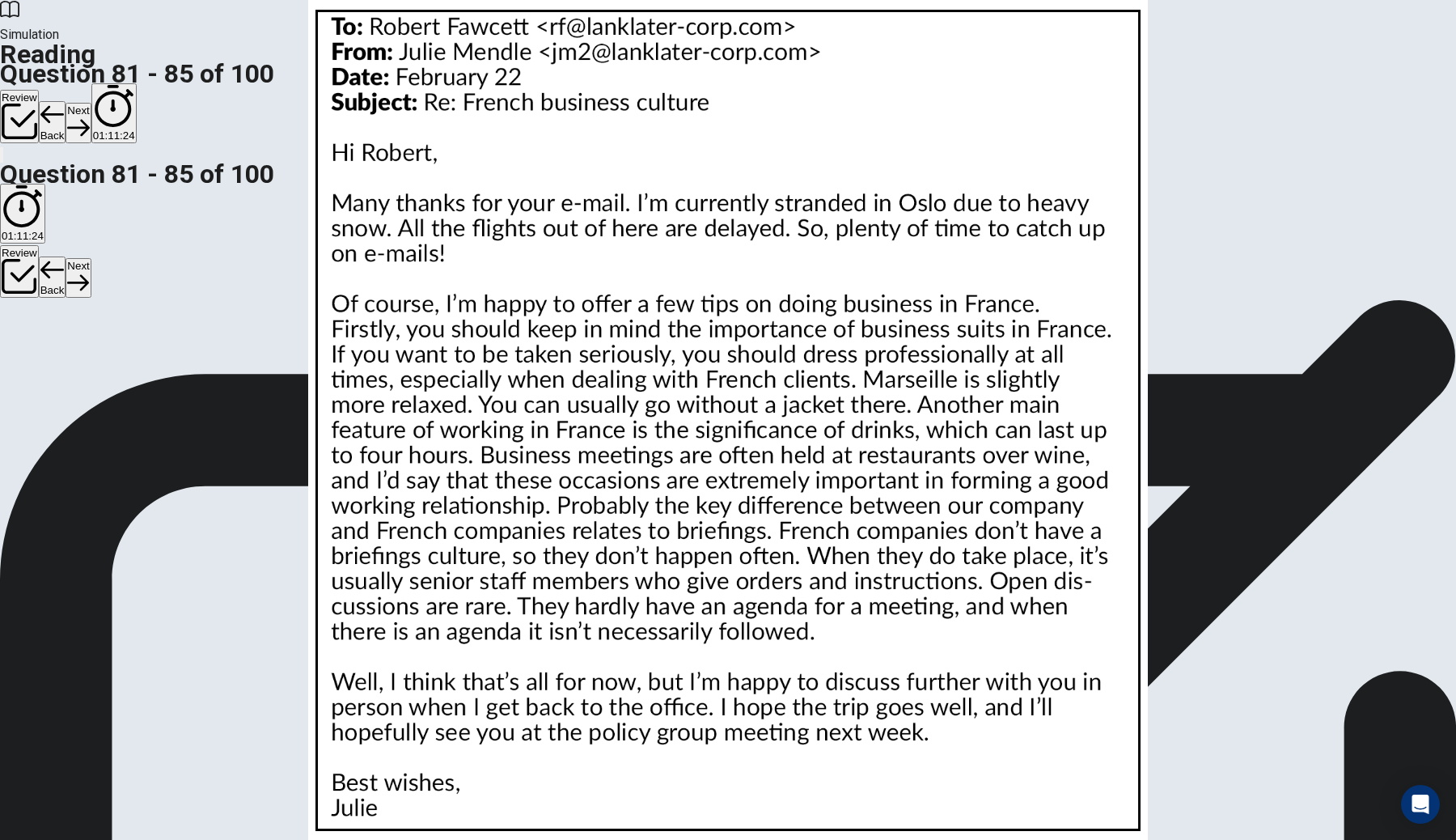
click at [91, 103] on button "Next" at bounding box center [78, 122] width 25 height 40
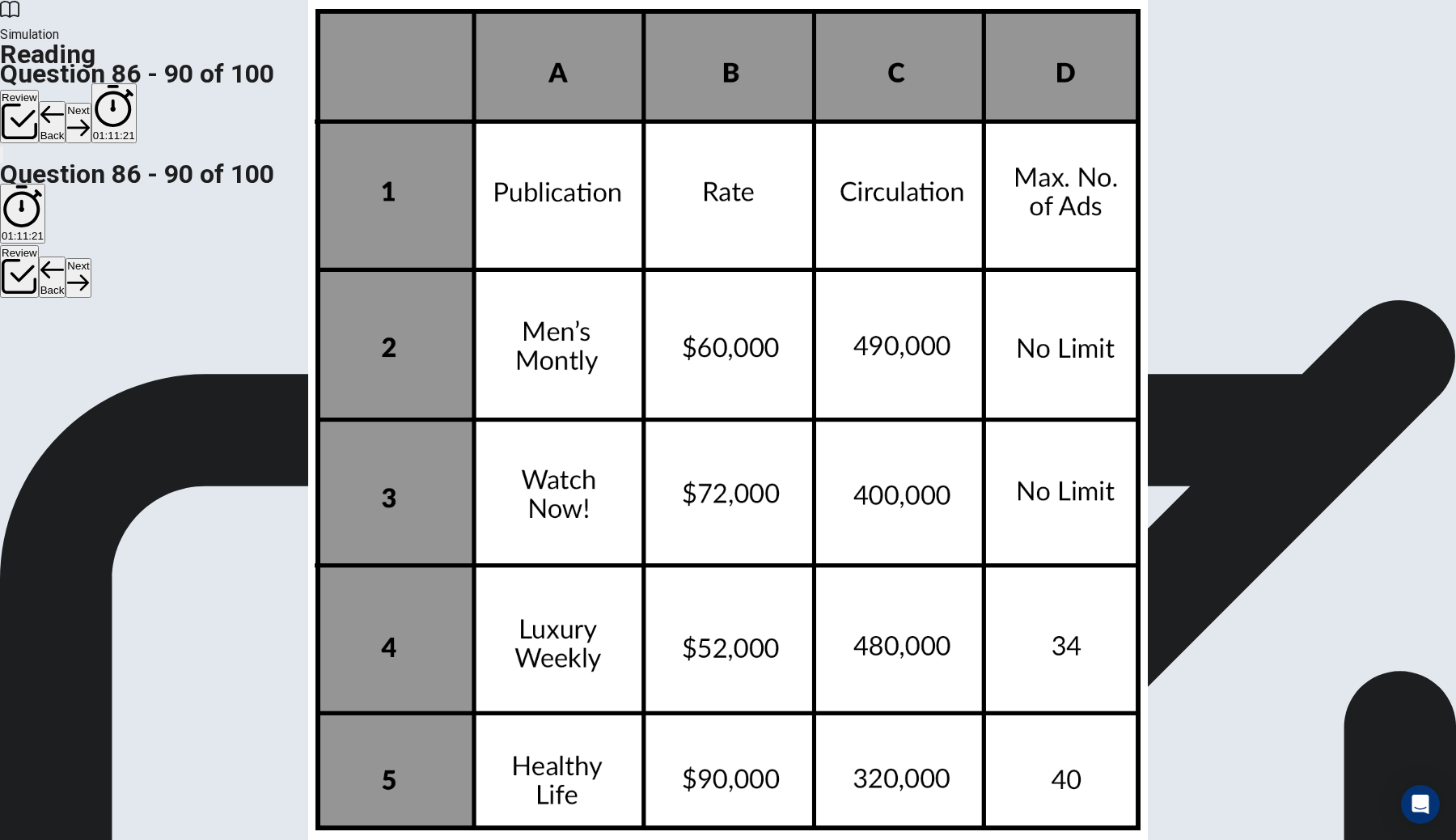
scroll to position [0, 0]
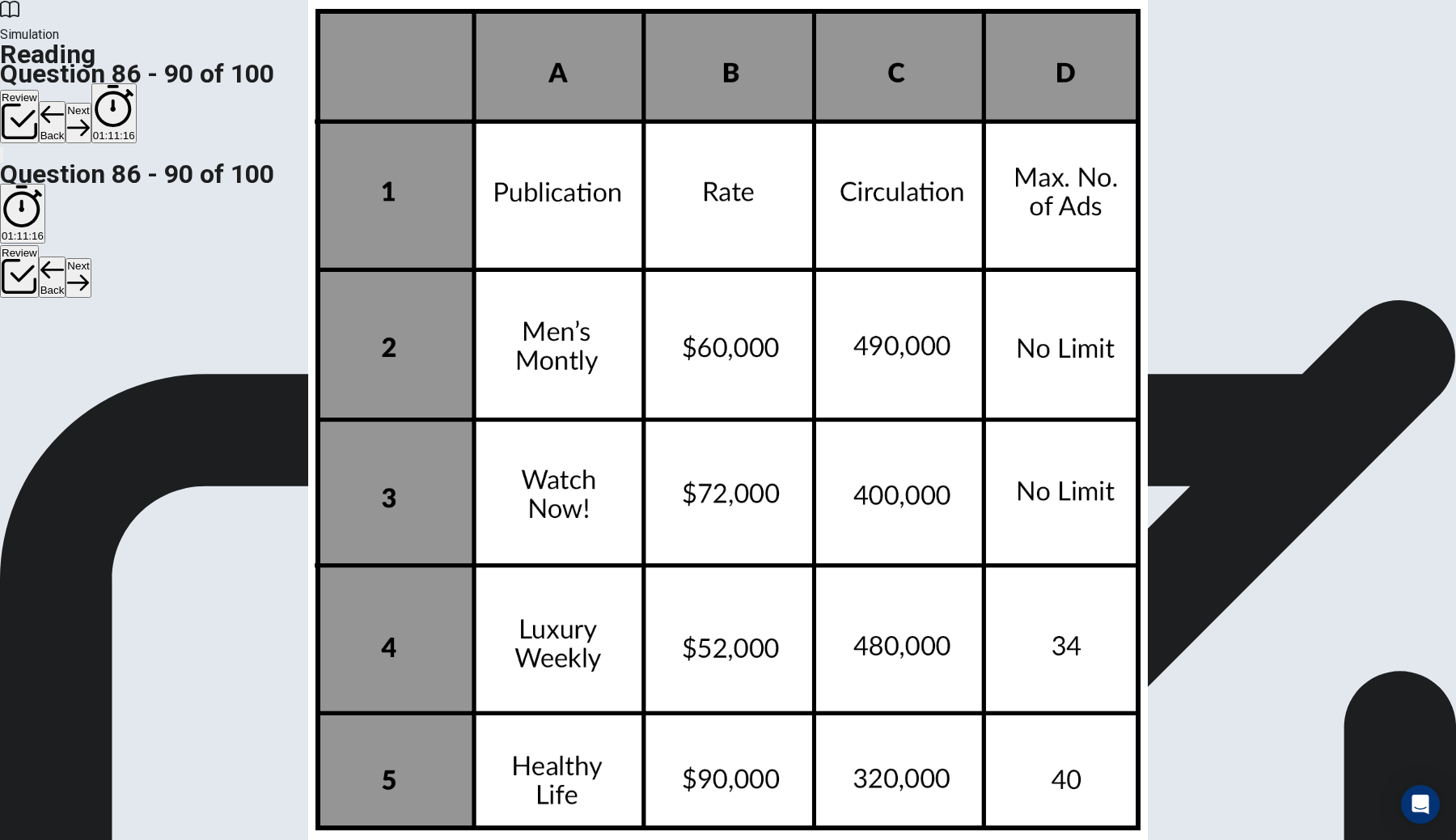
scroll to position [655, 0]
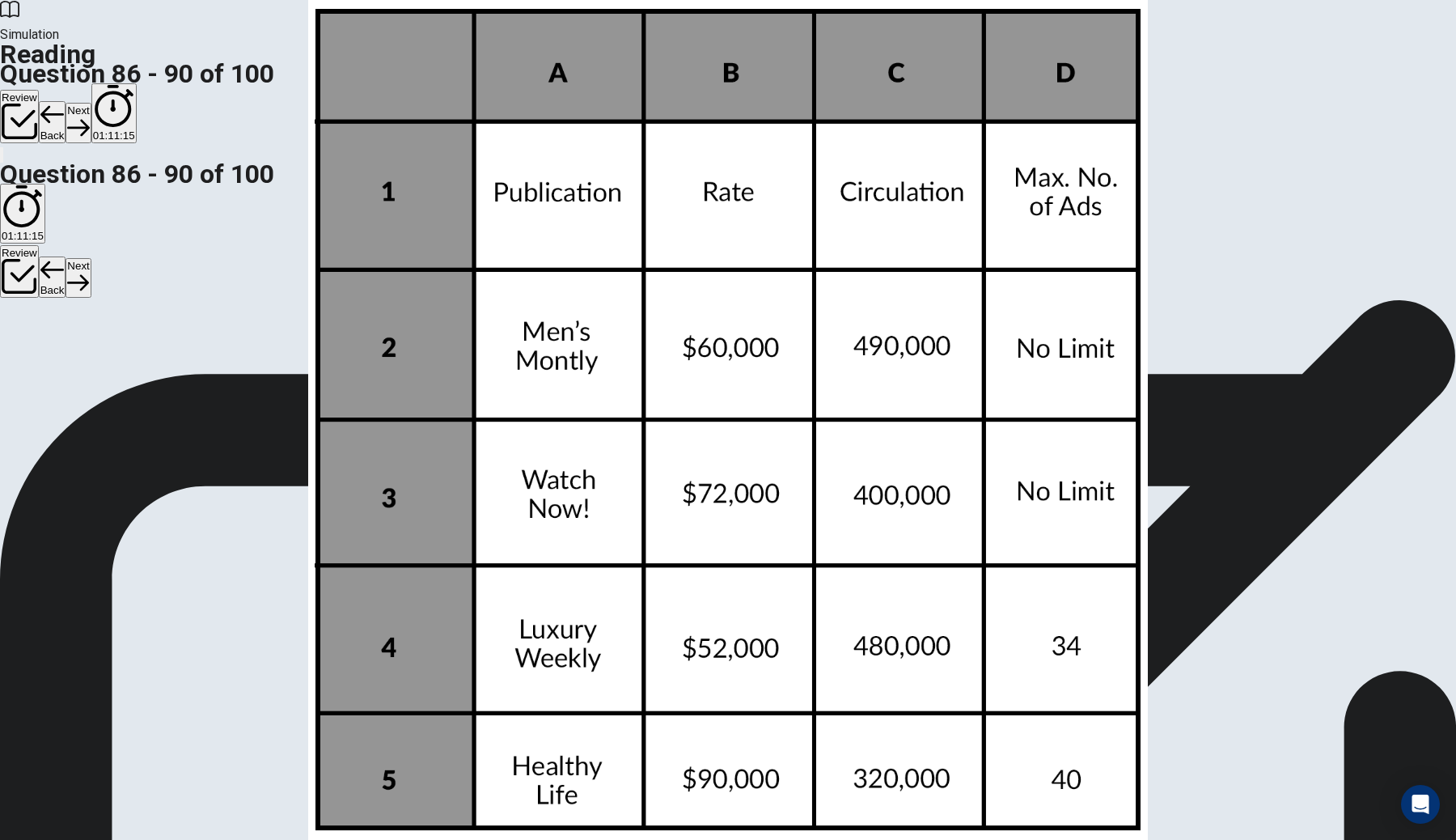
click at [91, 103] on button "Next" at bounding box center [78, 122] width 25 height 40
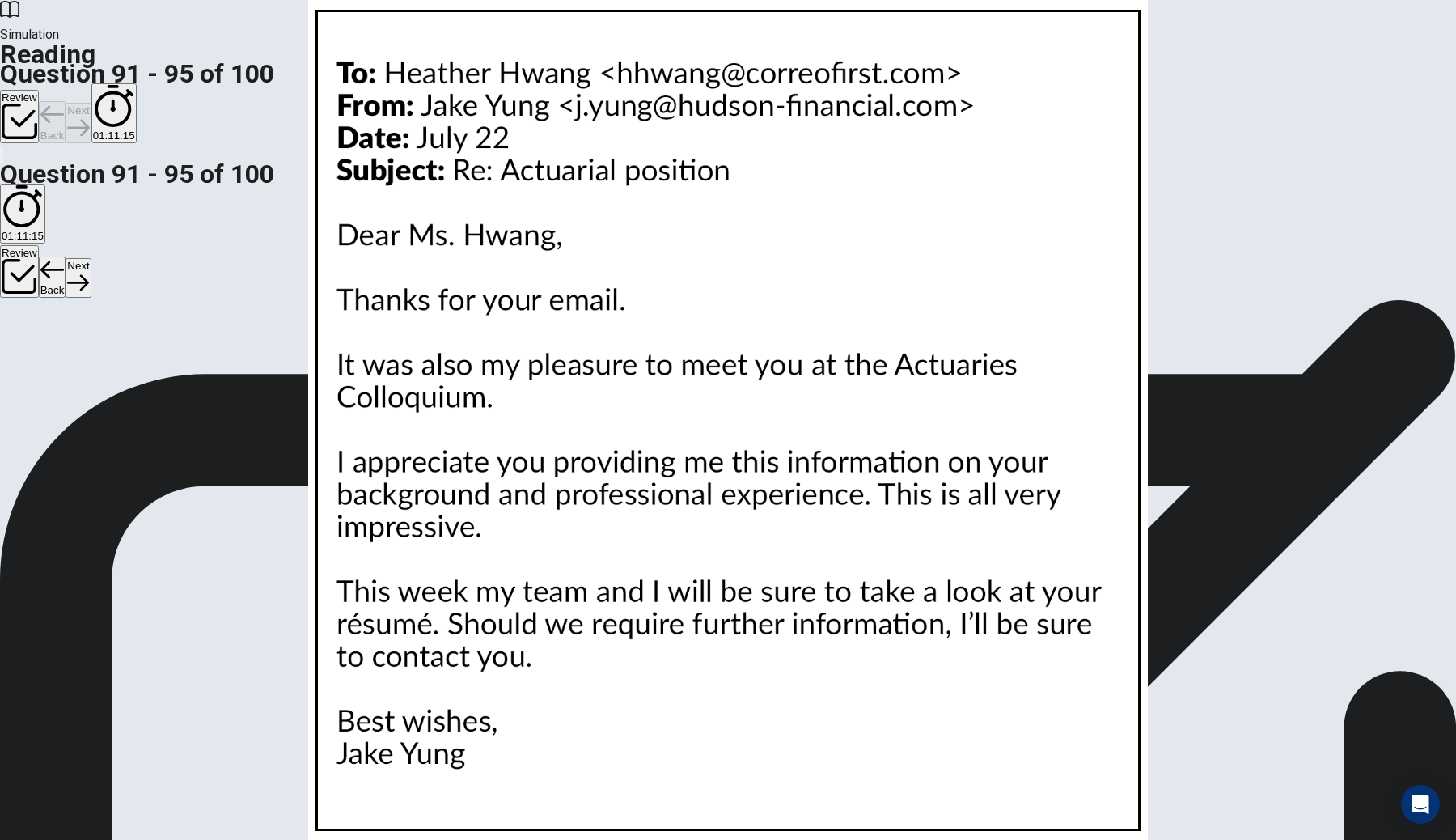
scroll to position [0, 0]
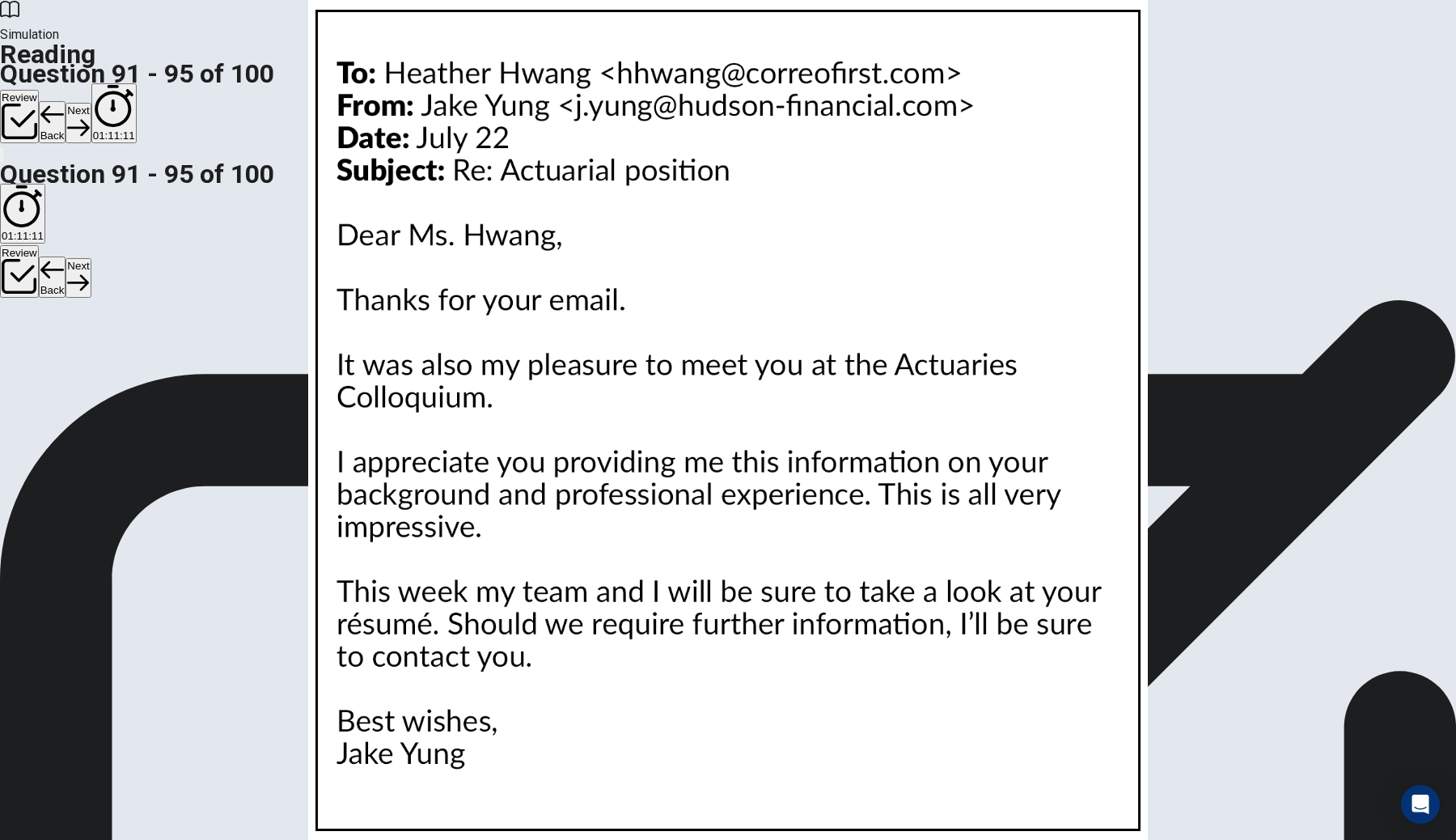
scroll to position [593, 0]
click at [91, 103] on button "Next" at bounding box center [78, 122] width 25 height 40
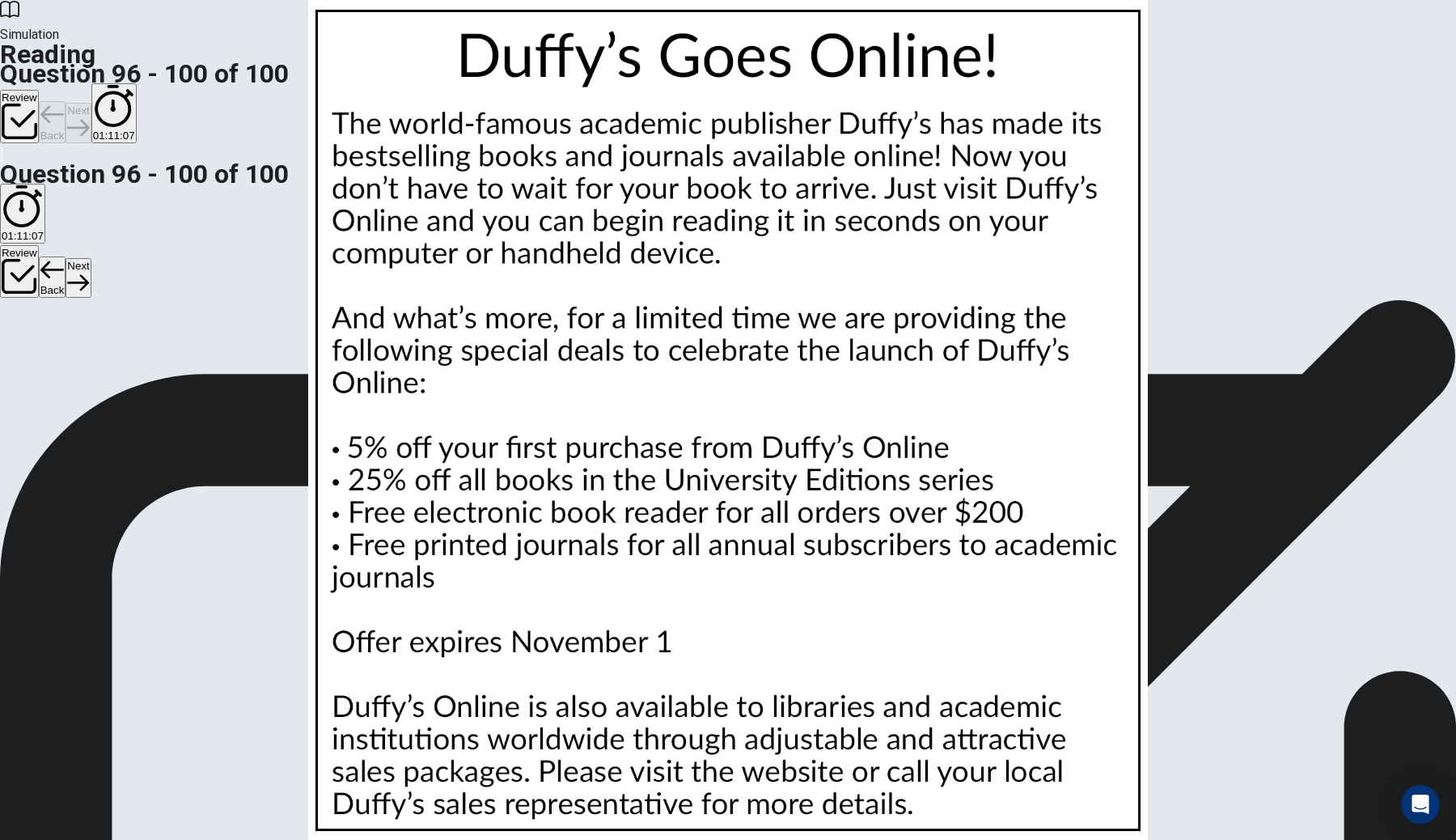
scroll to position [0, 0]
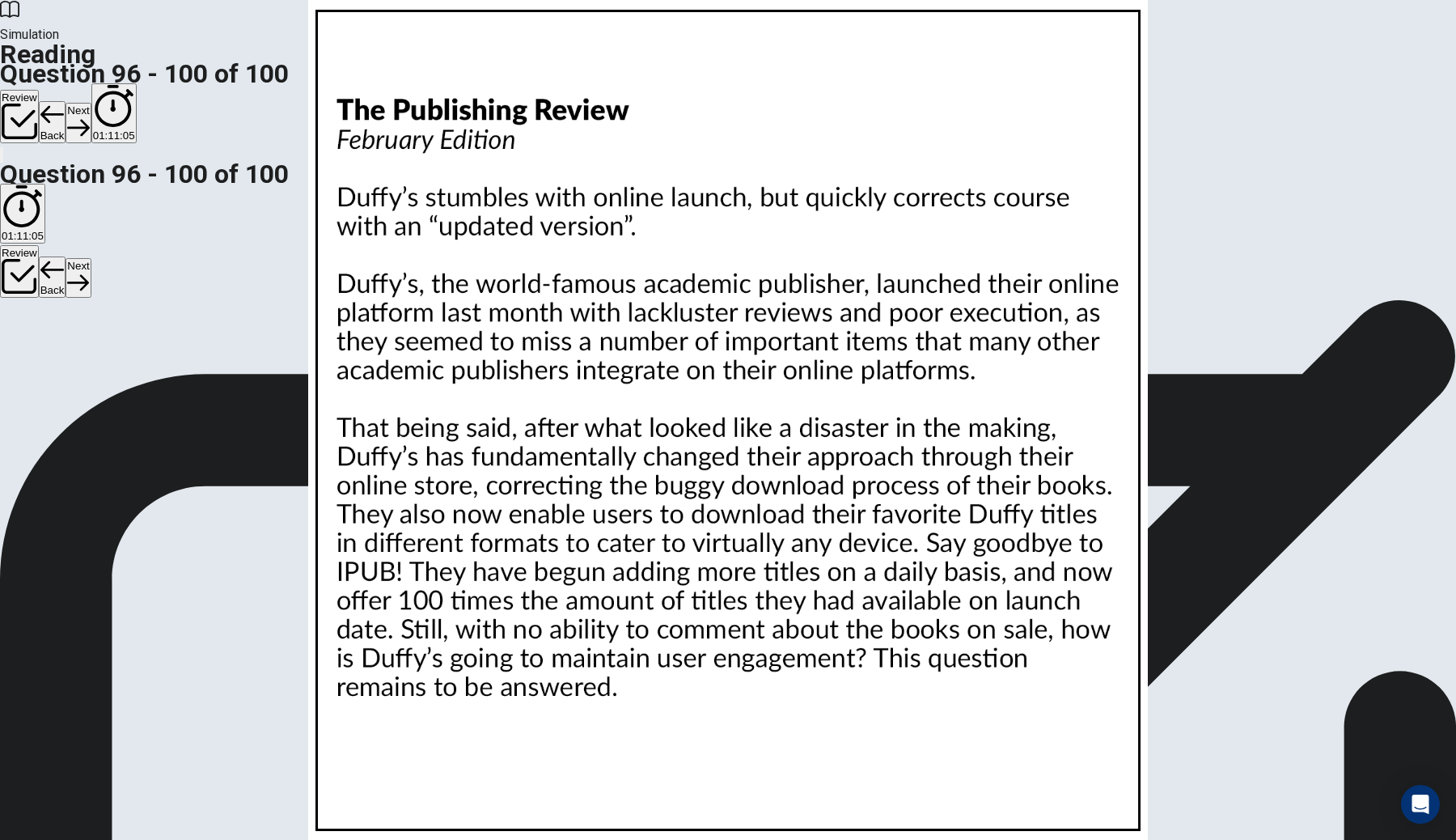
click at [91, 103] on button "Next" at bounding box center [78, 122] width 25 height 40
